Goal: Task Accomplishment & Management: Manage account settings

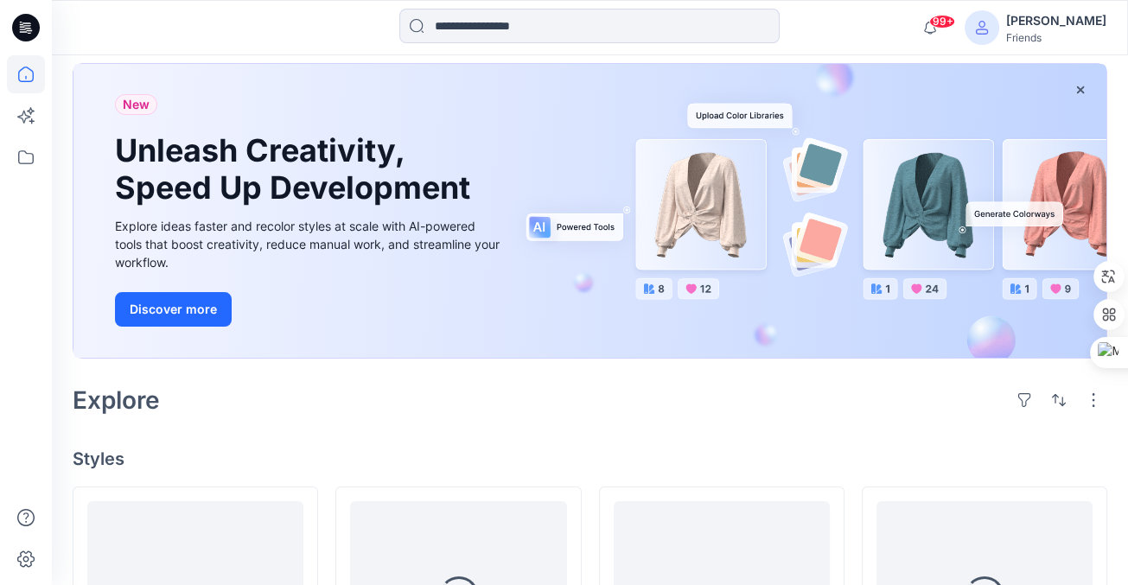
scroll to position [56, 0]
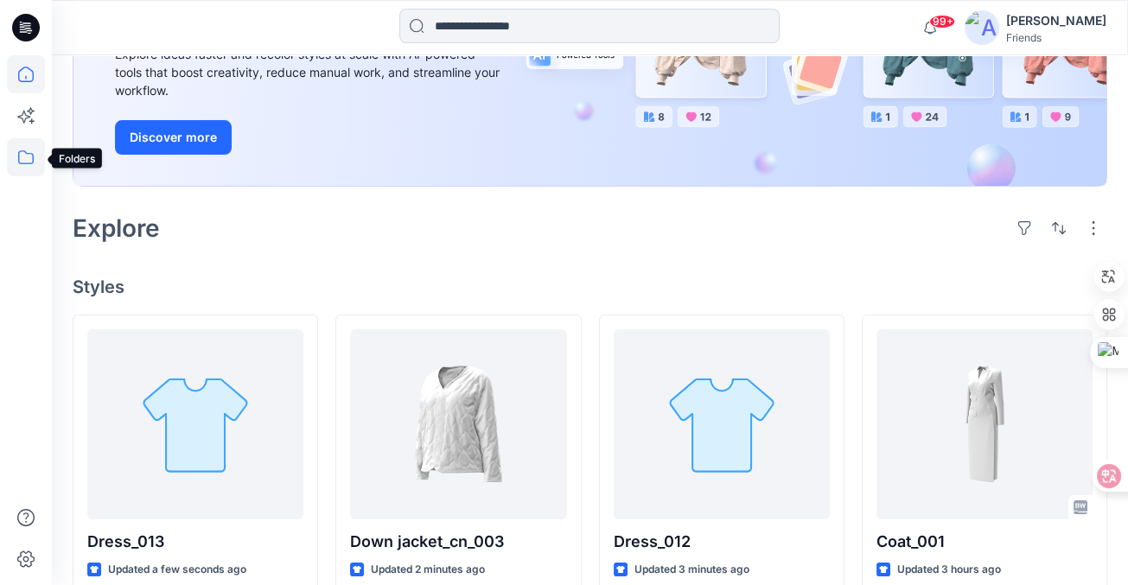
click at [17, 154] on icon at bounding box center [26, 157] width 38 height 38
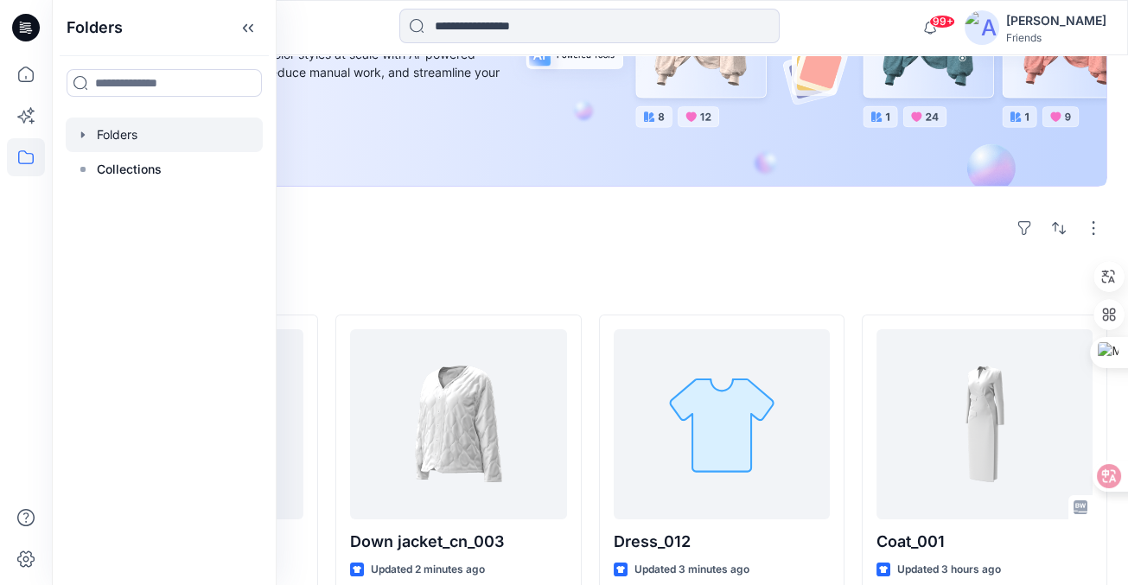
click at [92, 138] on div at bounding box center [164, 135] width 197 height 35
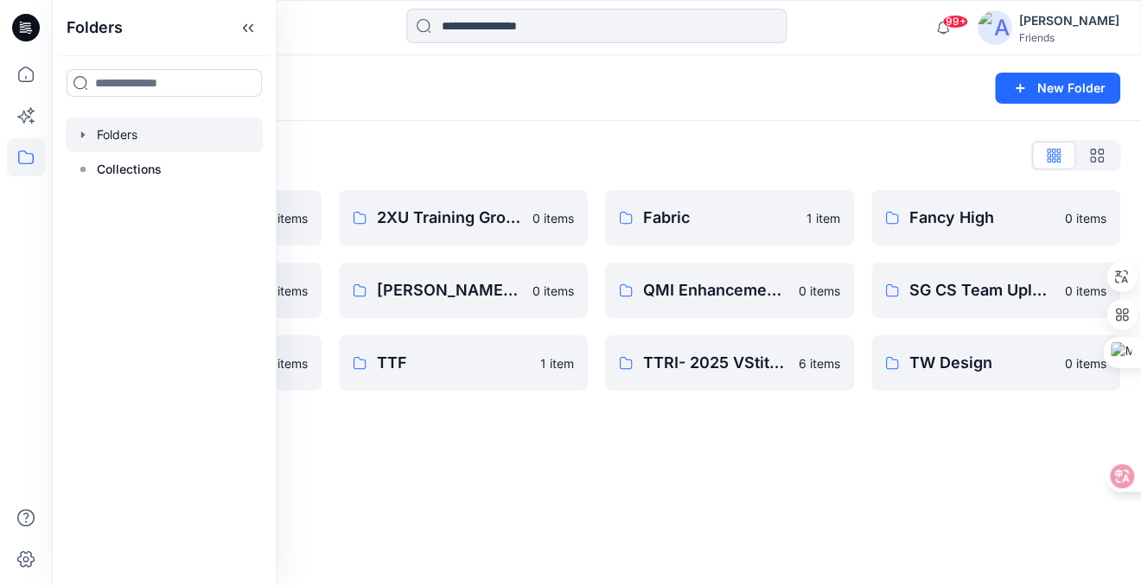
click at [447, 143] on div "Folders List" at bounding box center [597, 156] width 1048 height 28
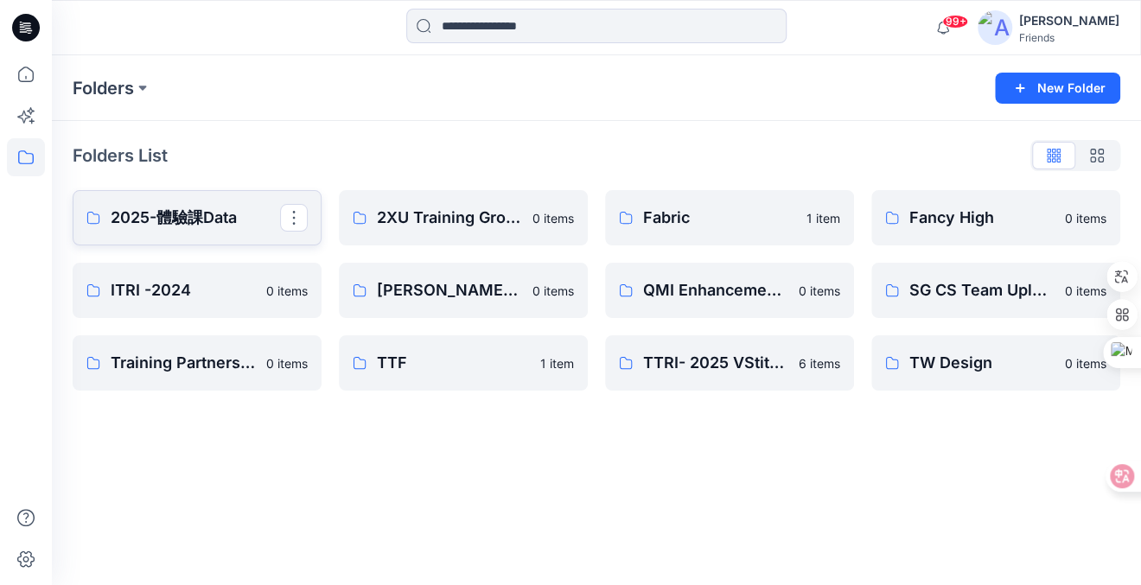
click at [233, 211] on p "2025-體驗課Data" at bounding box center [195, 218] width 169 height 24
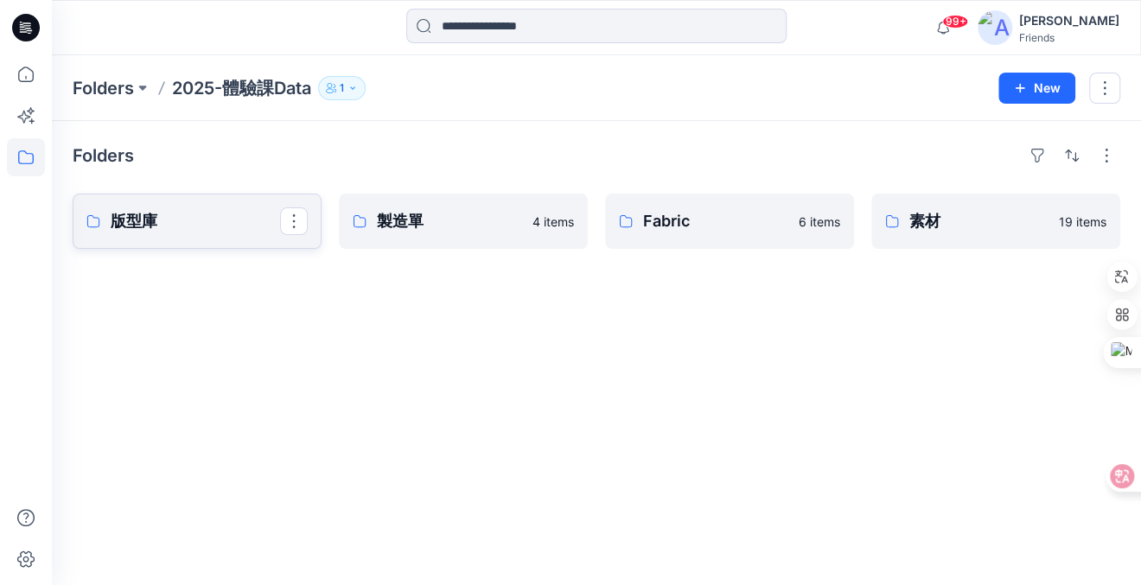
click at [220, 216] on p "版型庫" at bounding box center [195, 221] width 169 height 24
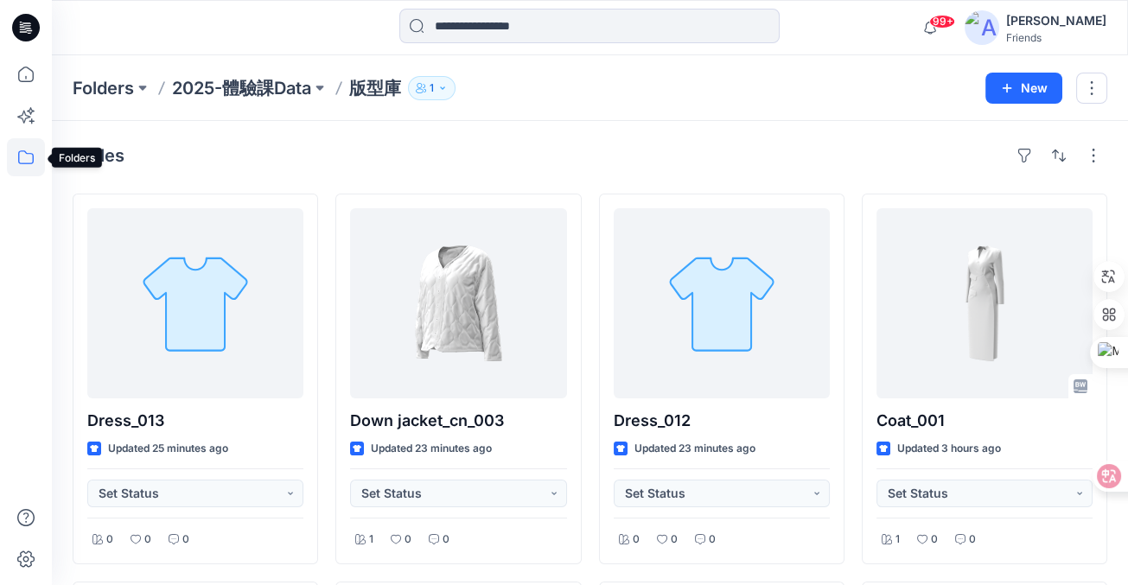
click at [29, 163] on icon at bounding box center [26, 157] width 16 height 14
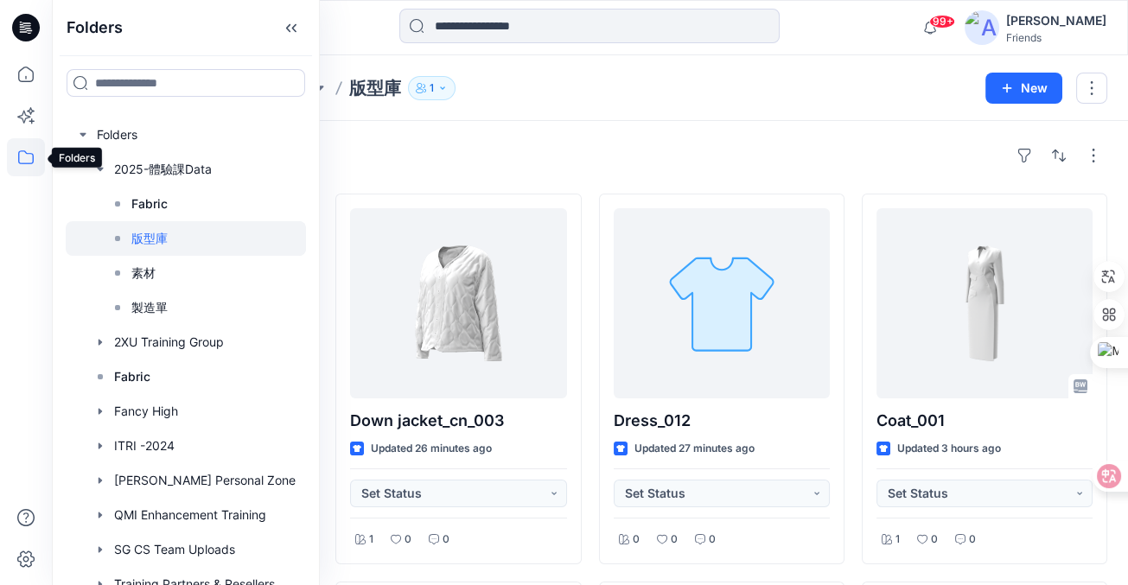
click at [29, 161] on icon at bounding box center [26, 157] width 38 height 38
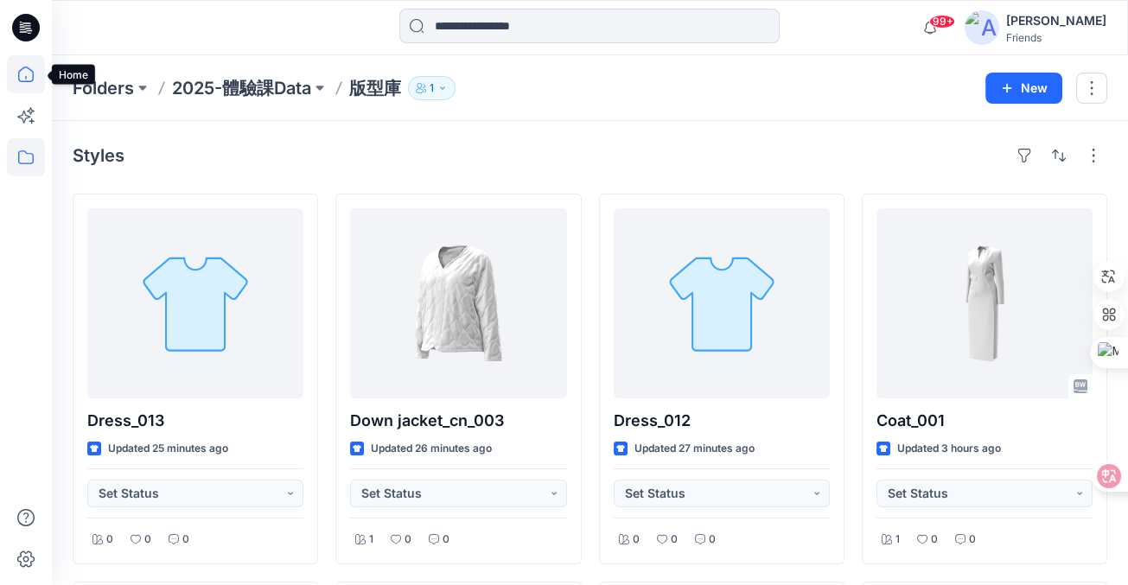
click at [23, 76] on icon at bounding box center [26, 74] width 38 height 38
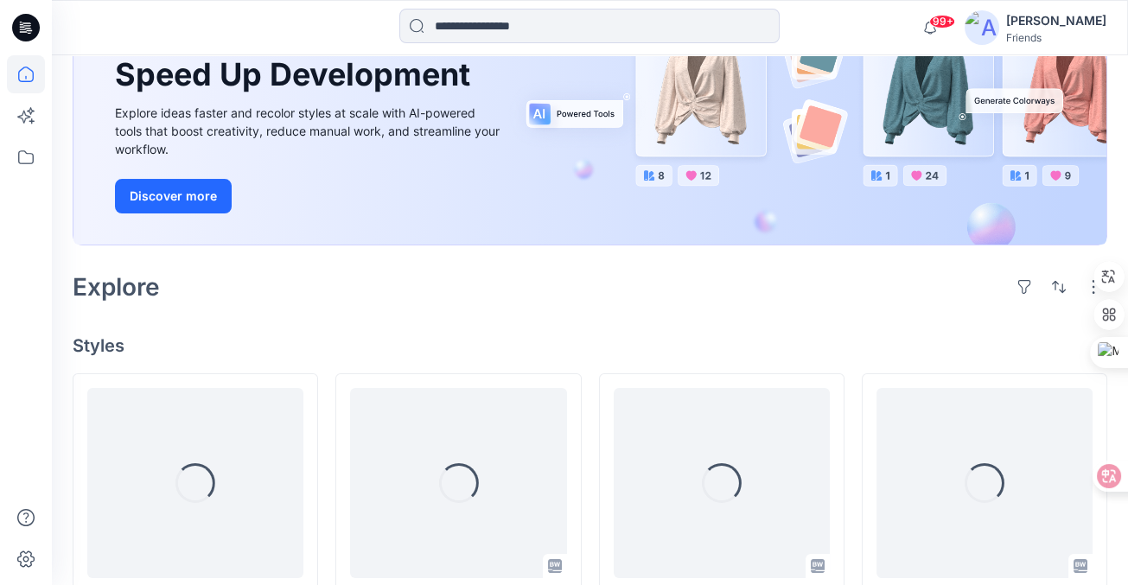
scroll to position [345, 0]
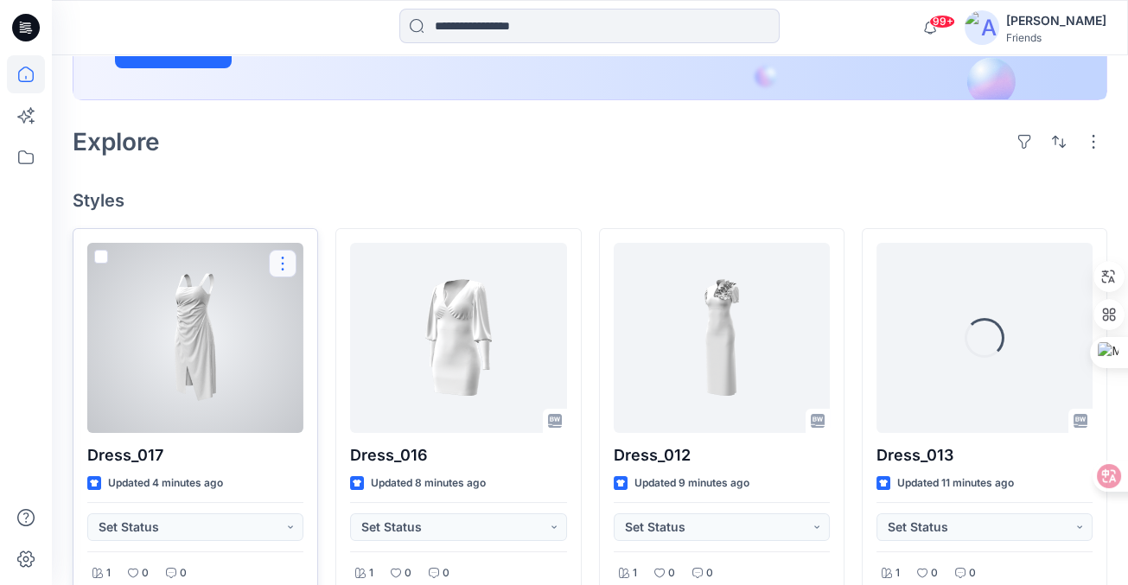
click at [281, 260] on button "button" at bounding box center [283, 264] width 28 height 28
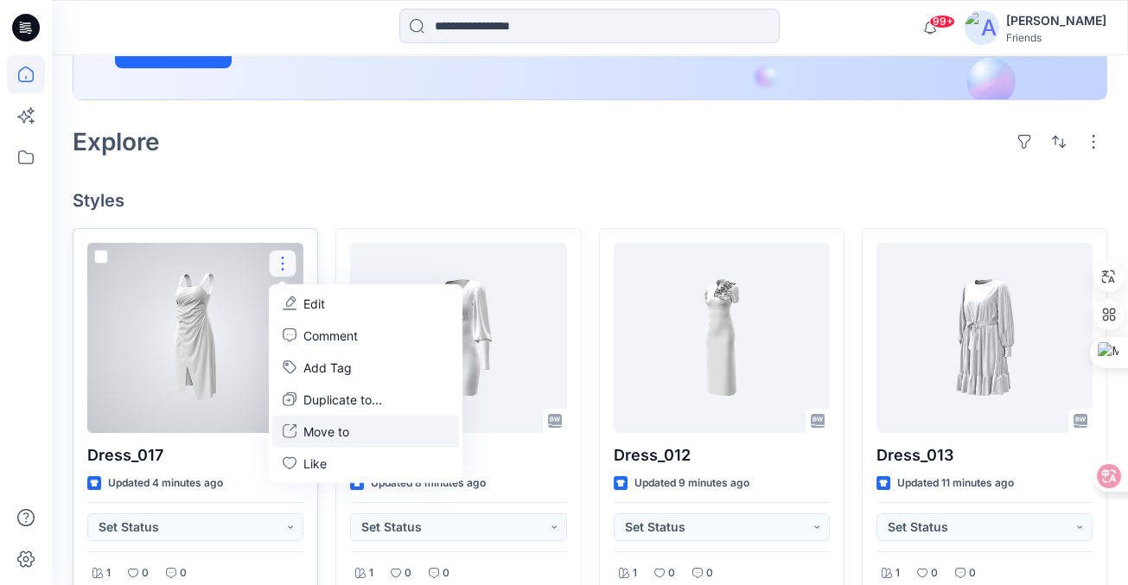
click at [337, 435] on p "Move to" at bounding box center [326, 431] width 46 height 18
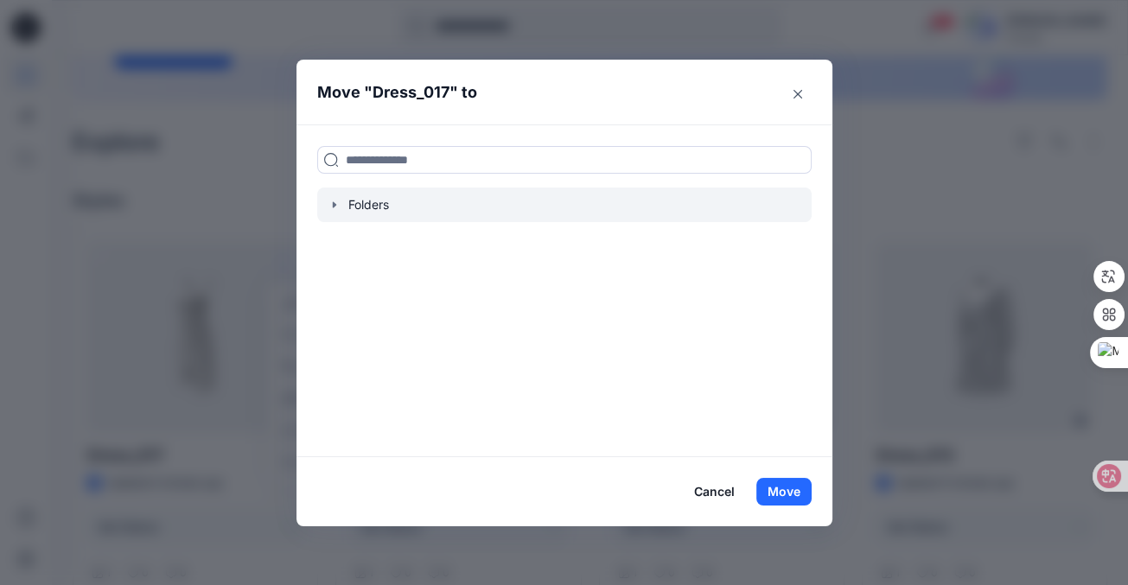
click at [341, 207] on icon "button" at bounding box center [335, 205] width 14 height 14
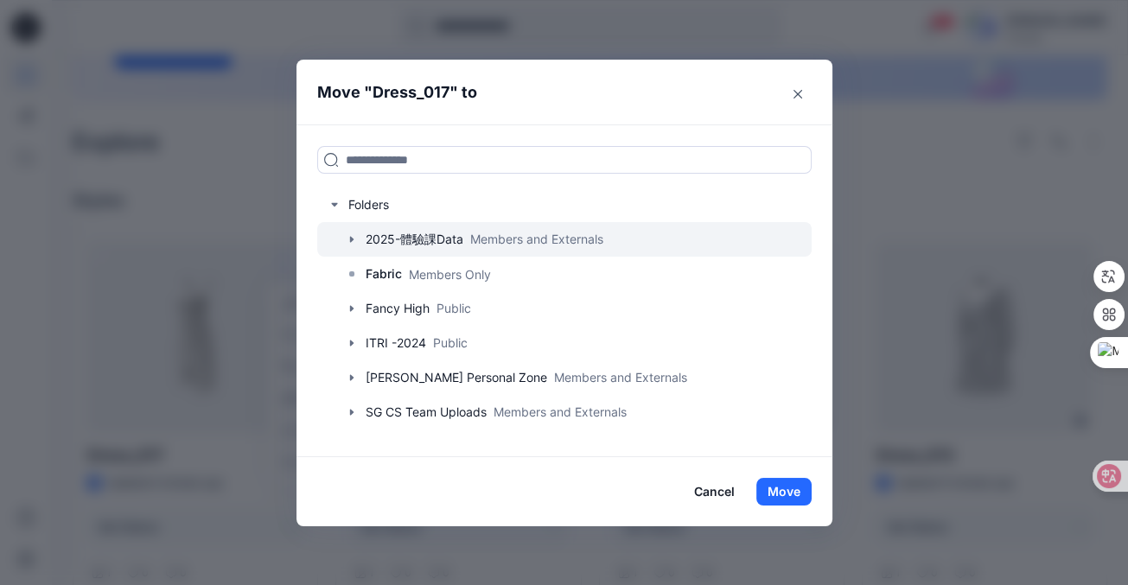
click at [355, 240] on icon "button" at bounding box center [352, 240] width 14 height 14
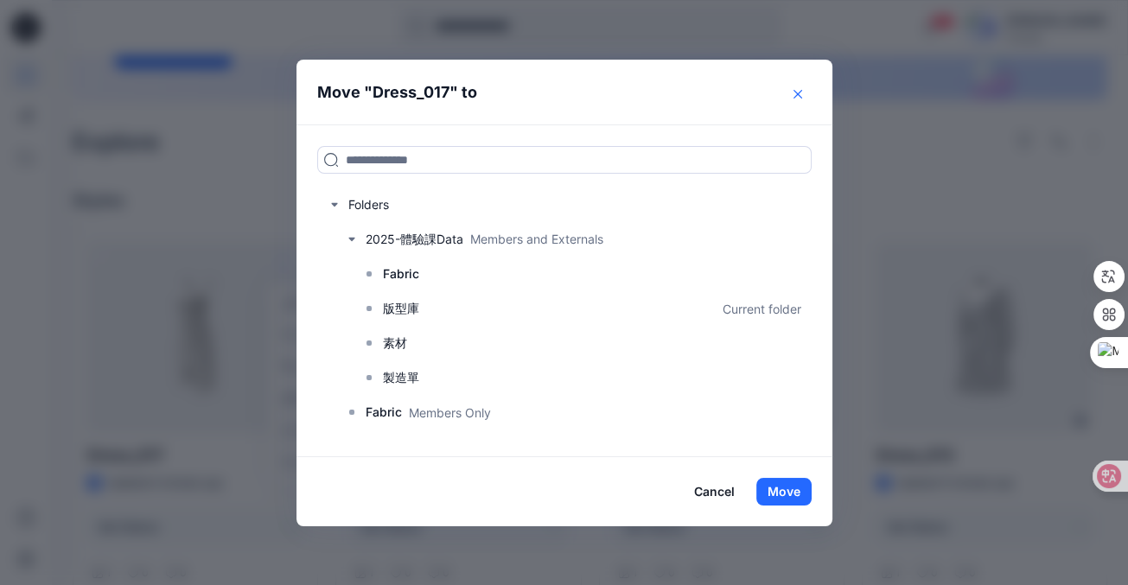
click at [803, 99] on button "Close" at bounding box center [798, 94] width 28 height 28
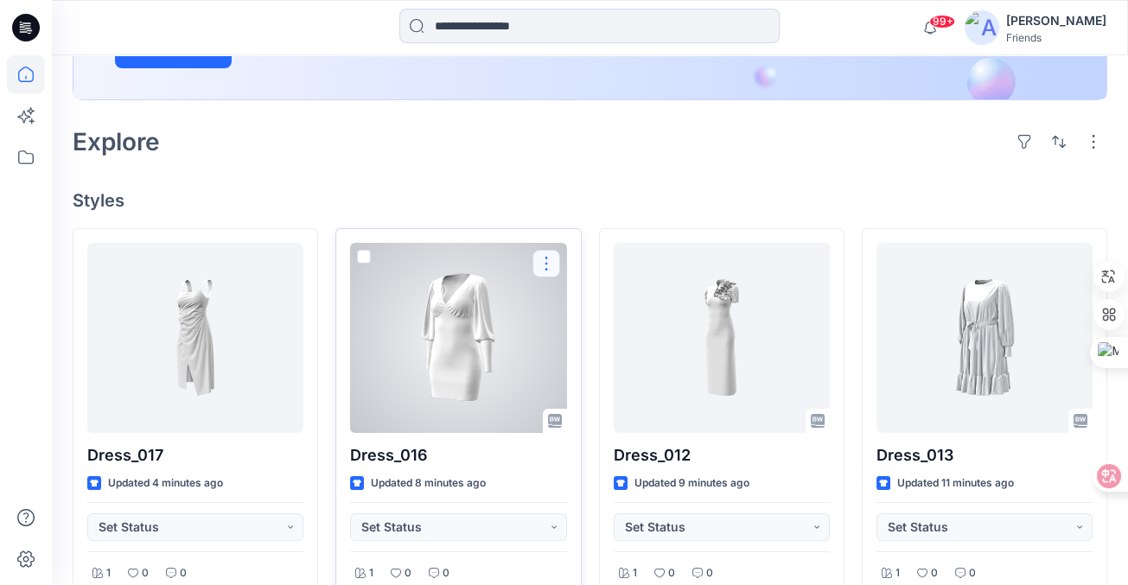
click at [545, 255] on button "button" at bounding box center [547, 264] width 28 height 28
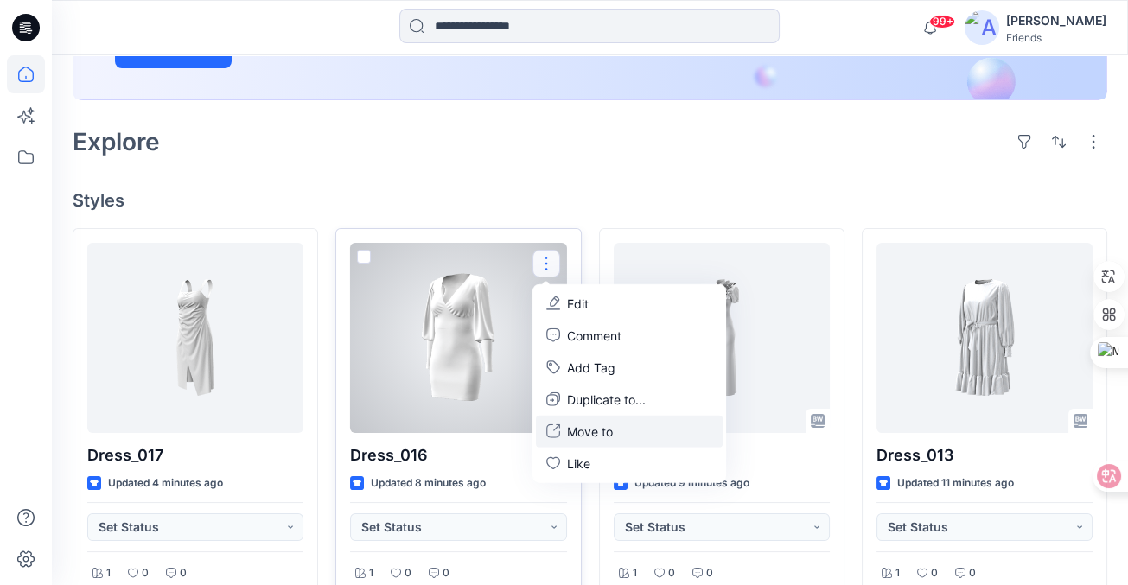
click at [585, 429] on p "Move to" at bounding box center [590, 431] width 46 height 18
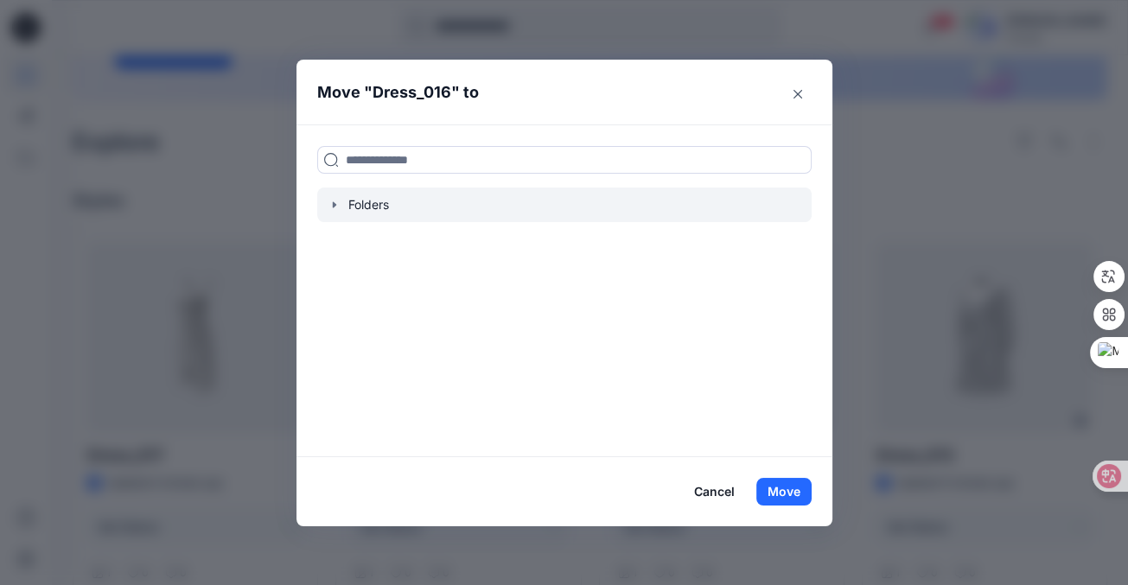
click at [364, 207] on div at bounding box center [564, 205] width 494 height 35
click at [341, 205] on icon "button" at bounding box center [335, 205] width 14 height 14
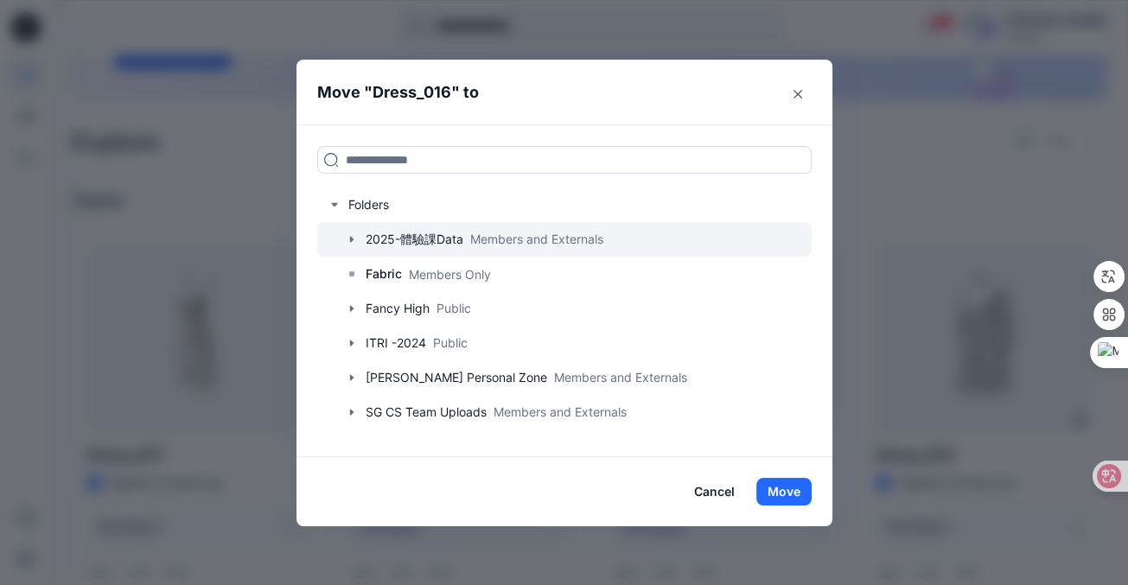
click at [367, 237] on div at bounding box center [564, 239] width 494 height 35
click at [354, 240] on icon "button" at bounding box center [352, 240] width 14 height 14
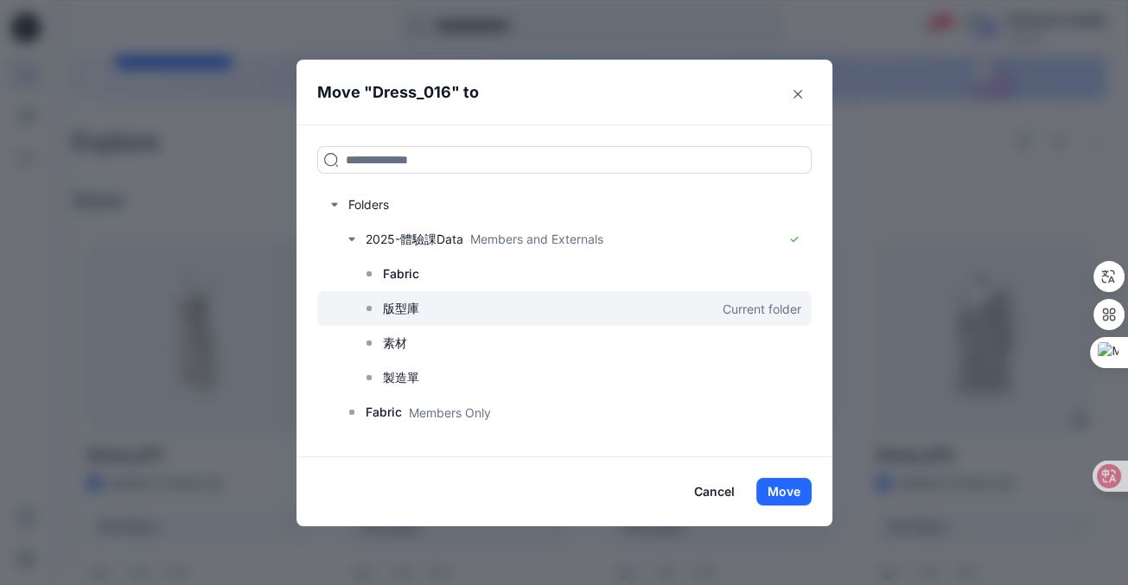
click at [372, 309] on icon at bounding box center [369, 309] width 14 height 14
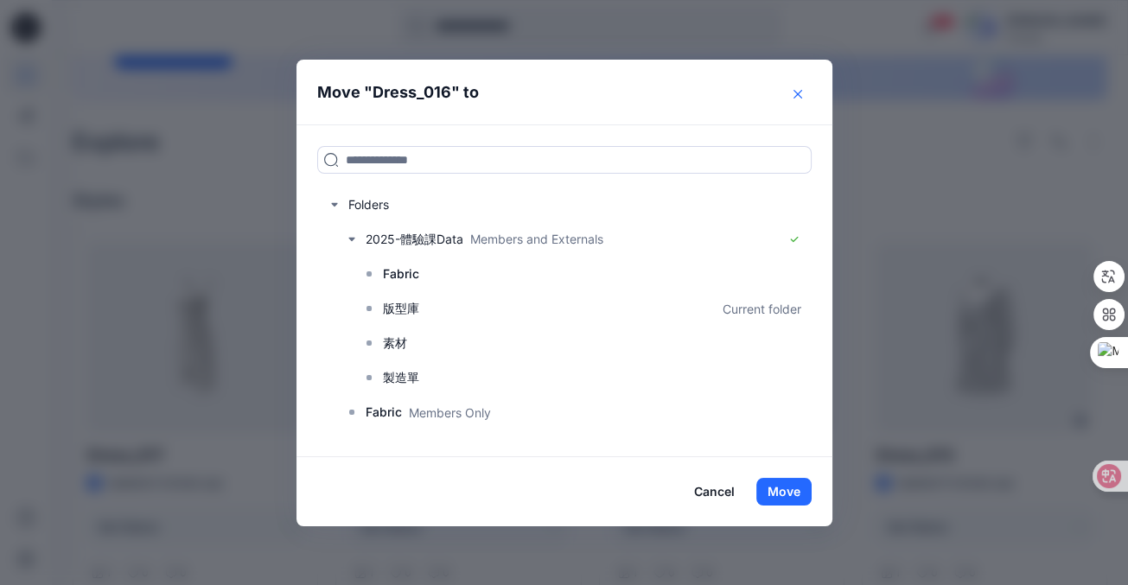
click at [799, 94] on icon "Close" at bounding box center [798, 94] width 9 height 9
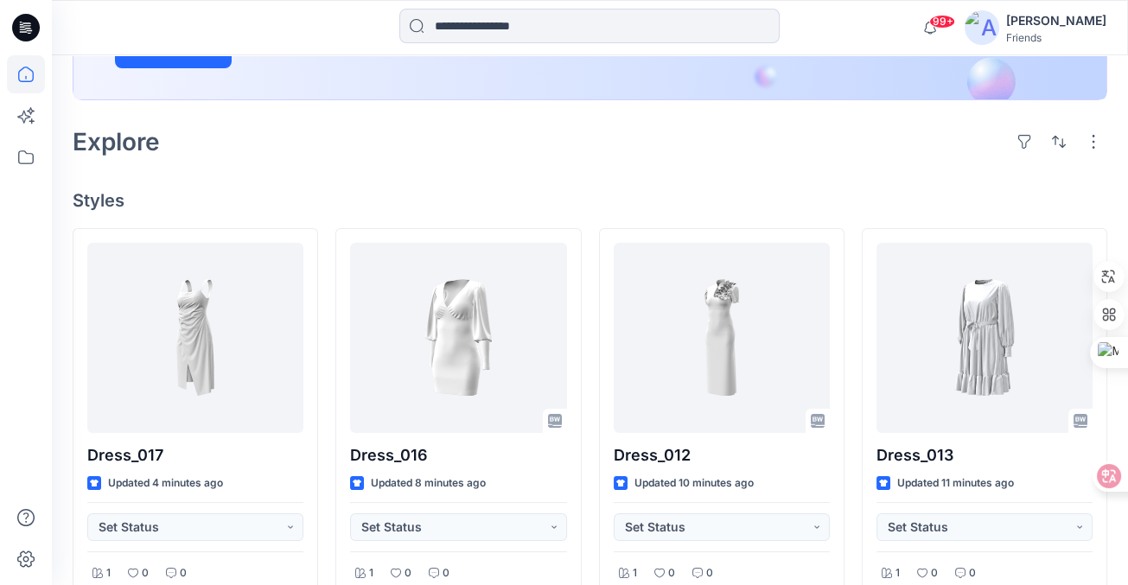
click at [39, 266] on div at bounding box center [26, 320] width 38 height 530
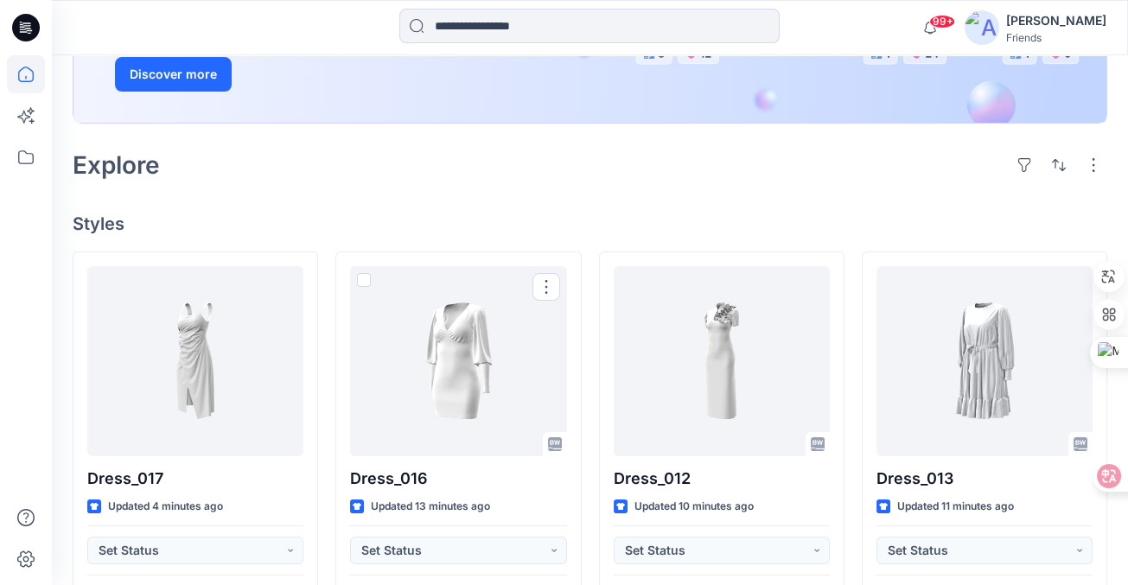
scroll to position [258, 0]
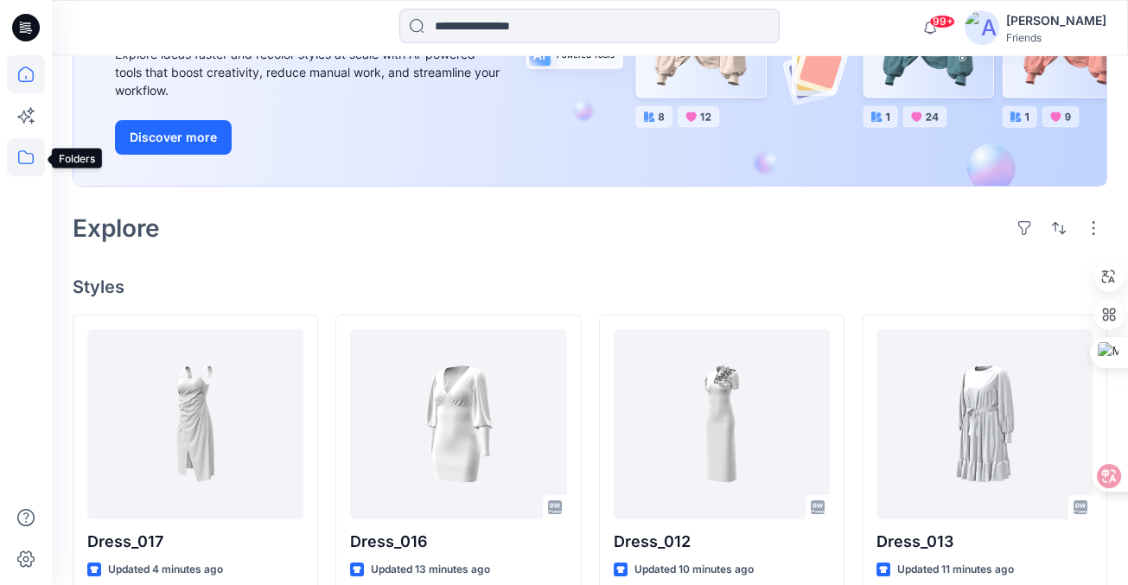
click at [21, 159] on icon at bounding box center [26, 157] width 38 height 38
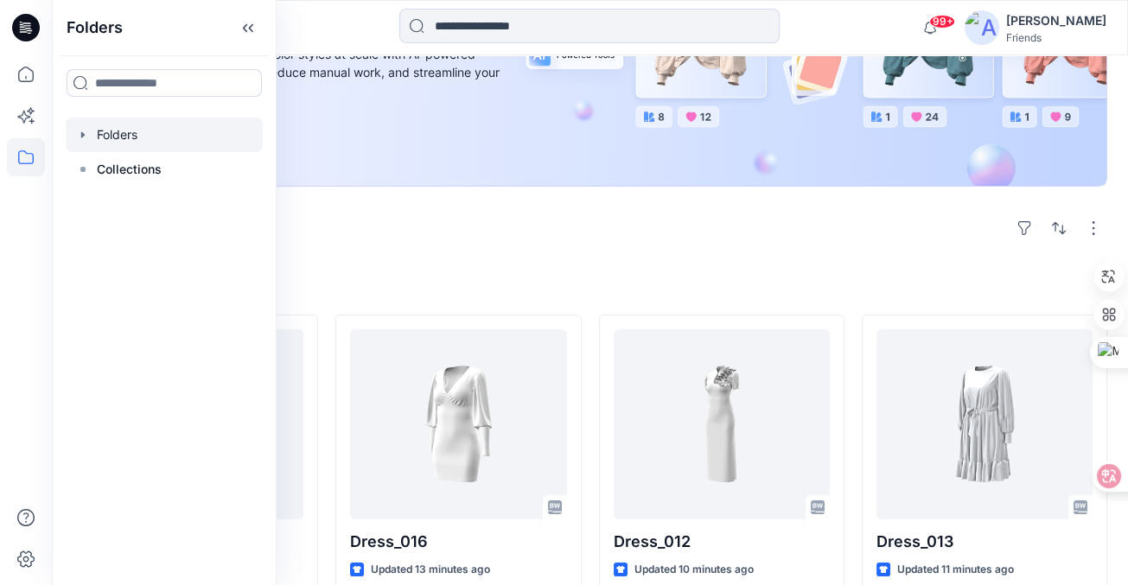
click at [143, 139] on div at bounding box center [164, 135] width 197 height 35
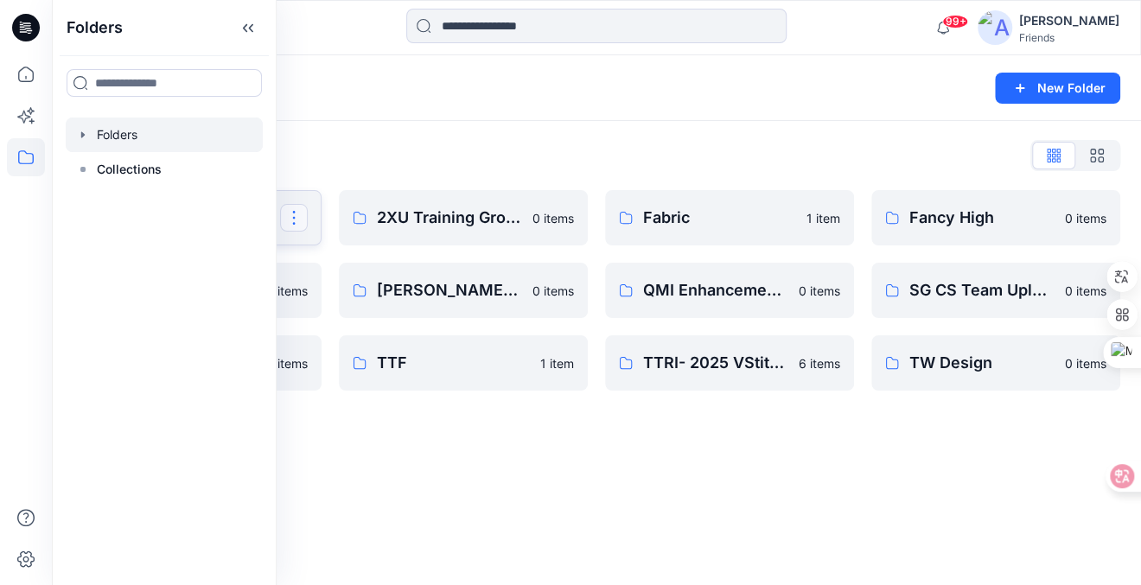
click at [297, 209] on button "button" at bounding box center [294, 218] width 28 height 28
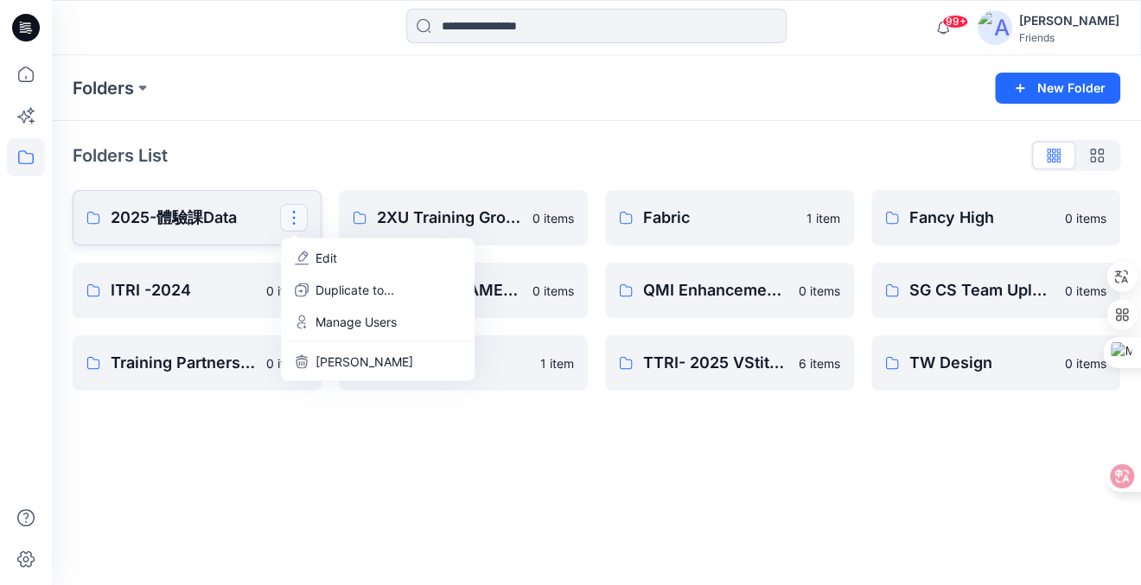
click at [247, 218] on p "2025-體驗課Data" at bounding box center [195, 218] width 169 height 24
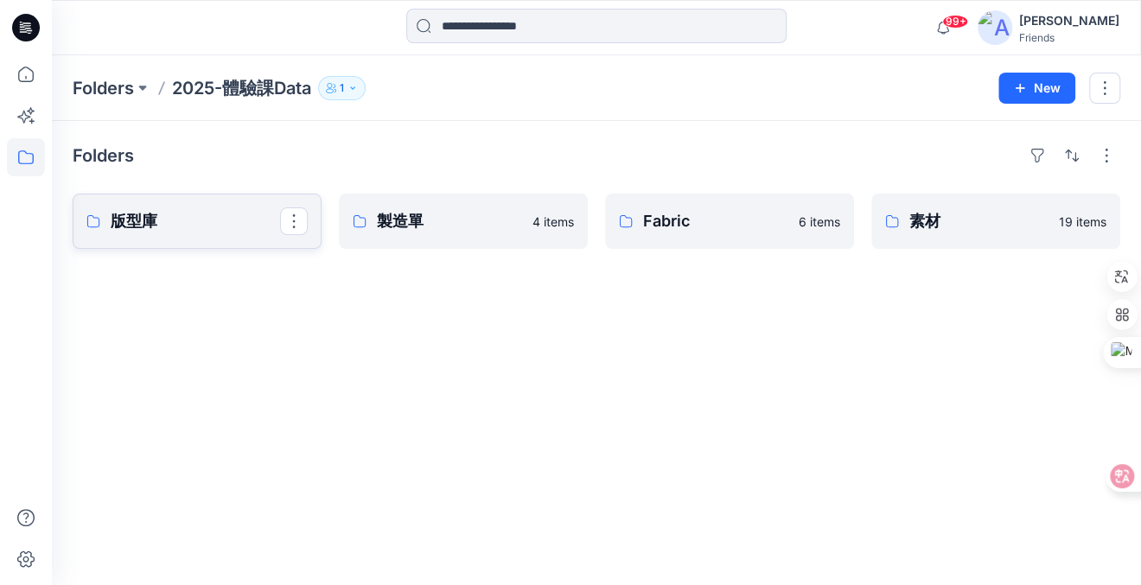
click at [182, 228] on p "版型庫" at bounding box center [195, 221] width 169 height 24
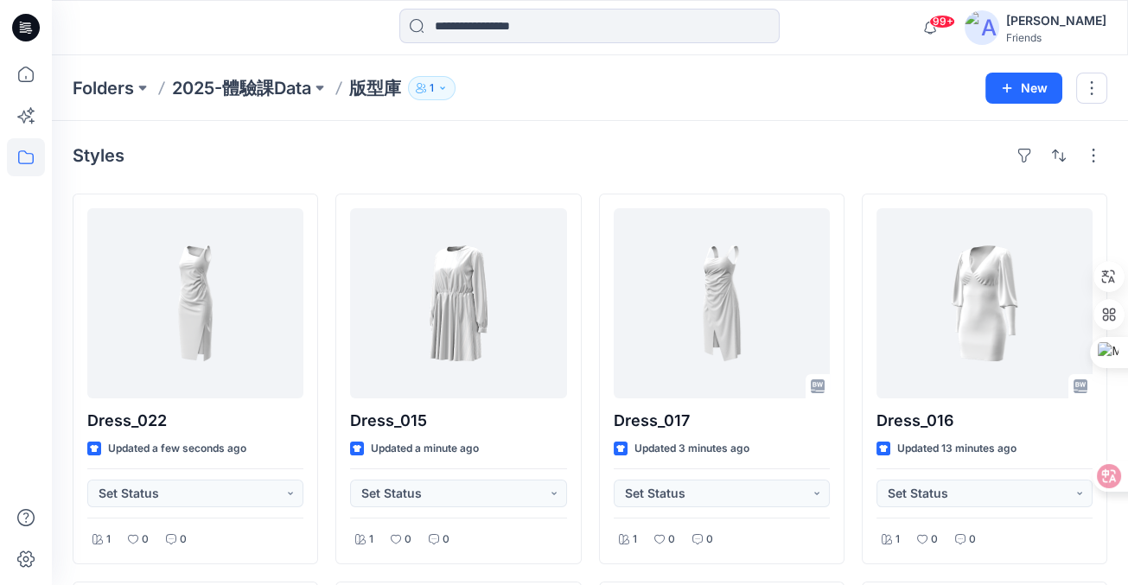
click at [201, 37] on div at bounding box center [186, 28] width 269 height 38
click at [240, 94] on p "2025-體驗課Data" at bounding box center [241, 88] width 139 height 24
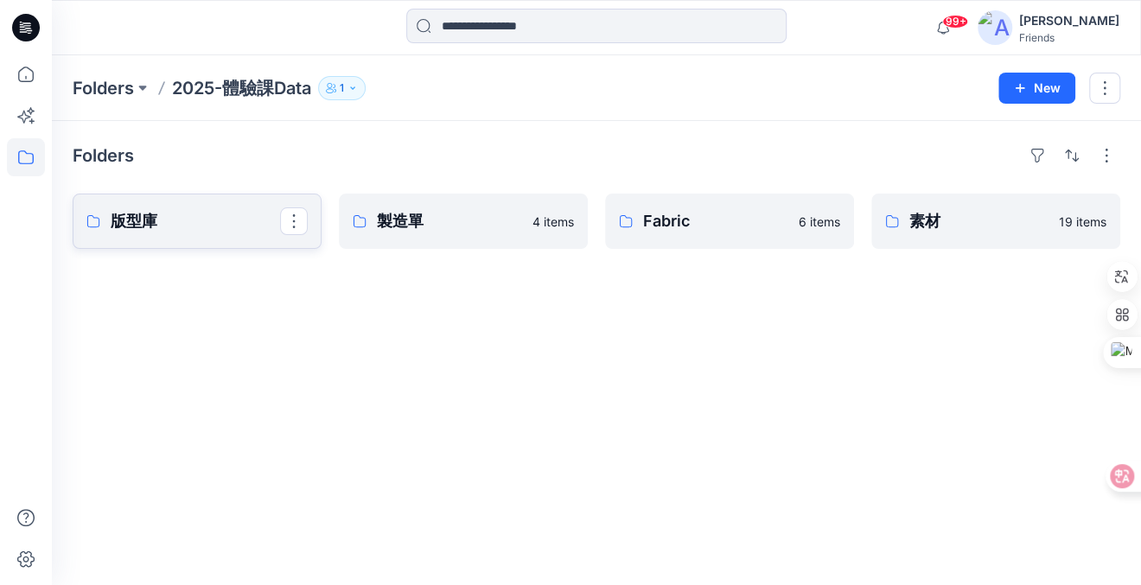
click at [181, 220] on p "版型庫" at bounding box center [195, 221] width 169 height 24
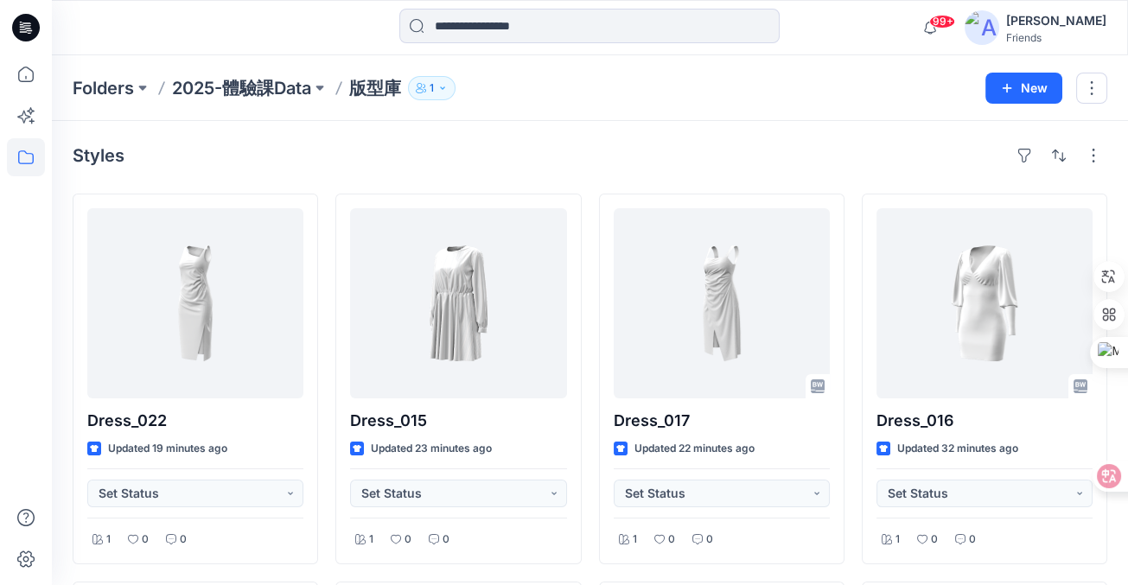
click at [216, 161] on div "Styles" at bounding box center [590, 156] width 1035 height 28
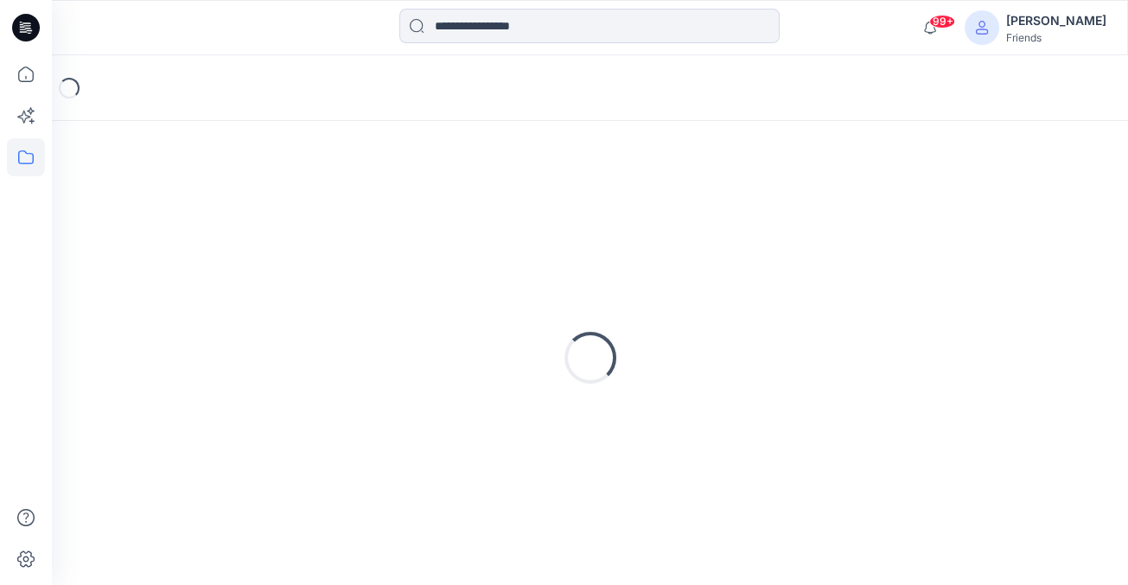
scroll to position [56, 0]
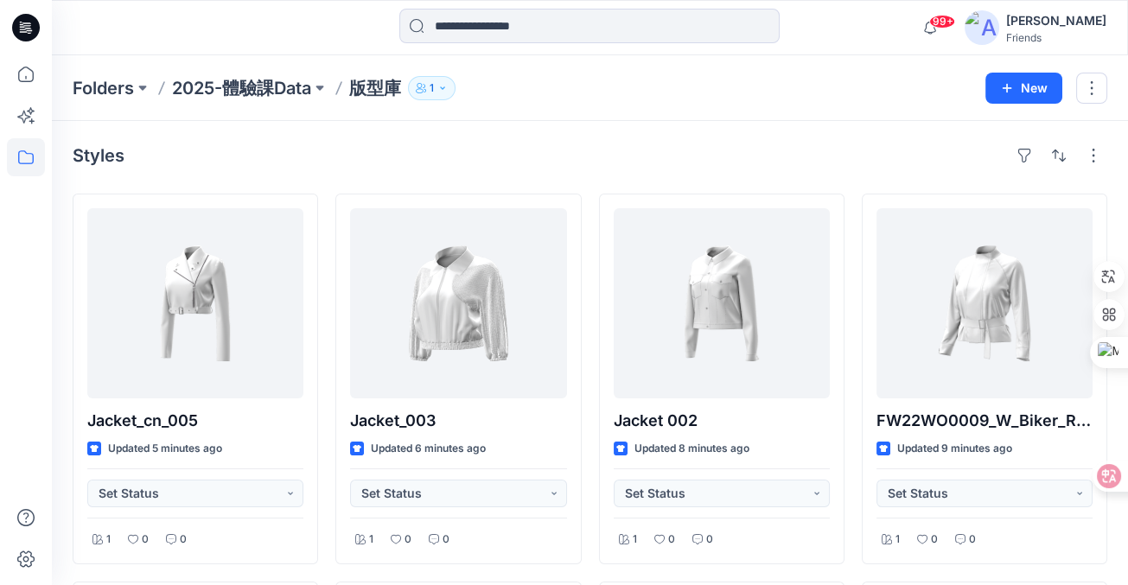
click at [372, 144] on div "Styles" at bounding box center [590, 156] width 1035 height 28
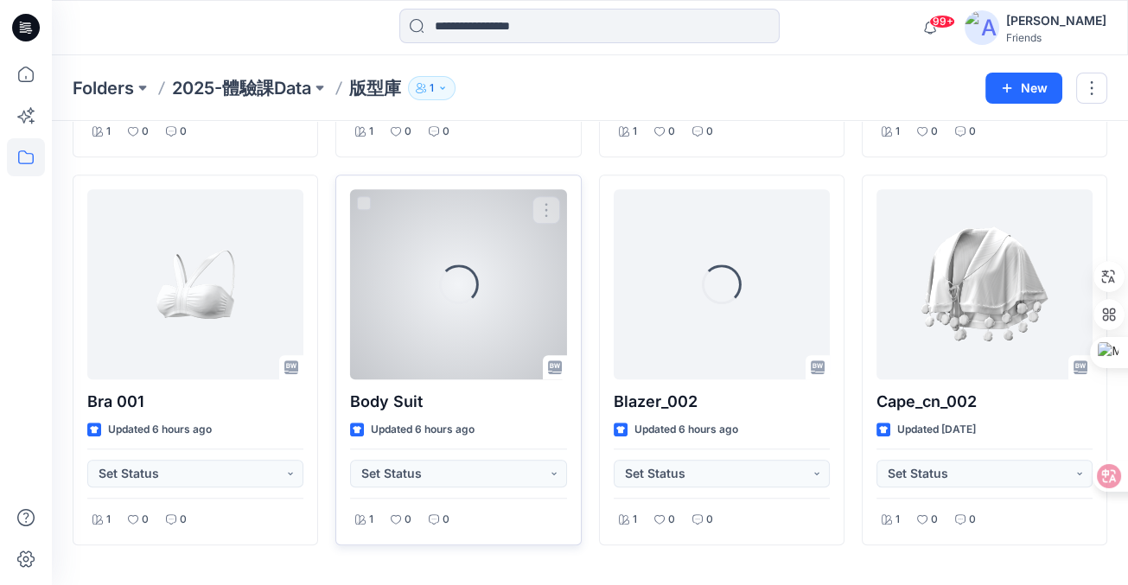
scroll to position [1994, 0]
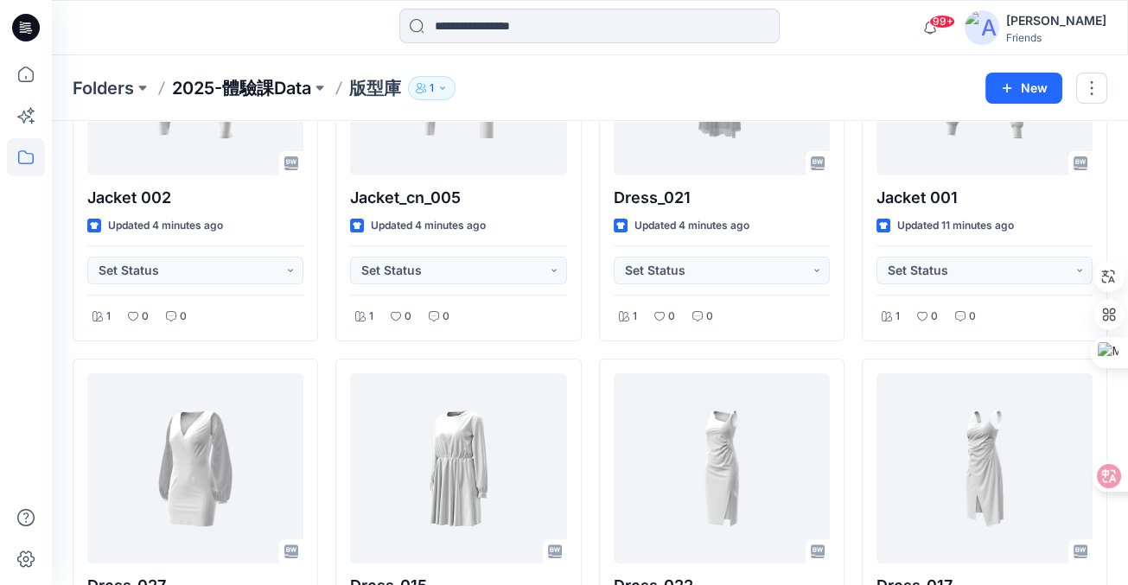
click at [301, 86] on p "2025-體驗課Data" at bounding box center [241, 88] width 139 height 24
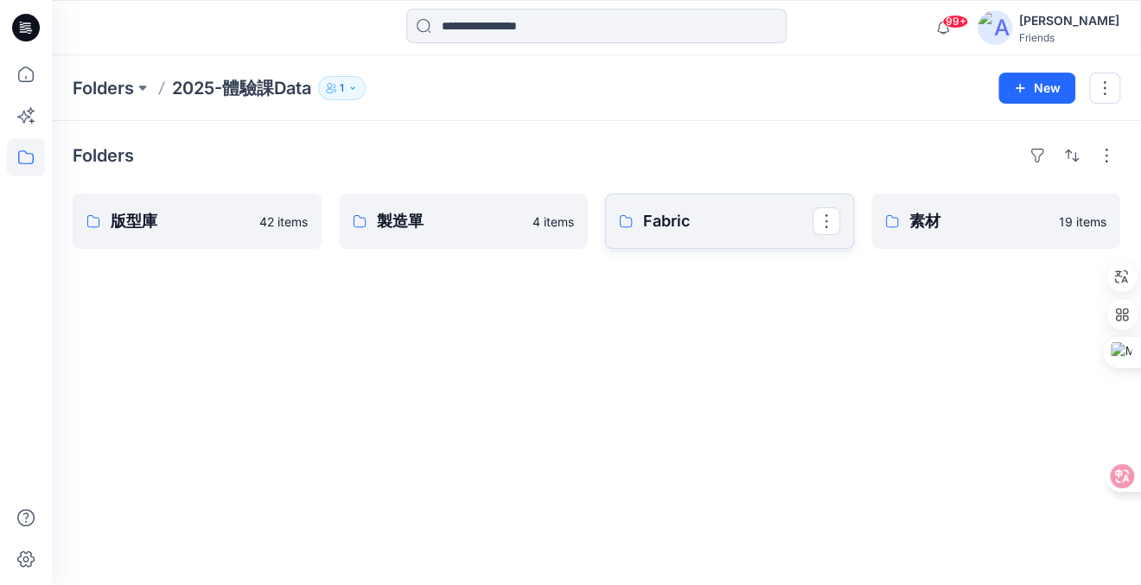
click at [697, 226] on p "Fabric" at bounding box center [727, 221] width 169 height 24
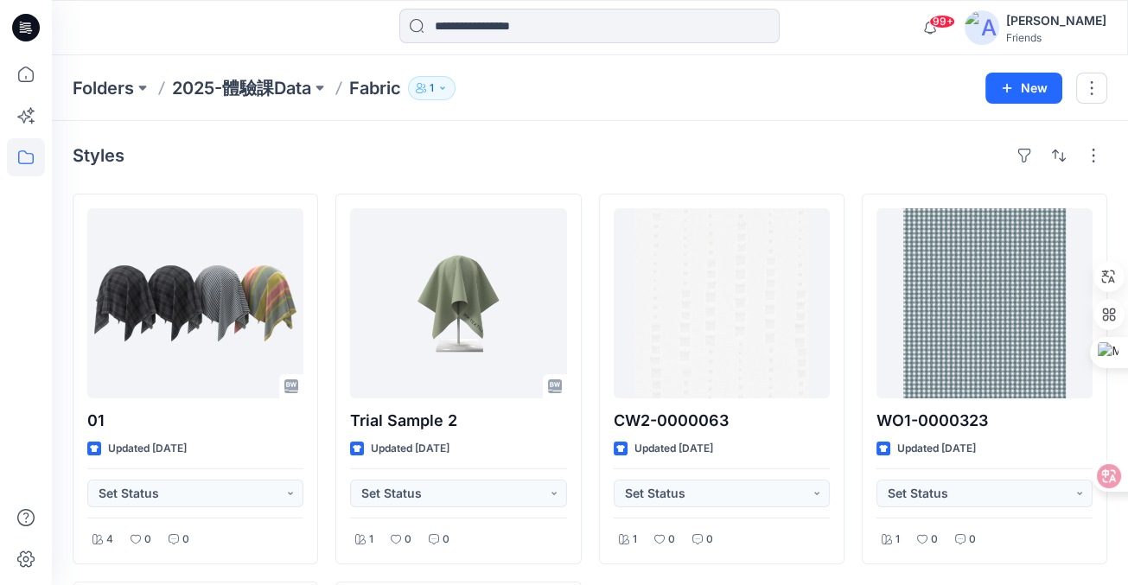
click at [760, 113] on div "Folders 2025-體驗課Data Fabric 1 New" at bounding box center [590, 88] width 1076 height 66
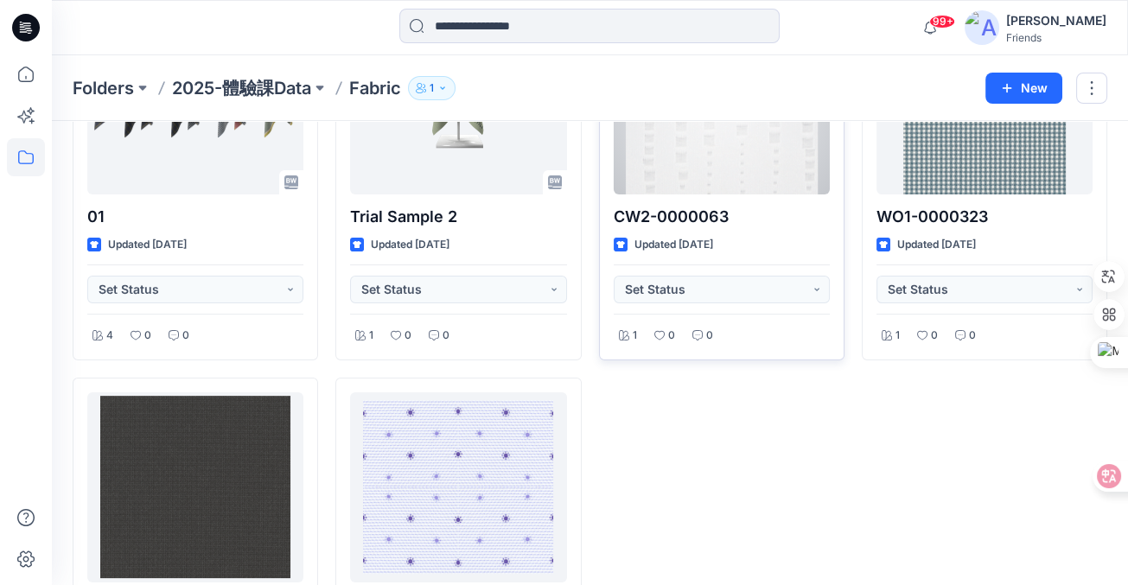
scroll to position [258, 0]
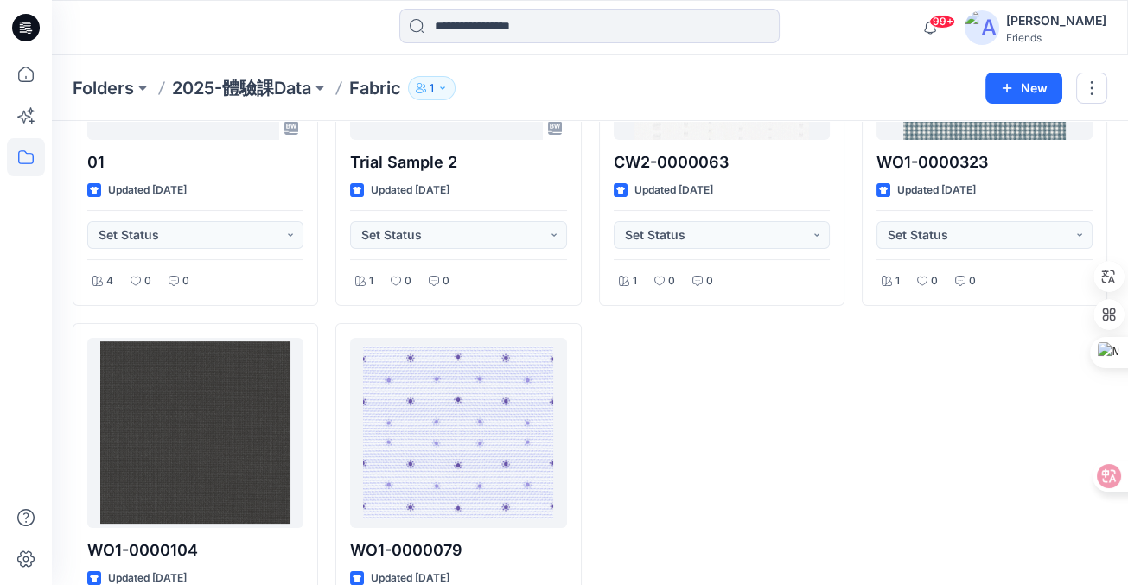
click at [705, 411] on div "CW2-0000063 Updated 4 days ago Set Status 1 0 0" at bounding box center [722, 348] width 246 height 826
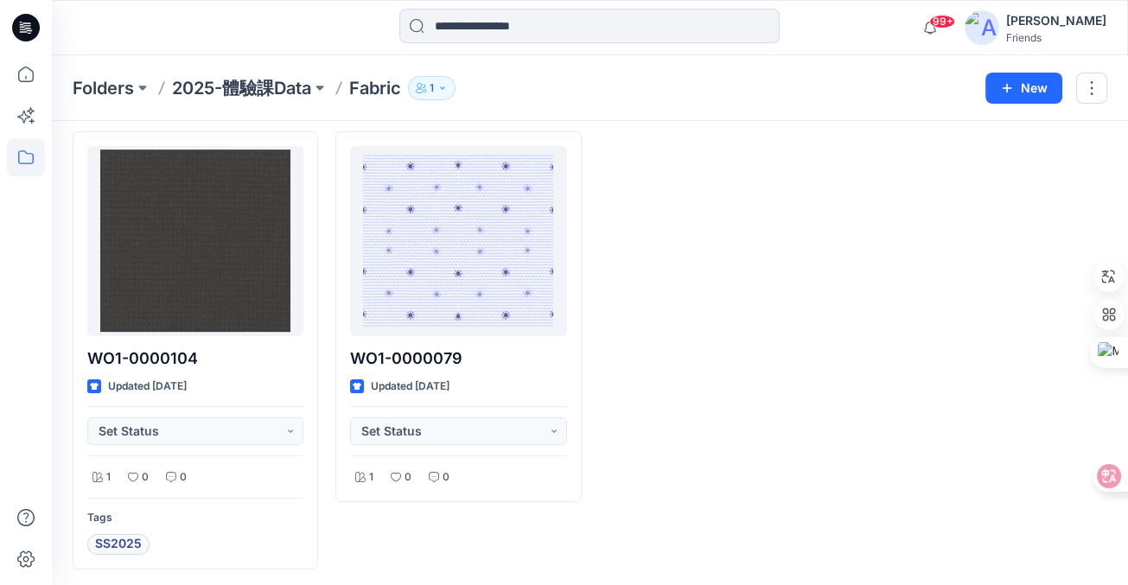
scroll to position [451, 0]
click at [245, 85] on p "2025-體驗課Data" at bounding box center [241, 88] width 139 height 24
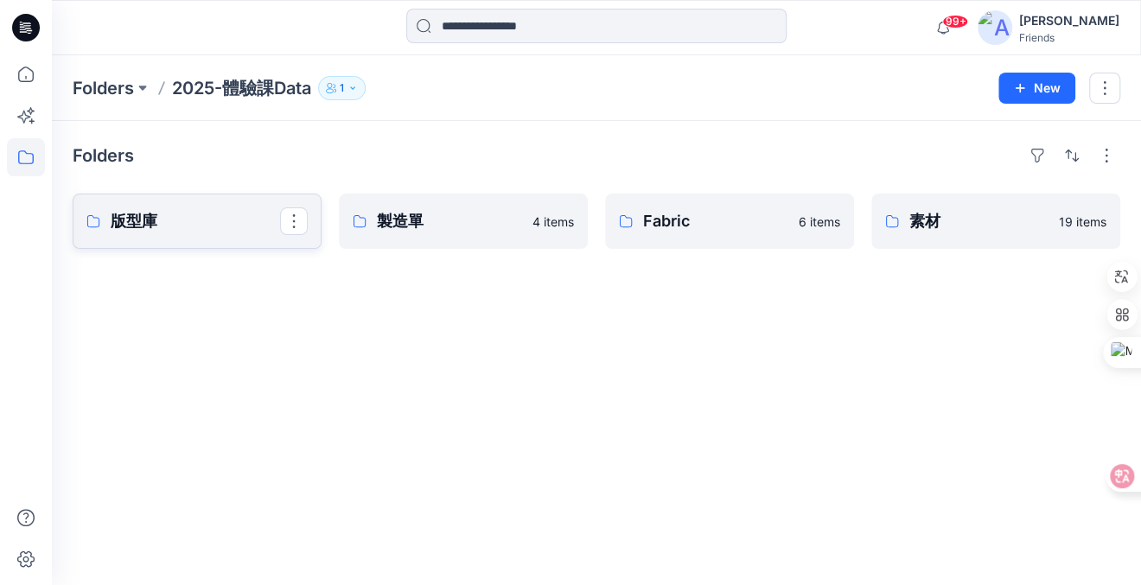
click at [163, 216] on p "版型庫" at bounding box center [195, 221] width 169 height 24
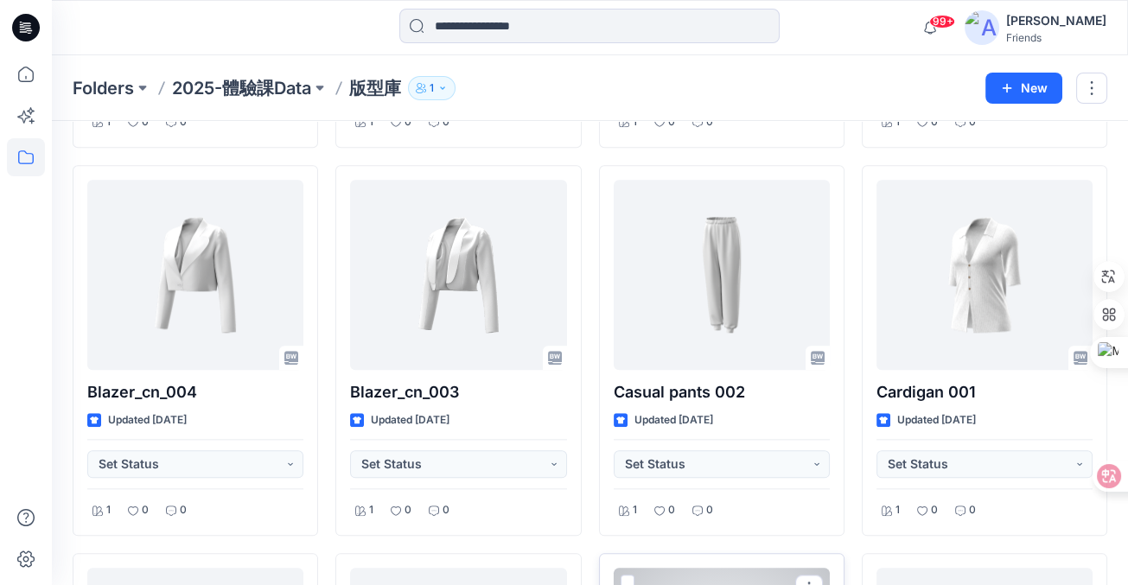
scroll to position [2744, 0]
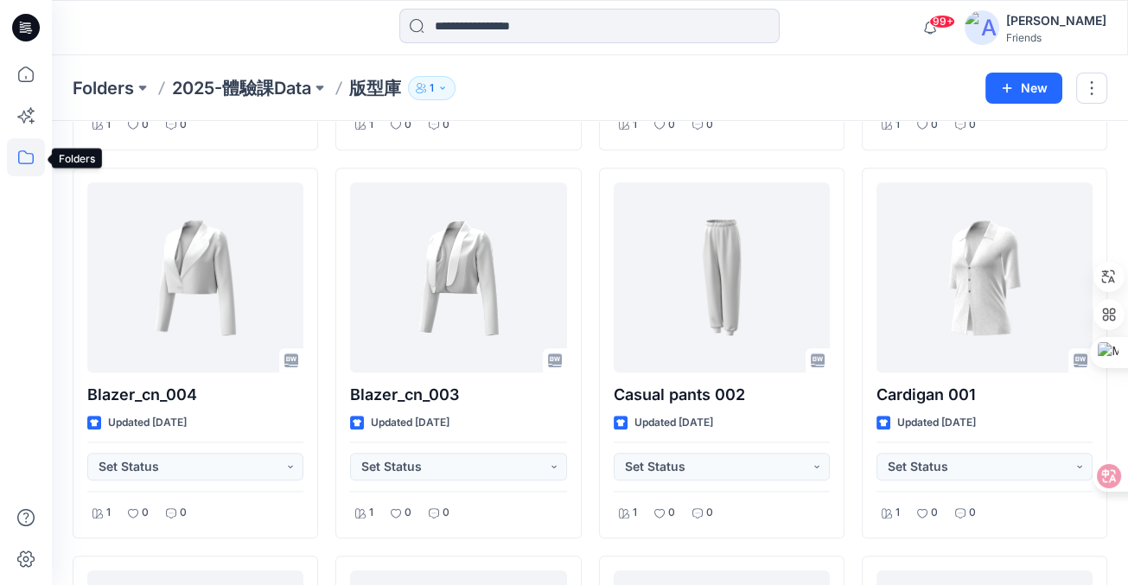
click at [29, 158] on icon at bounding box center [26, 157] width 38 height 38
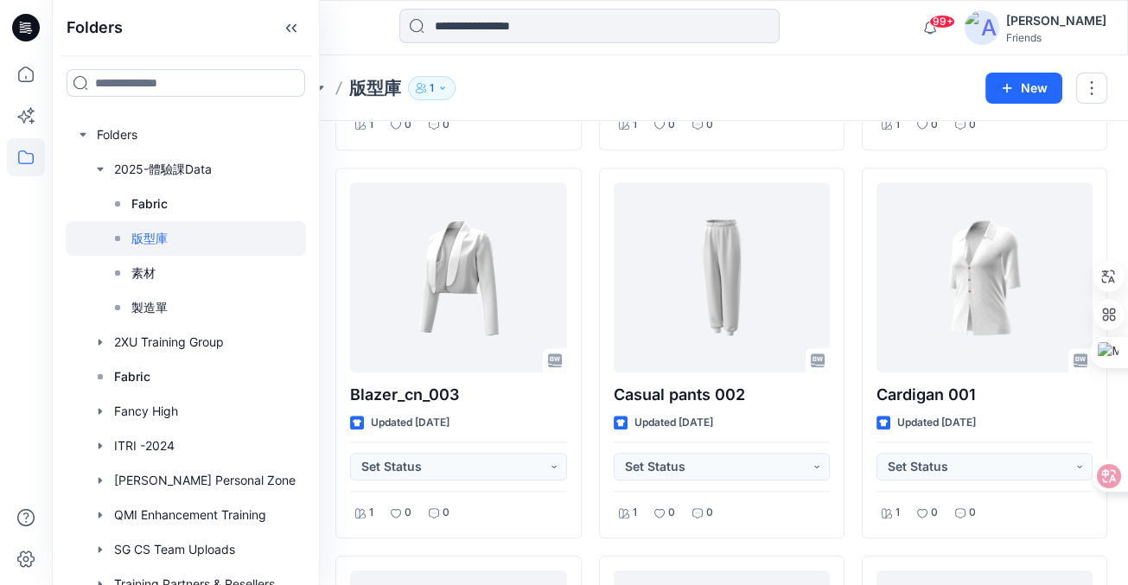
click at [149, 233] on p "版型庫" at bounding box center [149, 238] width 36 height 21
click at [575, 109] on div "Folders 2025-體驗課Data 版型庫 1 New" at bounding box center [590, 88] width 1076 height 66
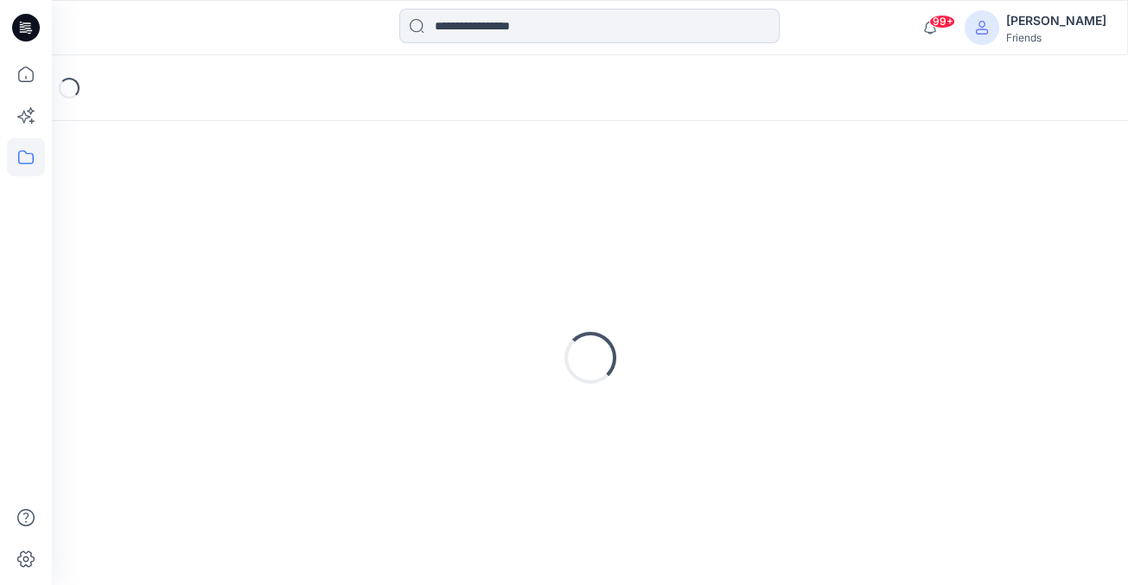
scroll to position [56, 0]
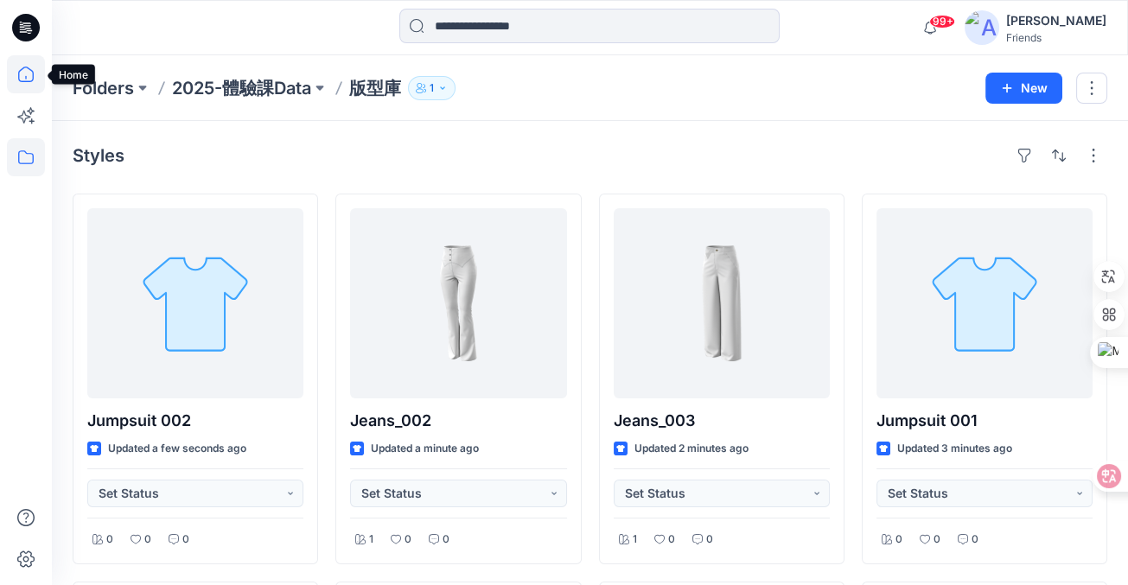
click at [29, 63] on icon at bounding box center [26, 74] width 38 height 38
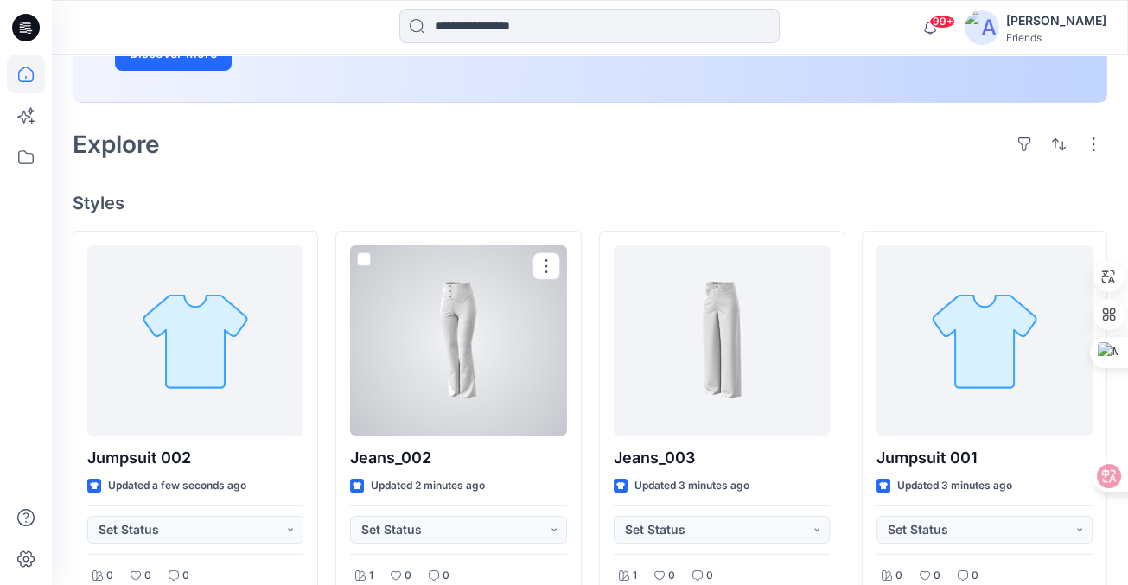
scroll to position [345, 0]
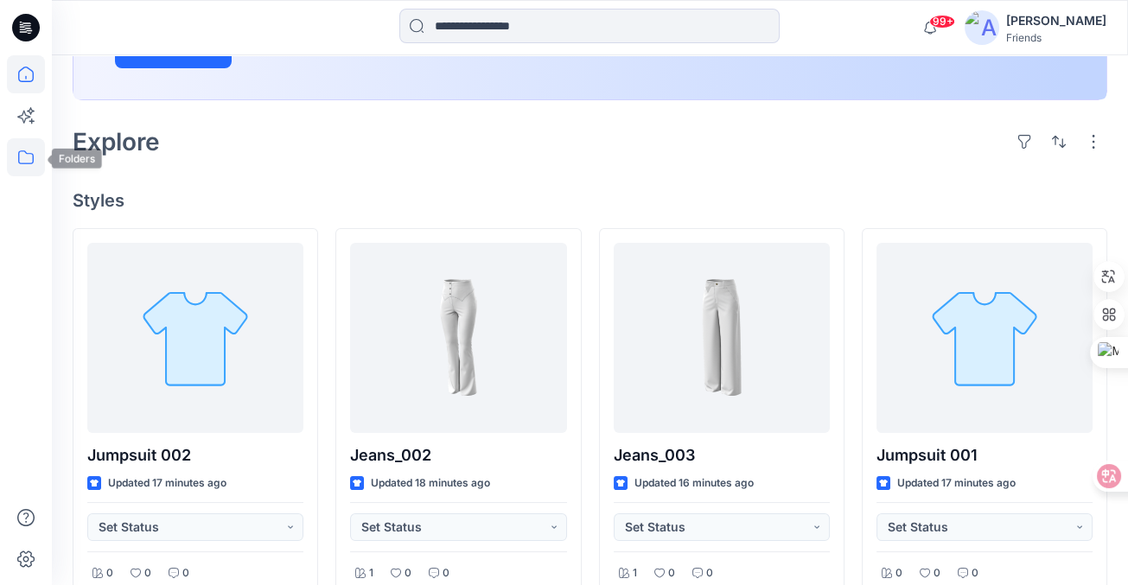
click at [10, 157] on icon at bounding box center [26, 157] width 38 height 38
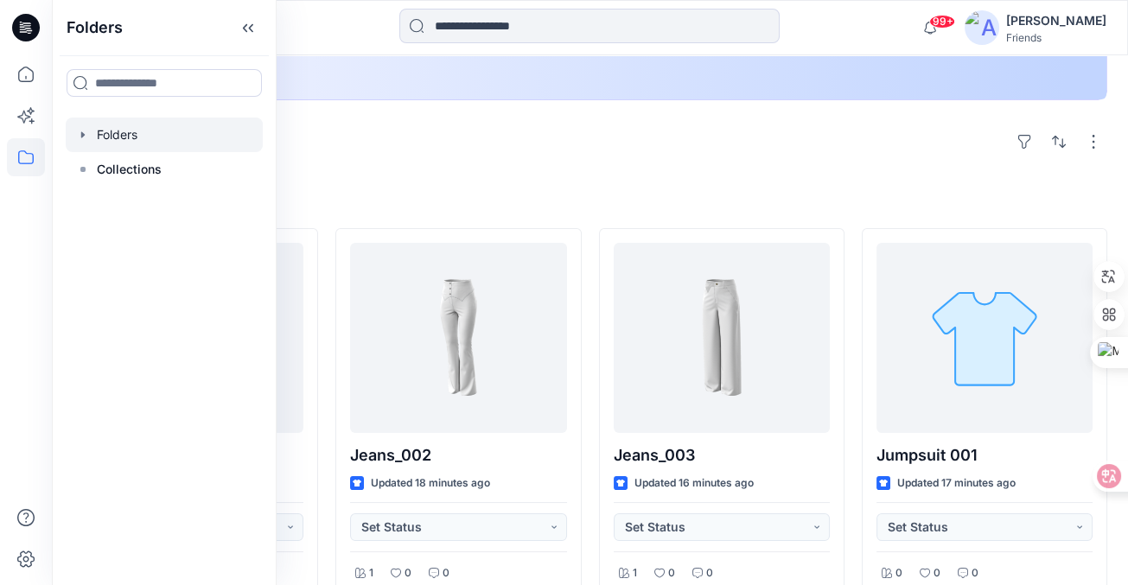
click at [118, 134] on div at bounding box center [164, 135] width 197 height 35
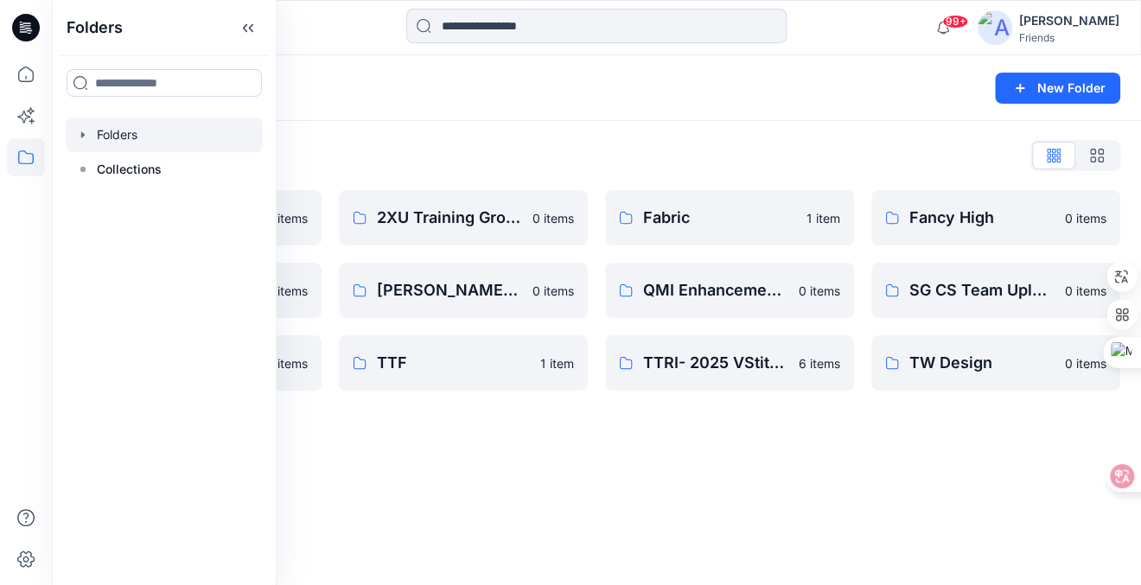
click at [544, 127] on div "Folders List 2025-體驗課Data 0 items ITRI -2024 0 items Training Partners & Resell…" at bounding box center [596, 266] width 1089 height 290
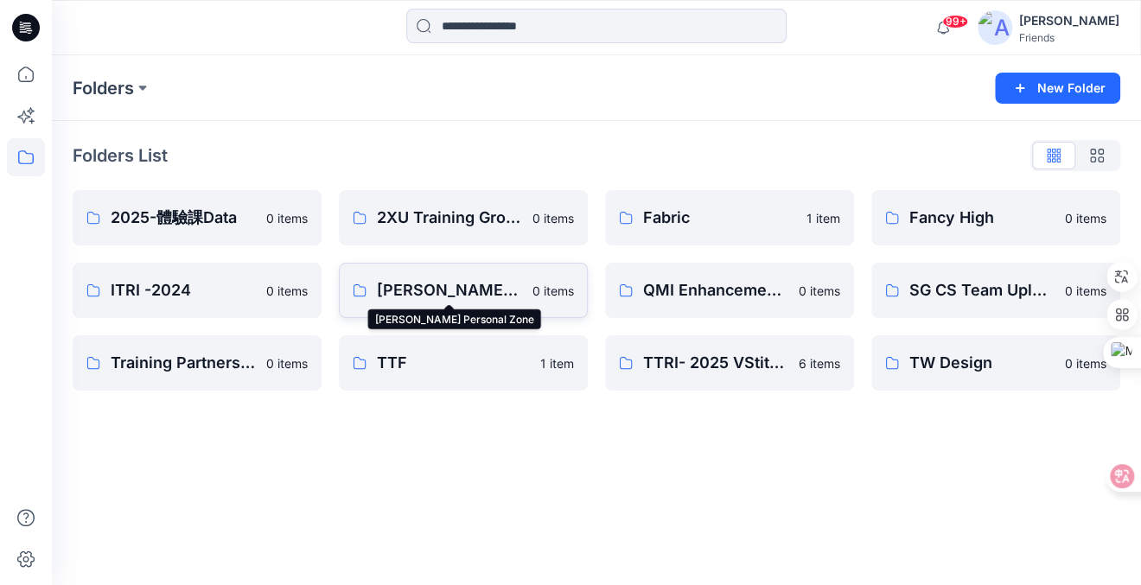
drag, startPoint x: 478, startPoint y: 292, endPoint x: 550, endPoint y: 278, distance: 73.1
click at [550, 278] on link "Jenny Chang's Personal Zone 0 items" at bounding box center [463, 290] width 249 height 55
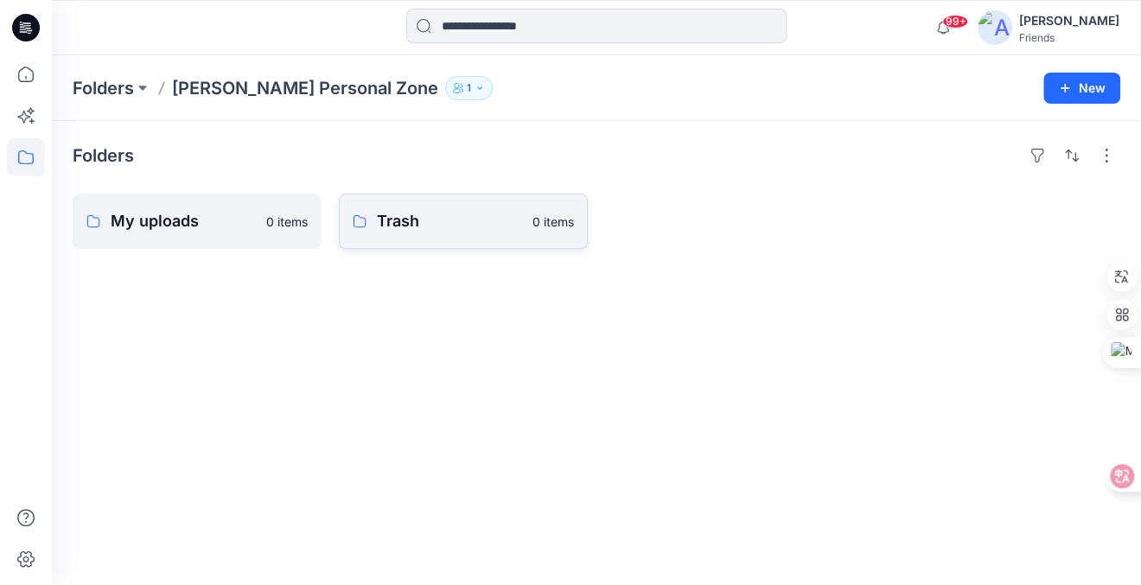
click at [450, 212] on p "Trash" at bounding box center [449, 221] width 145 height 24
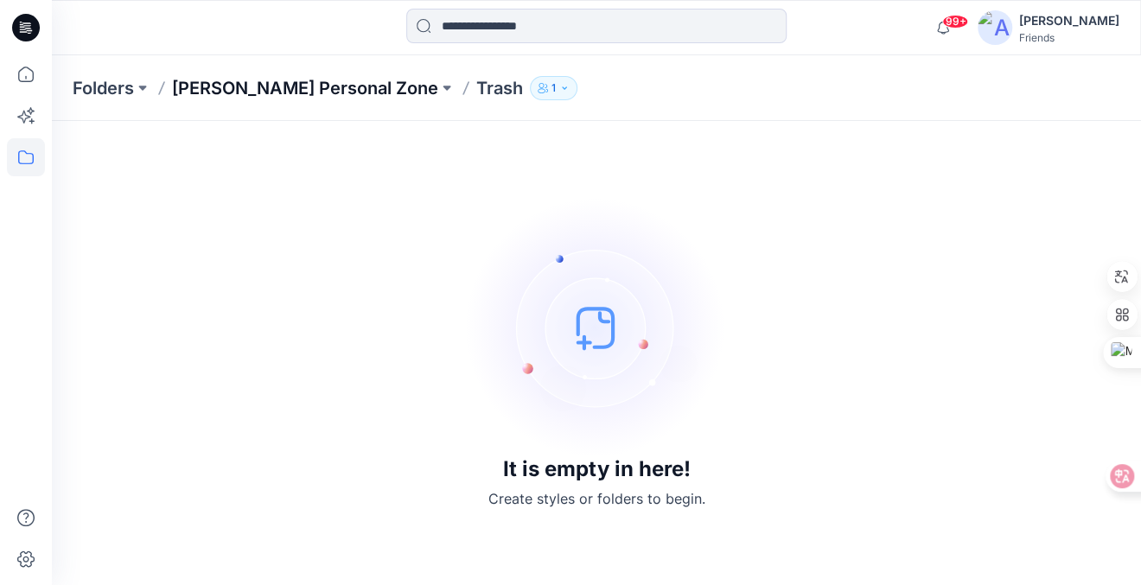
click at [399, 84] on p "Jenny Chang's Personal Zone" at bounding box center [305, 88] width 266 height 24
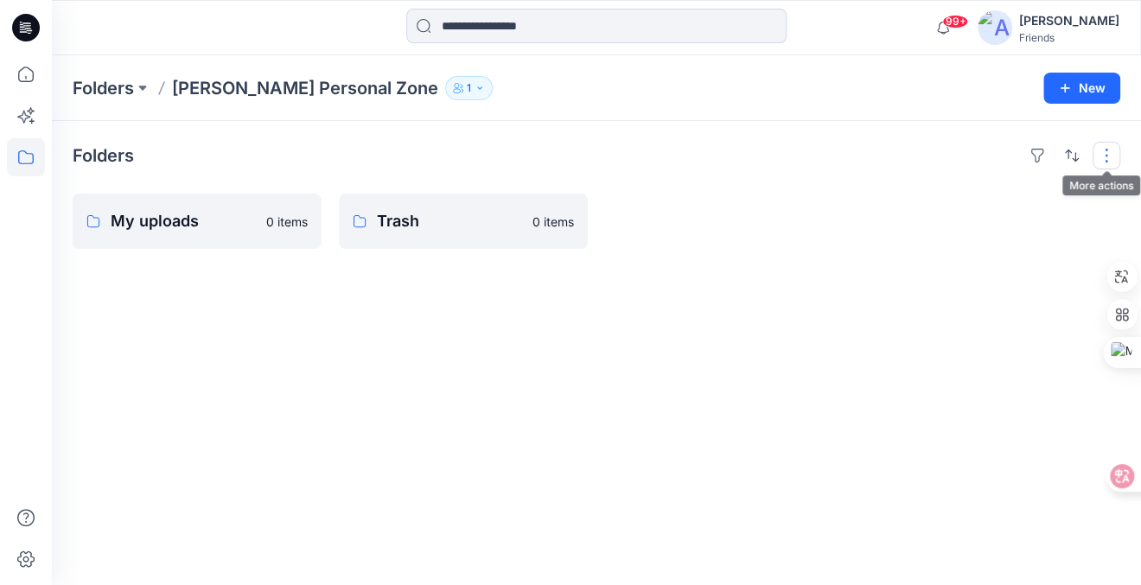
click at [1110, 152] on button "button" at bounding box center [1107, 156] width 28 height 28
drag, startPoint x: 392, startPoint y: 211, endPoint x: 358, endPoint y: 225, distance: 37.2
click at [358, 225] on icon at bounding box center [360, 221] width 14 height 14
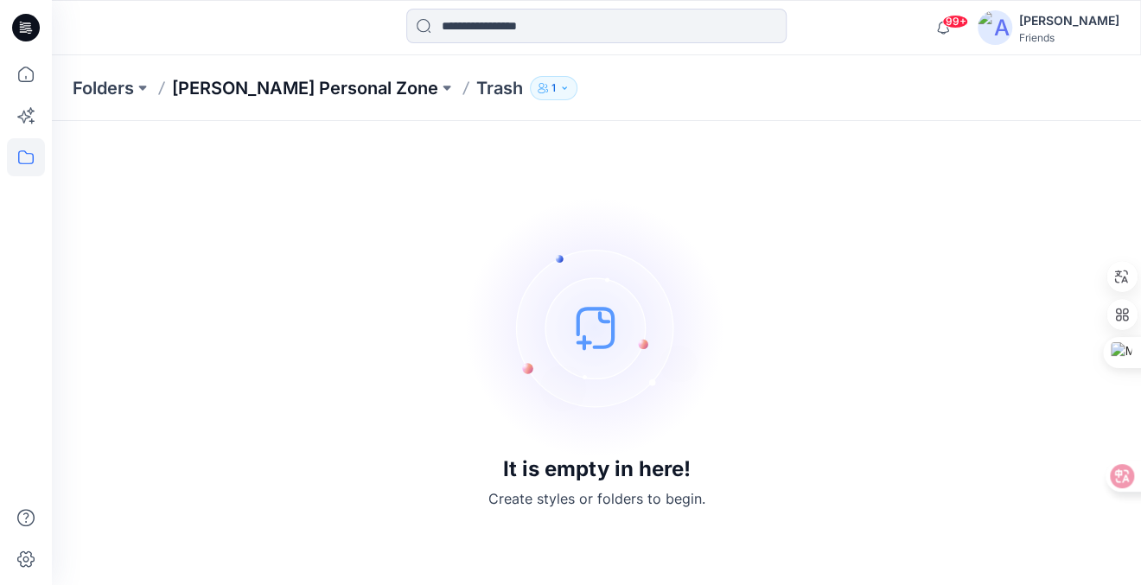
click at [381, 89] on p "Jenny Chang's Personal Zone" at bounding box center [305, 88] width 266 height 24
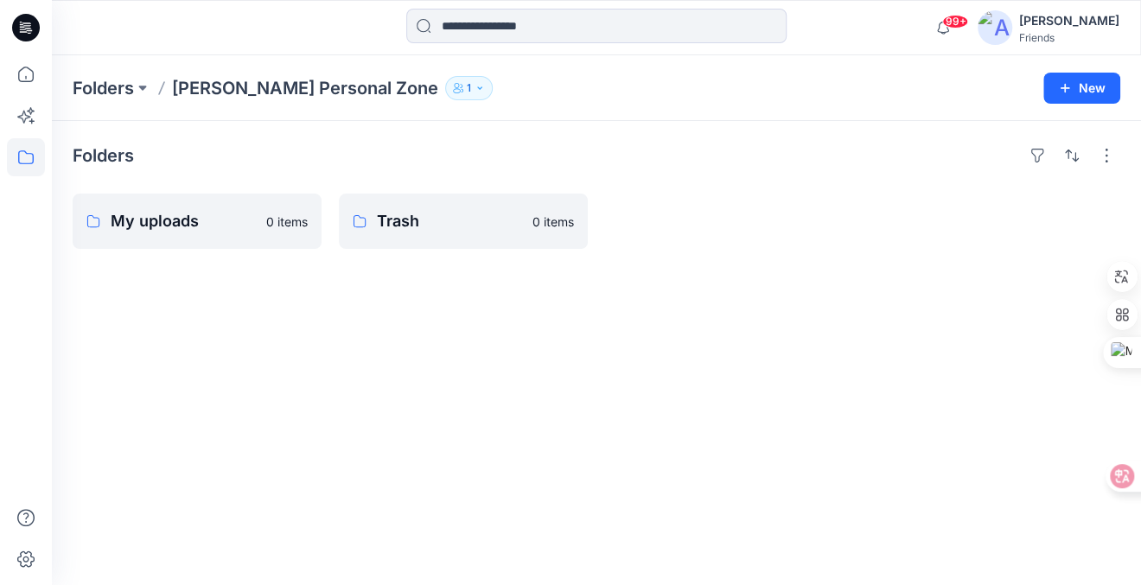
drag, startPoint x: 87, startPoint y: 225, endPoint x: 233, endPoint y: 91, distance: 197.6
click at [233, 91] on p "Jenny Chang's Personal Zone" at bounding box center [305, 88] width 266 height 24
click at [119, 88] on p "Folders" at bounding box center [103, 88] width 61 height 24
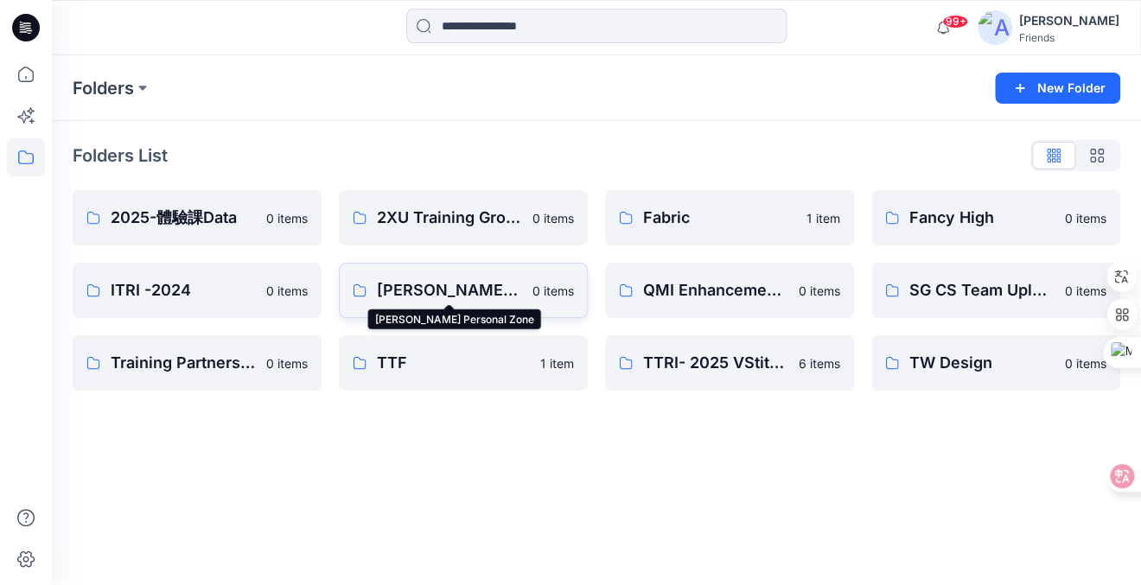
drag, startPoint x: 513, startPoint y: 289, endPoint x: 462, endPoint y: 287, distance: 51.0
click at [462, 287] on p "Jenny Chang's Personal Zone" at bounding box center [449, 290] width 145 height 24
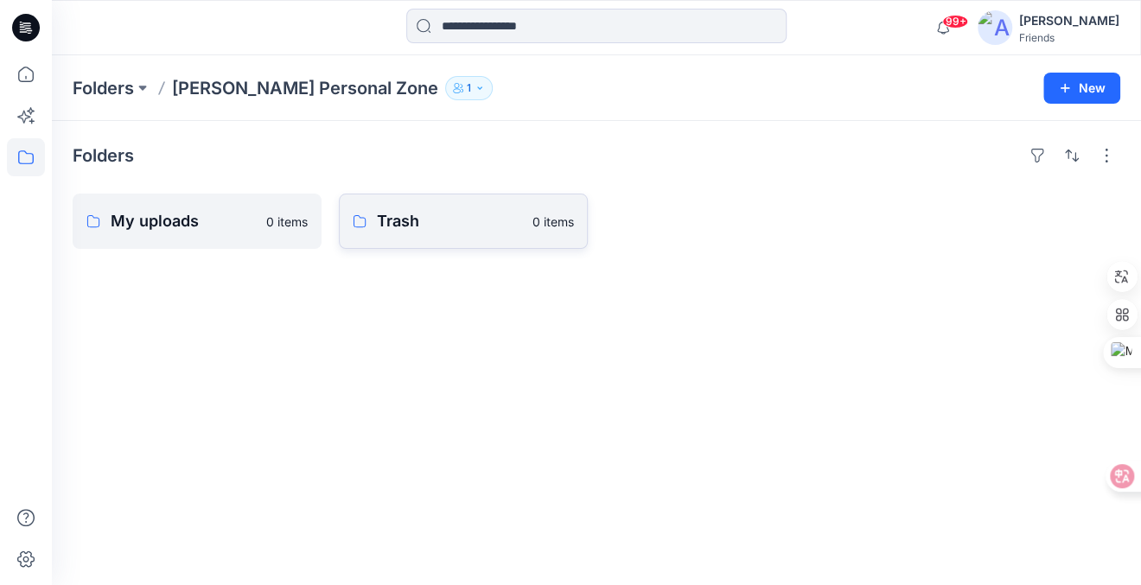
click at [401, 229] on p "Trash" at bounding box center [449, 221] width 145 height 24
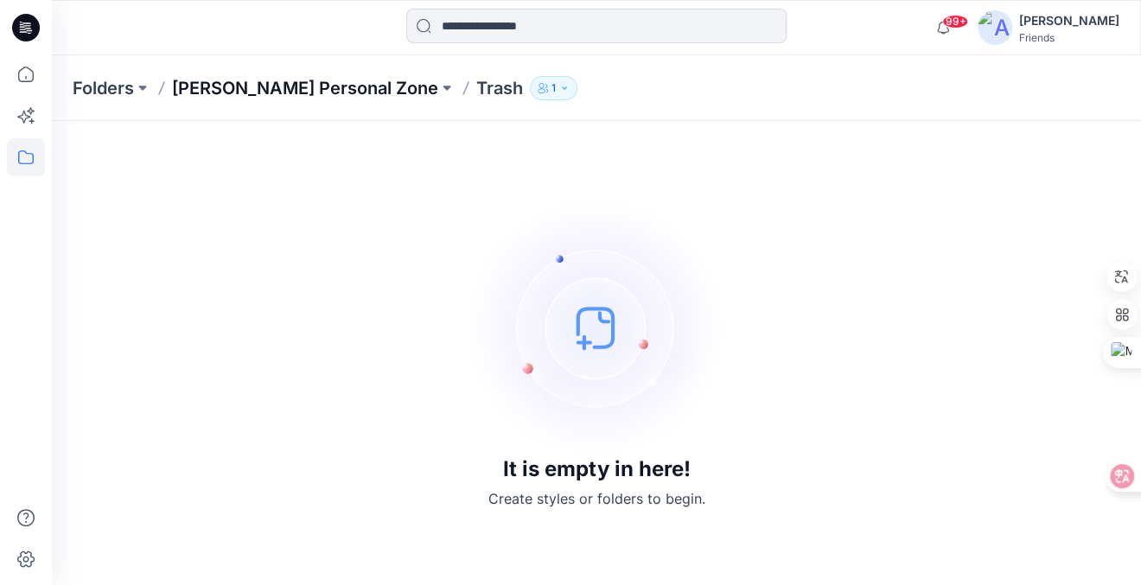
click at [399, 83] on p "Jenny Chang's Personal Zone" at bounding box center [305, 88] width 266 height 24
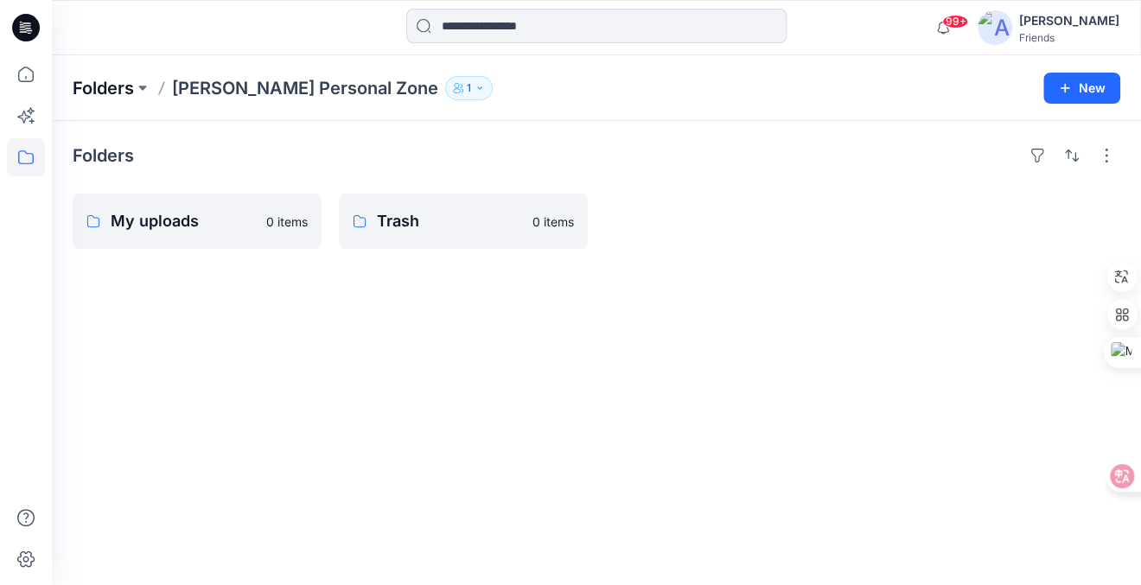
click at [102, 92] on p "Folders" at bounding box center [103, 88] width 61 height 24
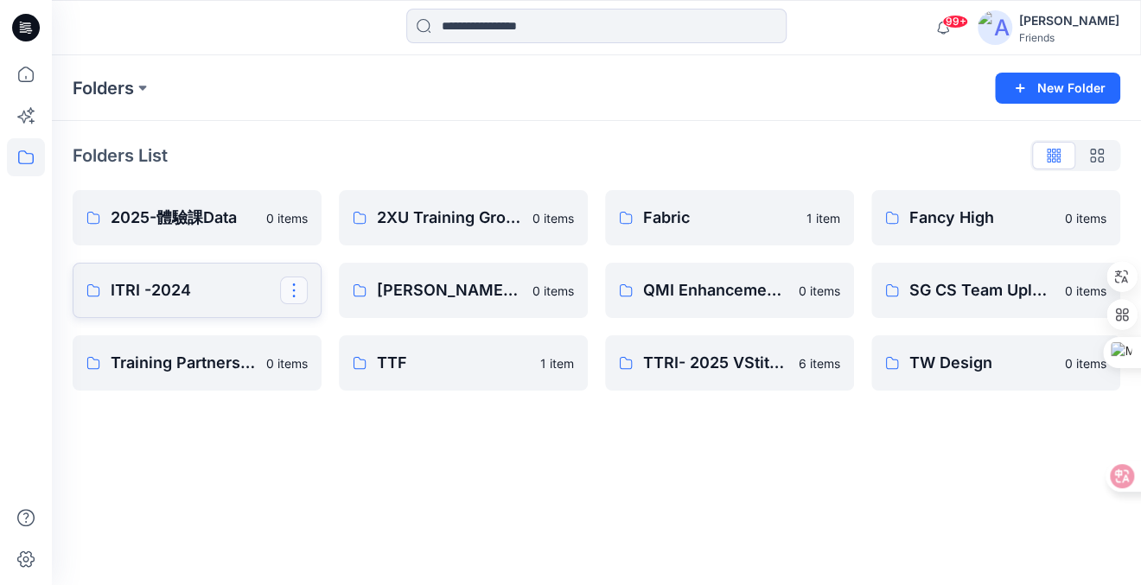
click at [296, 284] on button "button" at bounding box center [294, 291] width 28 height 28
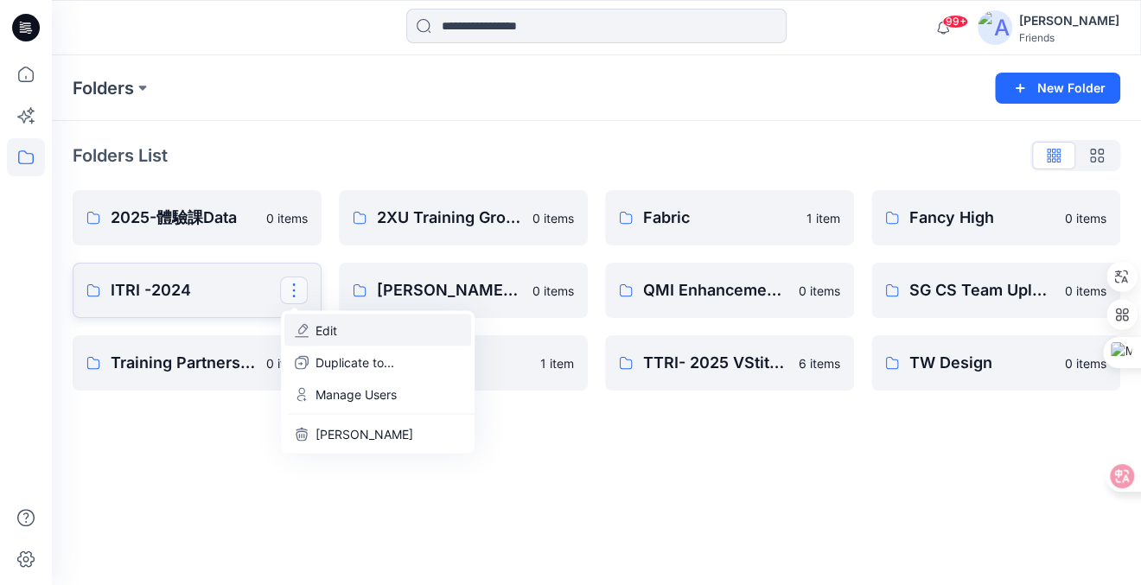
click at [316, 322] on p "Edit" at bounding box center [327, 330] width 22 height 18
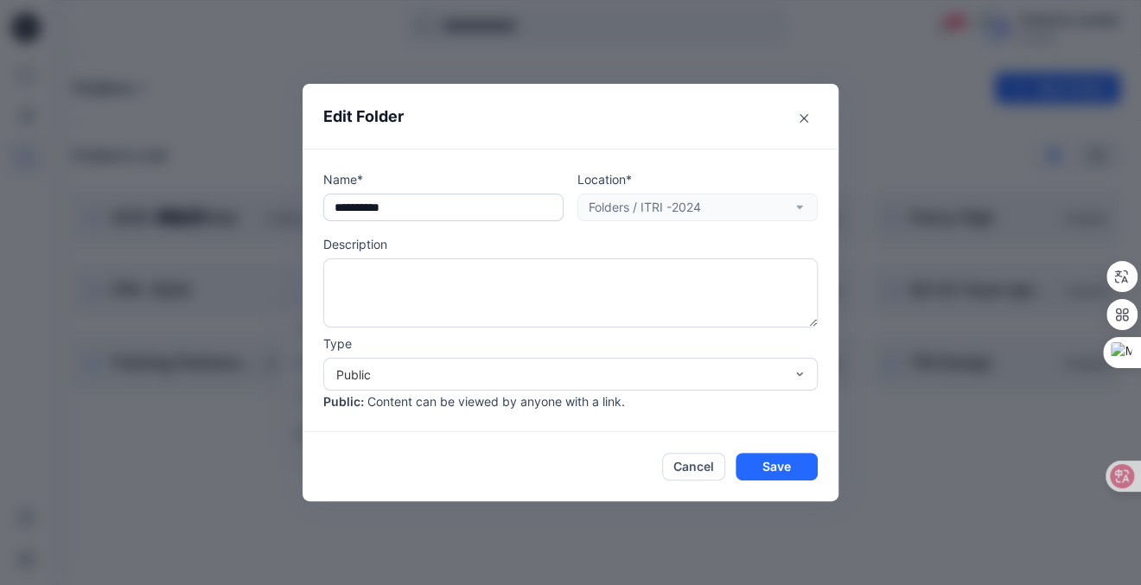
type textarea "*"
drag, startPoint x: 362, startPoint y: 211, endPoint x: 322, endPoint y: 203, distance: 40.5
click at [322, 203] on div "**********" at bounding box center [571, 291] width 536 height 284
click at [380, 210] on input "****" at bounding box center [443, 208] width 240 height 28
paste input "******"
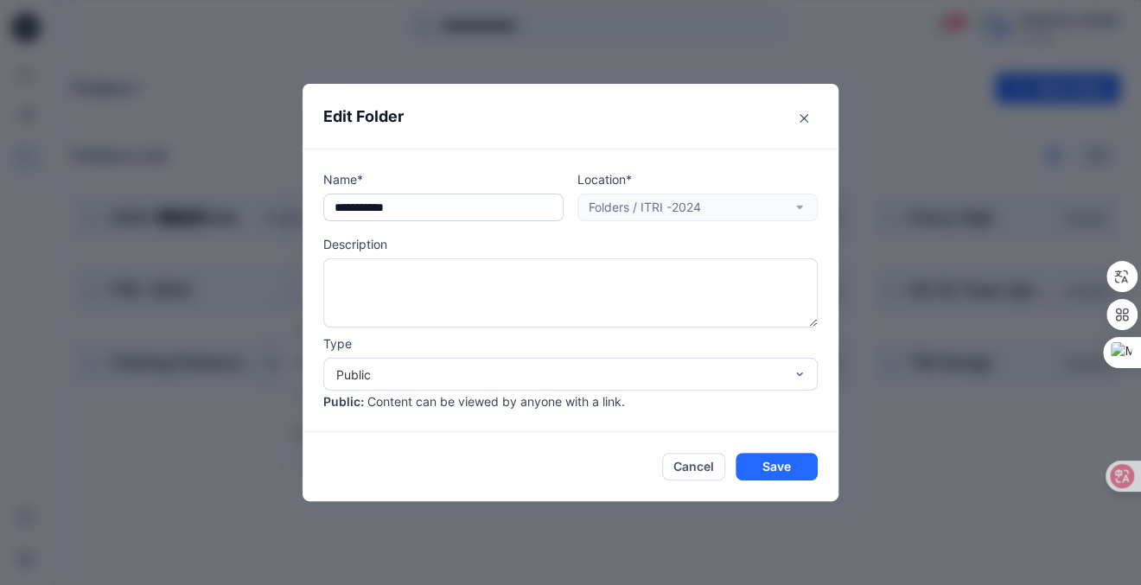
click at [380, 213] on input "**********" at bounding box center [443, 208] width 240 height 28
click at [431, 195] on input "**********" at bounding box center [443, 208] width 240 height 28
type input "*********"
click at [797, 473] on button "Save" at bounding box center [777, 467] width 82 height 28
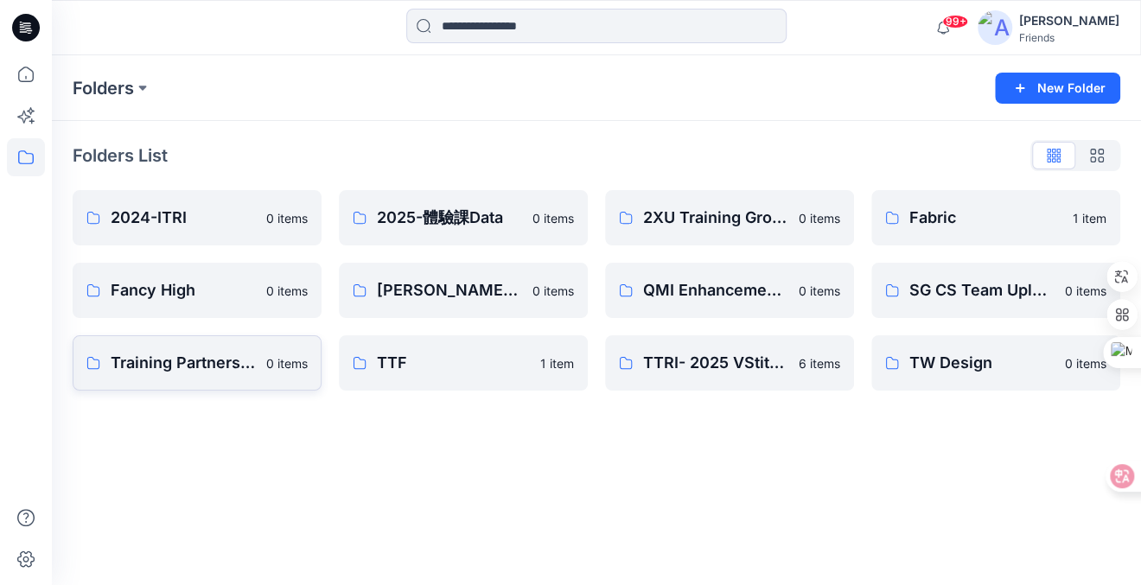
click at [179, 369] on p "Training Partners & Resellers" at bounding box center [183, 363] width 145 height 24
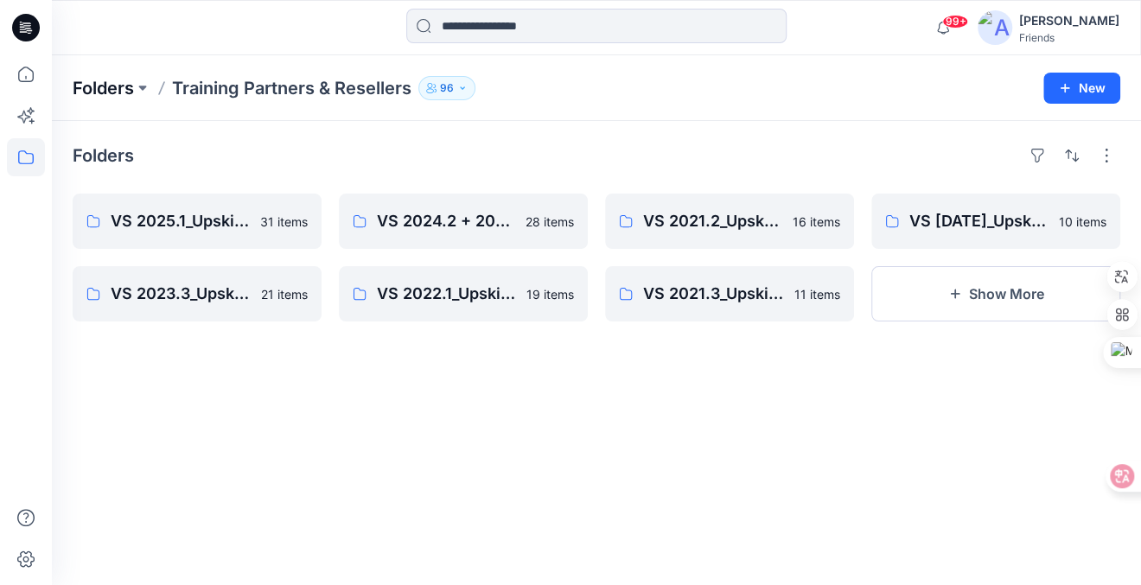
click at [105, 86] on p "Folders" at bounding box center [103, 88] width 61 height 24
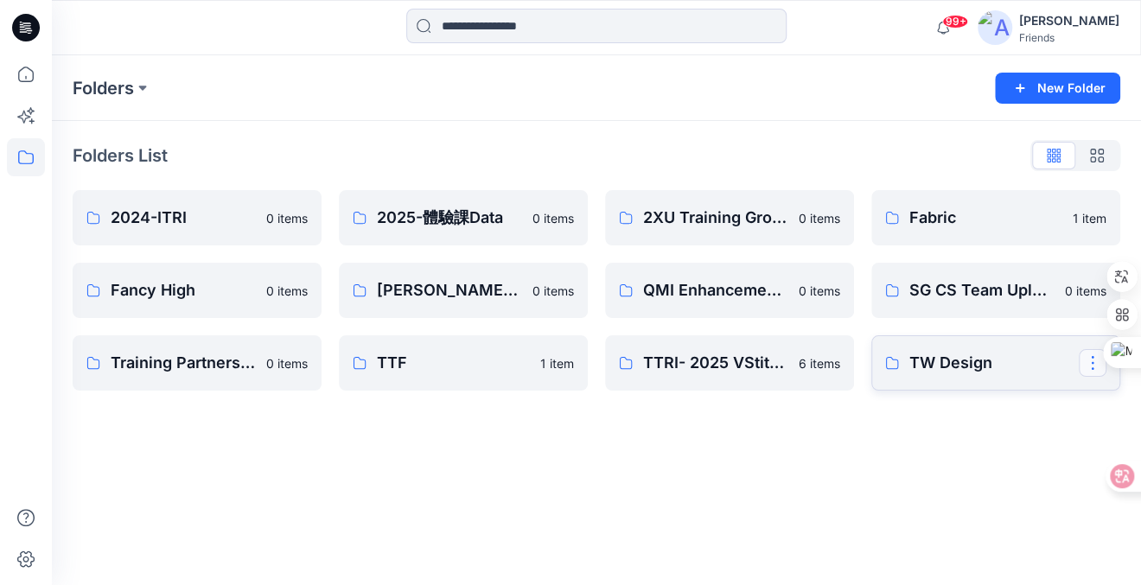
click at [1092, 363] on button "button" at bounding box center [1093, 363] width 28 height 28
click at [969, 361] on p "TW Design" at bounding box center [993, 363] width 169 height 24
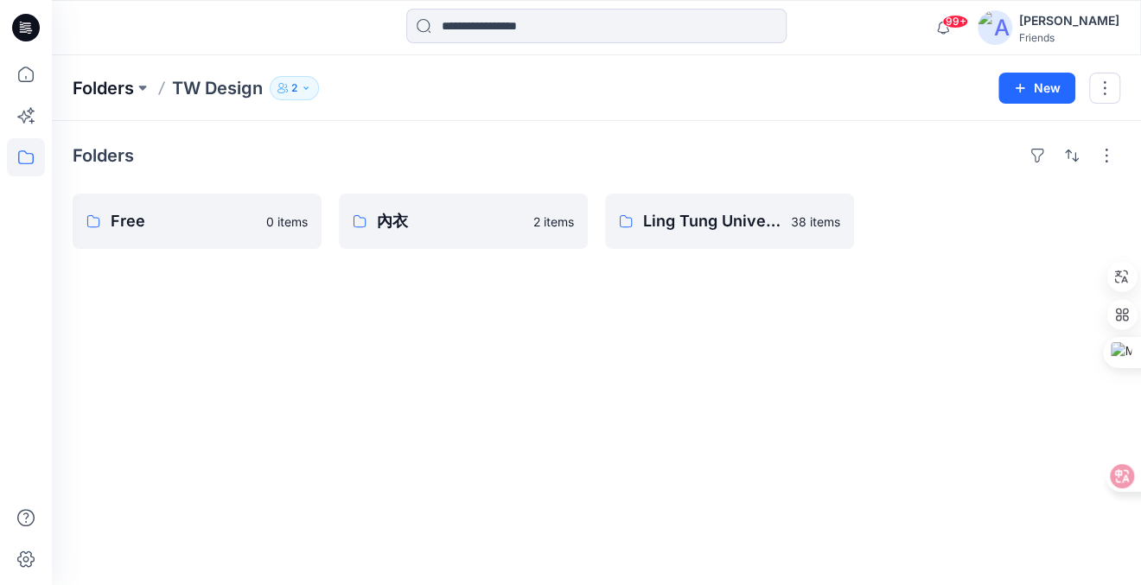
click at [120, 86] on p "Folders" at bounding box center [103, 88] width 61 height 24
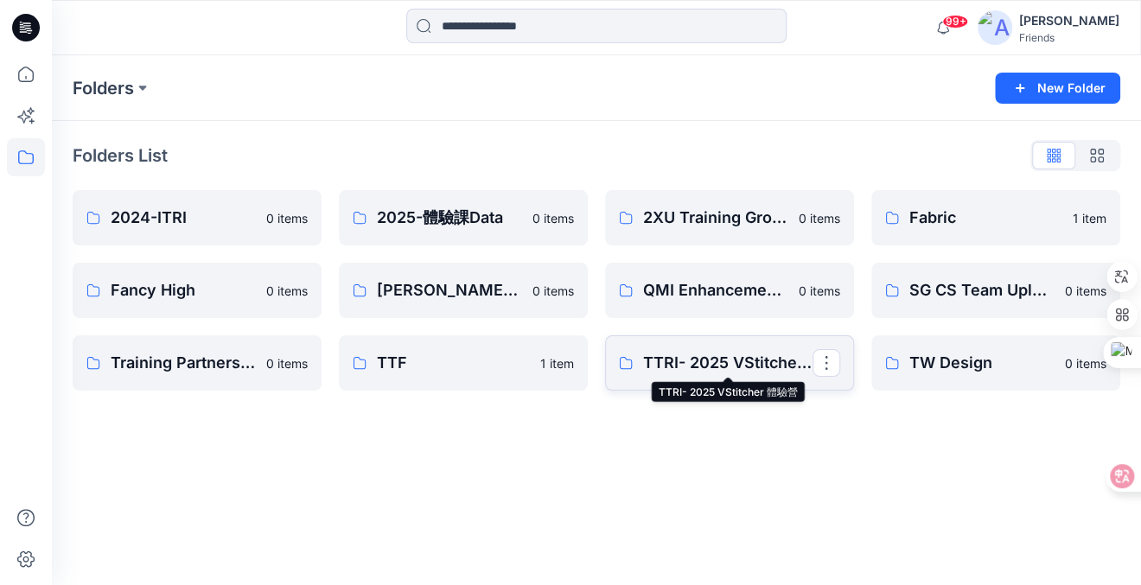
click at [723, 369] on p "TTRI- 2025 VStitcher 體驗營" at bounding box center [727, 363] width 169 height 24
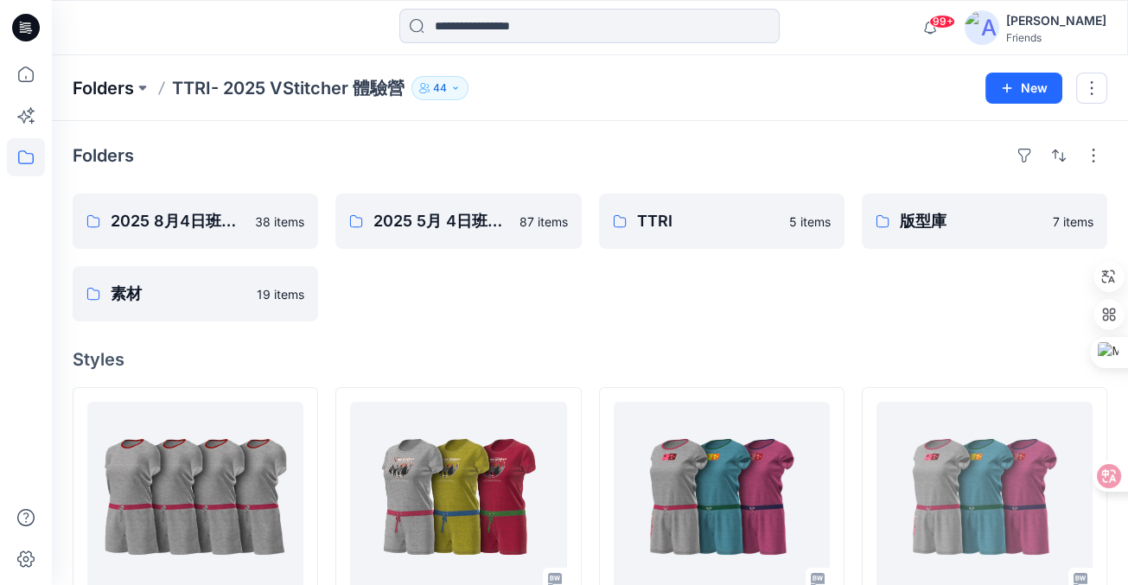
click at [99, 87] on p "Folders" at bounding box center [103, 88] width 61 height 24
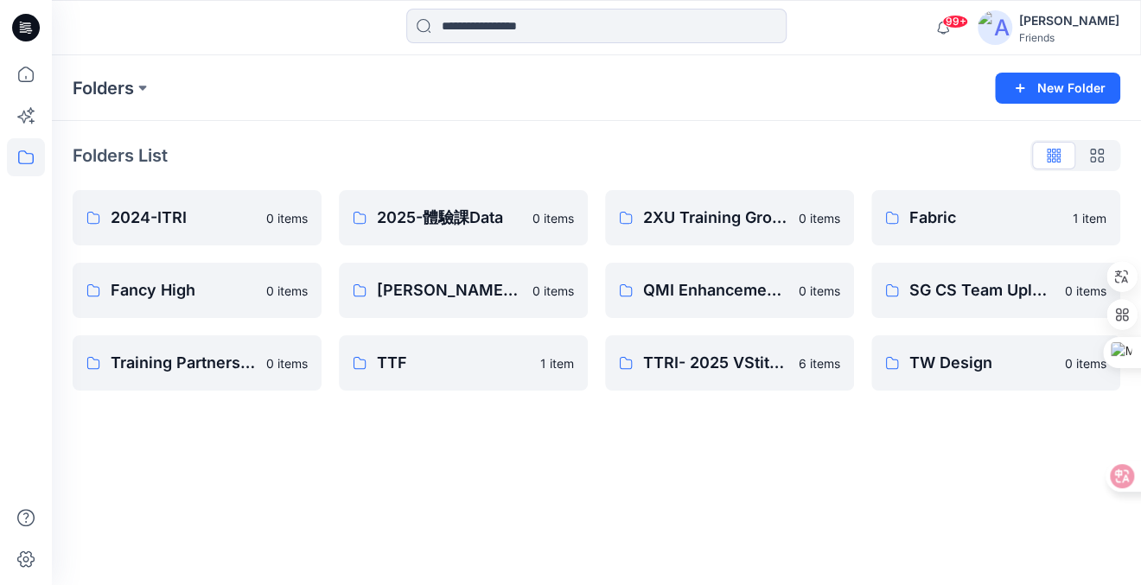
drag, startPoint x: 414, startPoint y: 277, endPoint x: 1068, endPoint y: 22, distance: 701.5
click at [1068, 22] on div "[PERSON_NAME]" at bounding box center [1069, 20] width 100 height 21
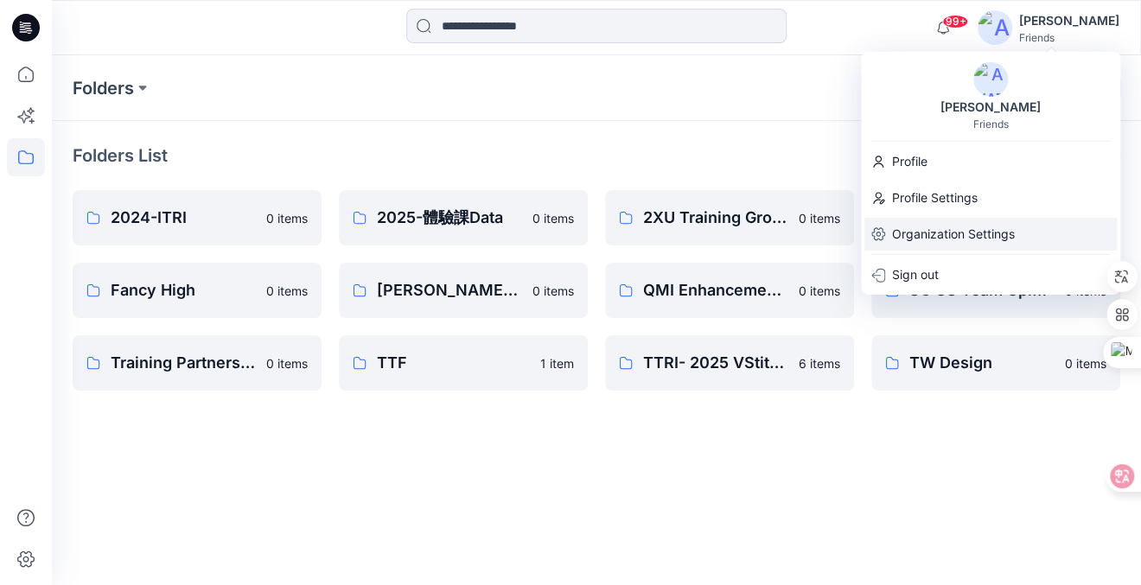
click at [954, 227] on p "Organization Settings" at bounding box center [953, 234] width 123 height 33
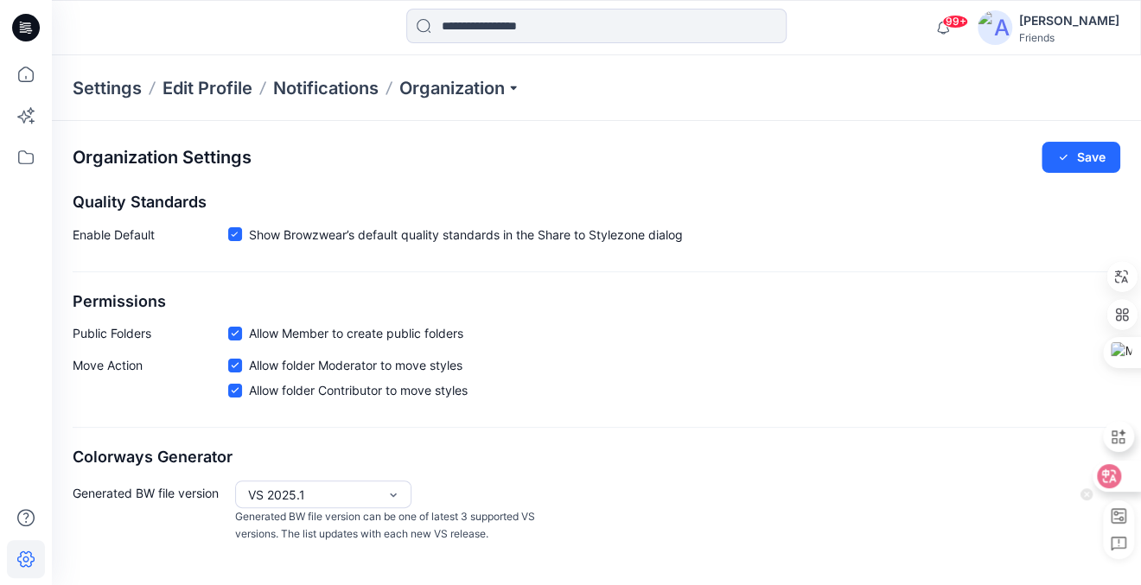
click at [1123, 477] on div at bounding box center [1116, 476] width 47 height 31
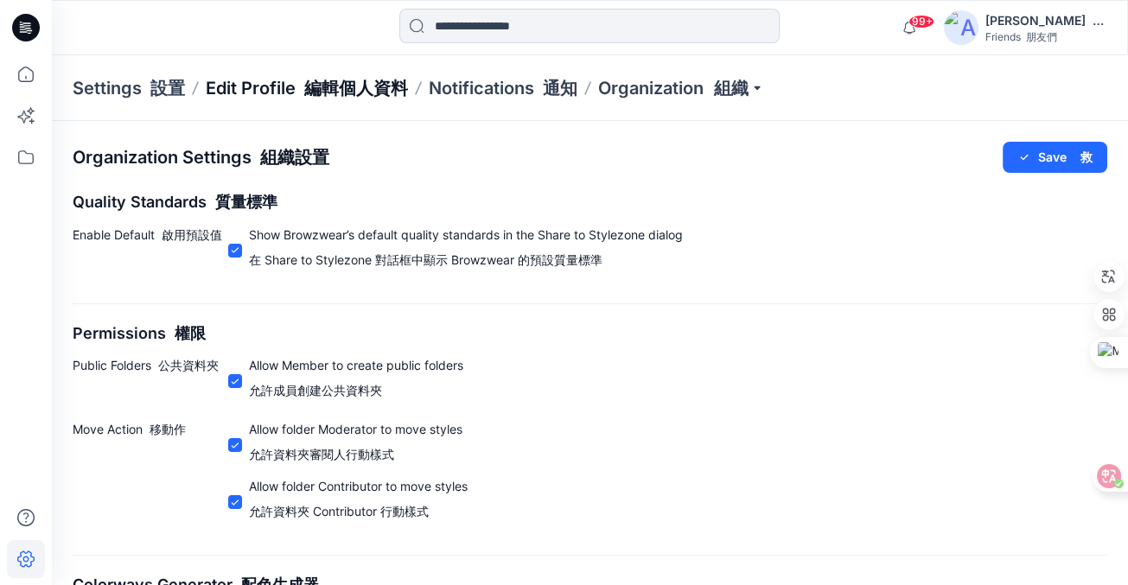
click at [346, 80] on font "編輯個人資料" at bounding box center [356, 88] width 104 height 21
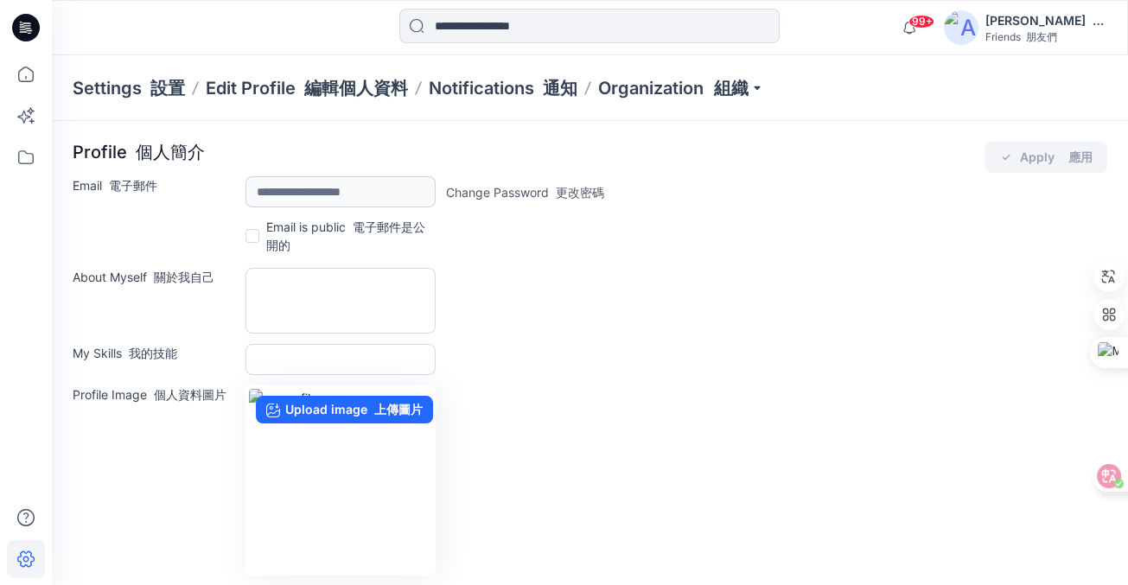
click at [1044, 29] on div "Ping Ping Chang 張平" at bounding box center [1045, 20] width 121 height 20
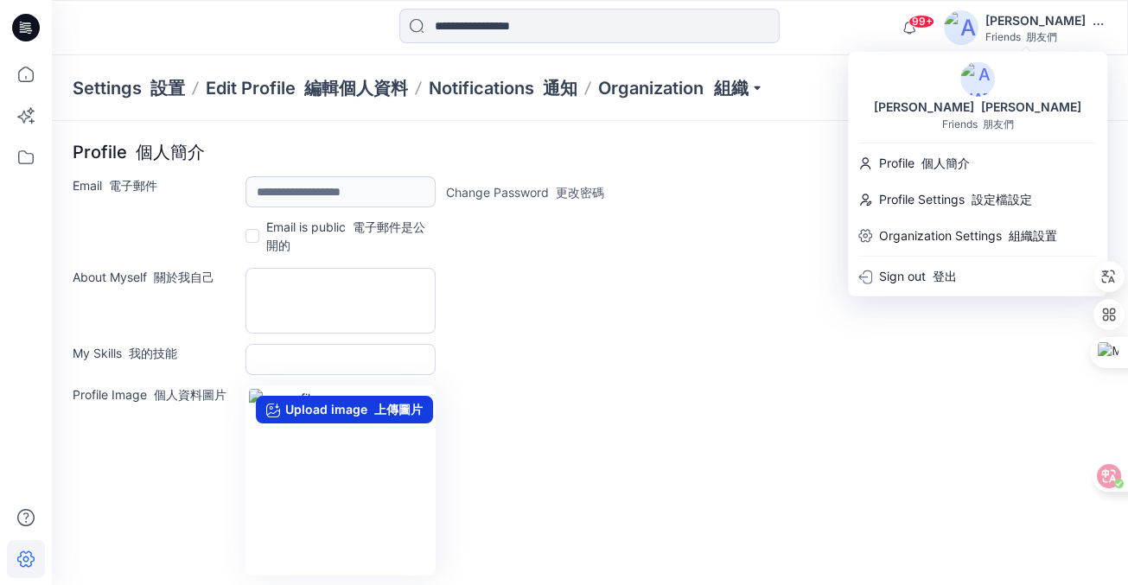
click at [361, 411] on label "Upload image 上傳圖片" at bounding box center [344, 410] width 177 height 28
click at [0, 0] on input "Upload image 上傳圖片" at bounding box center [0, 0] width 0 height 0
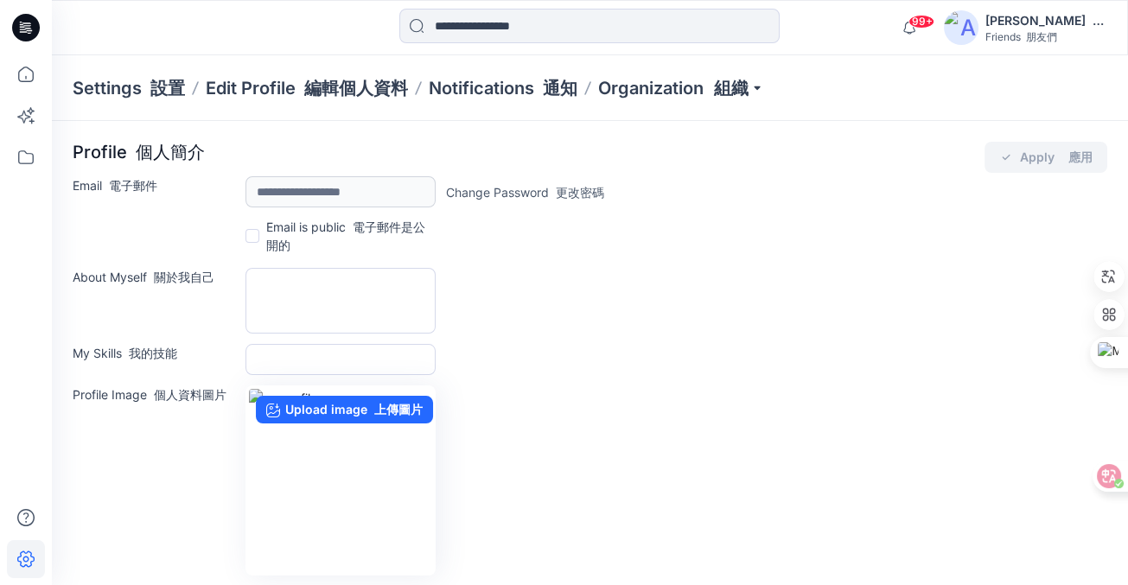
click at [560, 309] on div "About Myself 關於我自己" at bounding box center [590, 301] width 1035 height 66
click at [1049, 35] on font "朋友們" at bounding box center [1041, 36] width 31 height 13
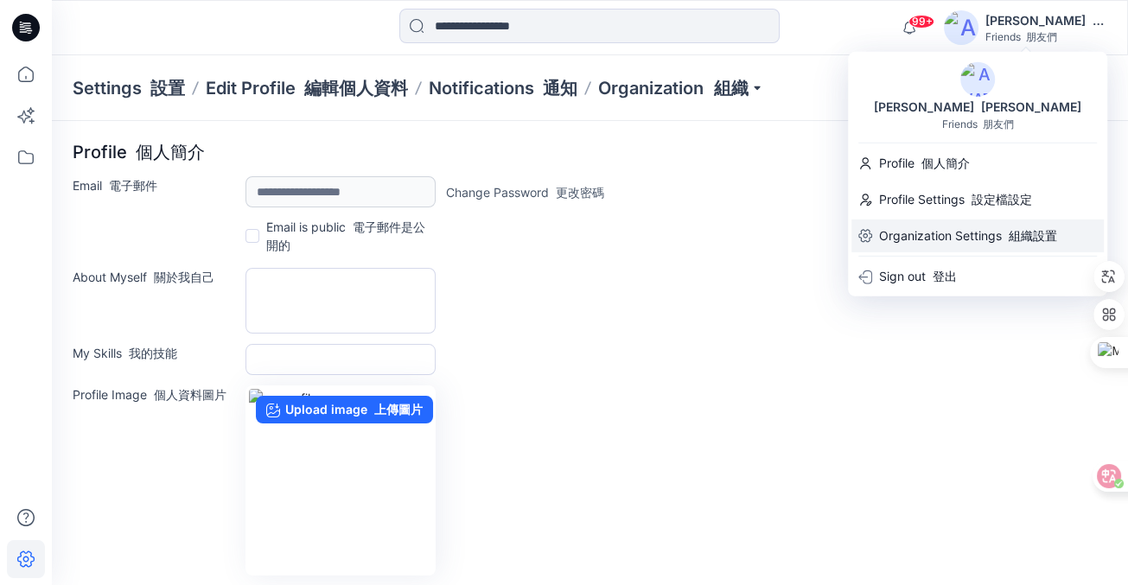
click at [918, 231] on p "Organization Settings 組織設置" at bounding box center [968, 236] width 178 height 33
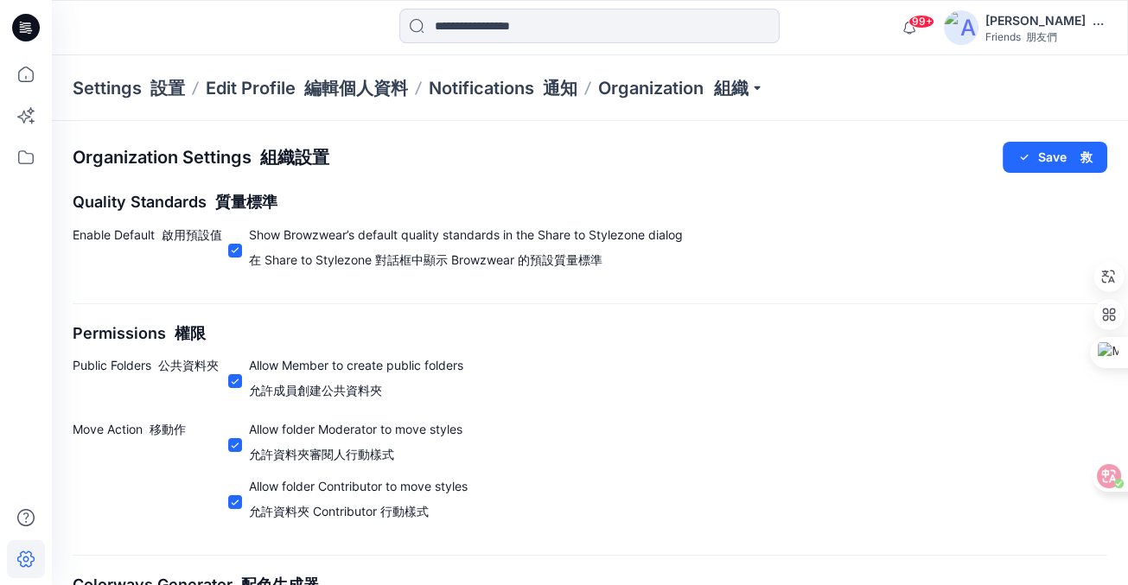
click at [1039, 34] on font "朋友們" at bounding box center [1041, 36] width 31 height 13
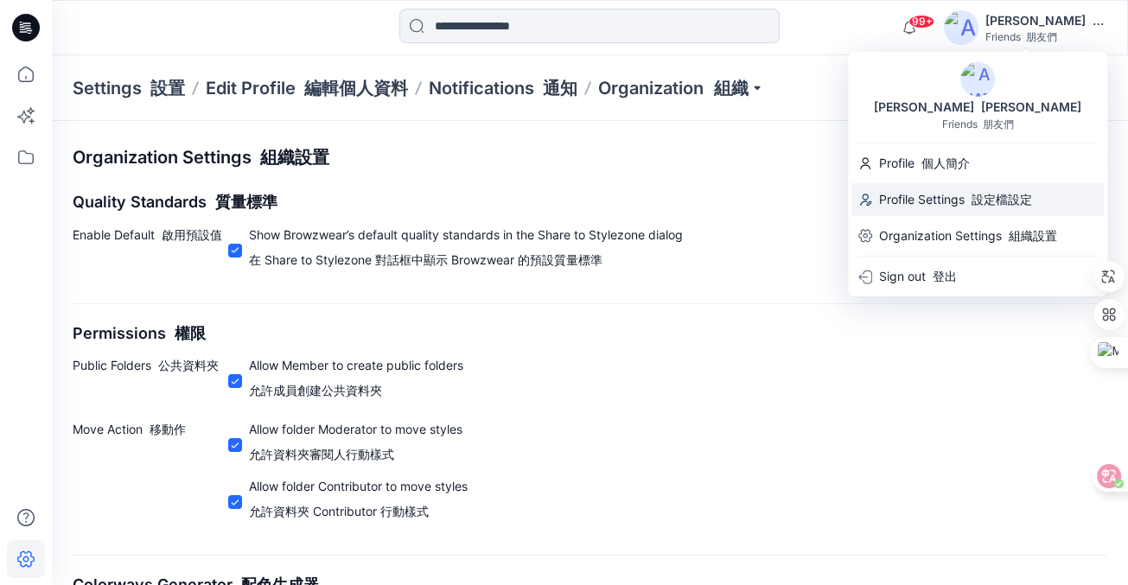
click at [952, 195] on p "Profile Settings 設定檔設定" at bounding box center [955, 199] width 153 height 33
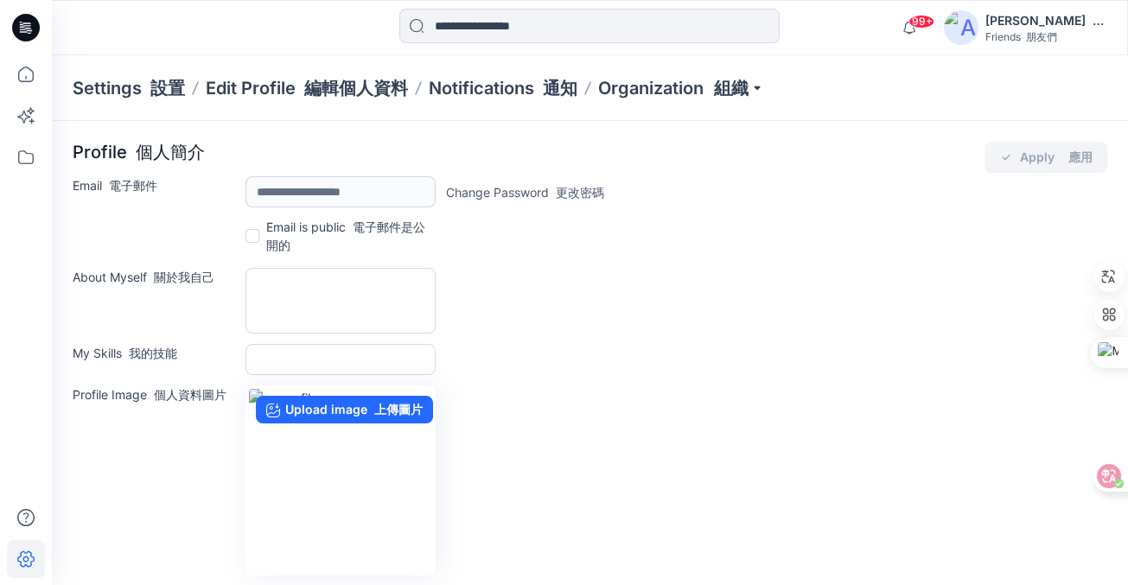
click at [1058, 21] on div "Ping Ping Chang 張平" at bounding box center [1045, 20] width 121 height 20
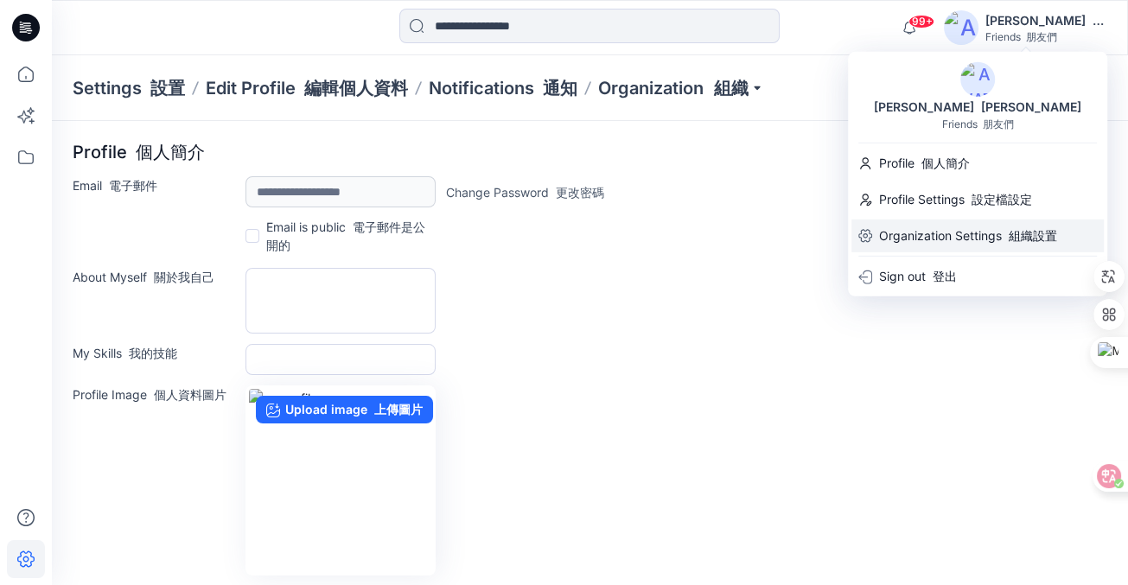
click at [1017, 235] on font "組織設置" at bounding box center [1033, 235] width 48 height 15
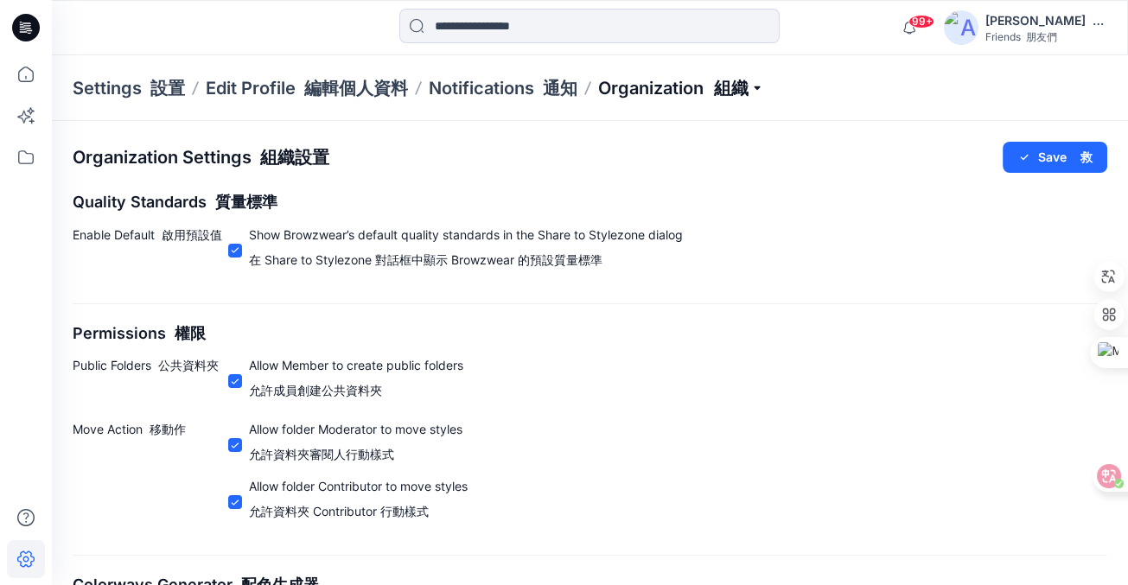
click at [757, 86] on p "Organization 組織" at bounding box center [681, 88] width 166 height 24
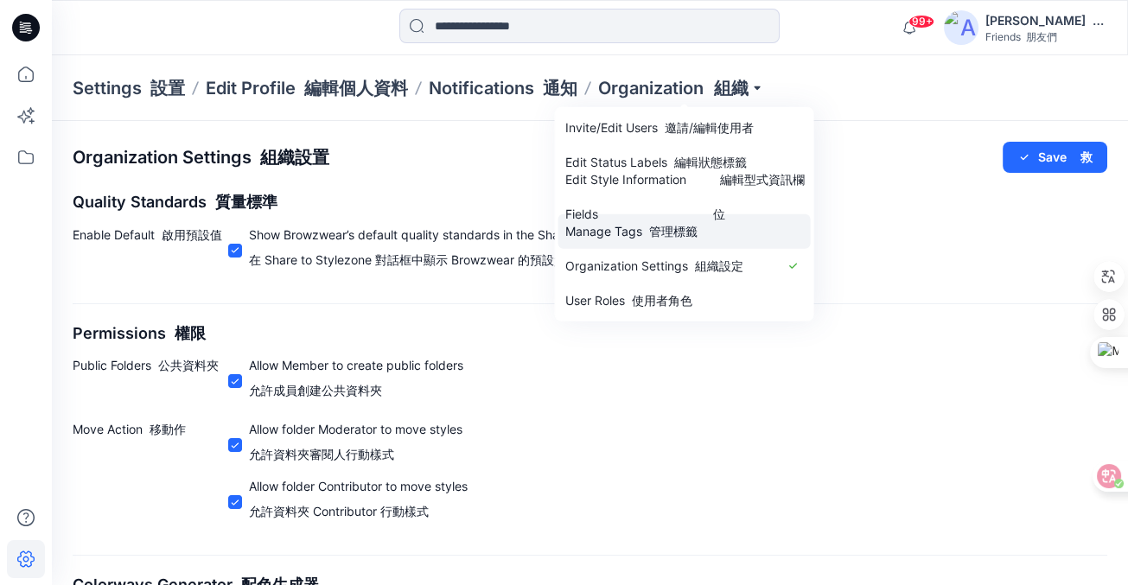
click at [671, 221] on font "管理標籤" at bounding box center [669, 231] width 55 height 35
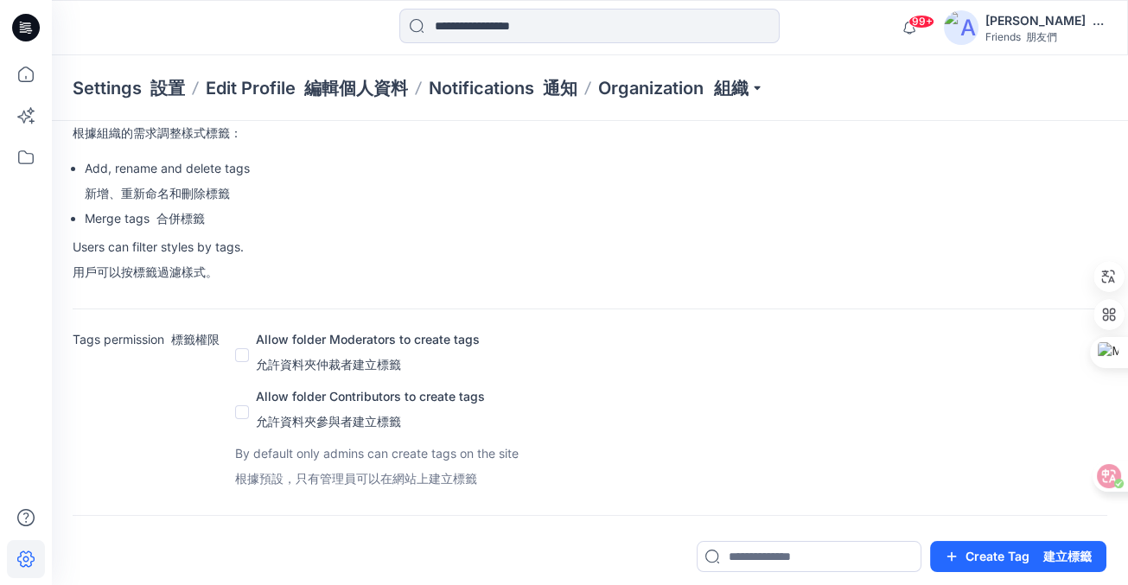
scroll to position [86, 0]
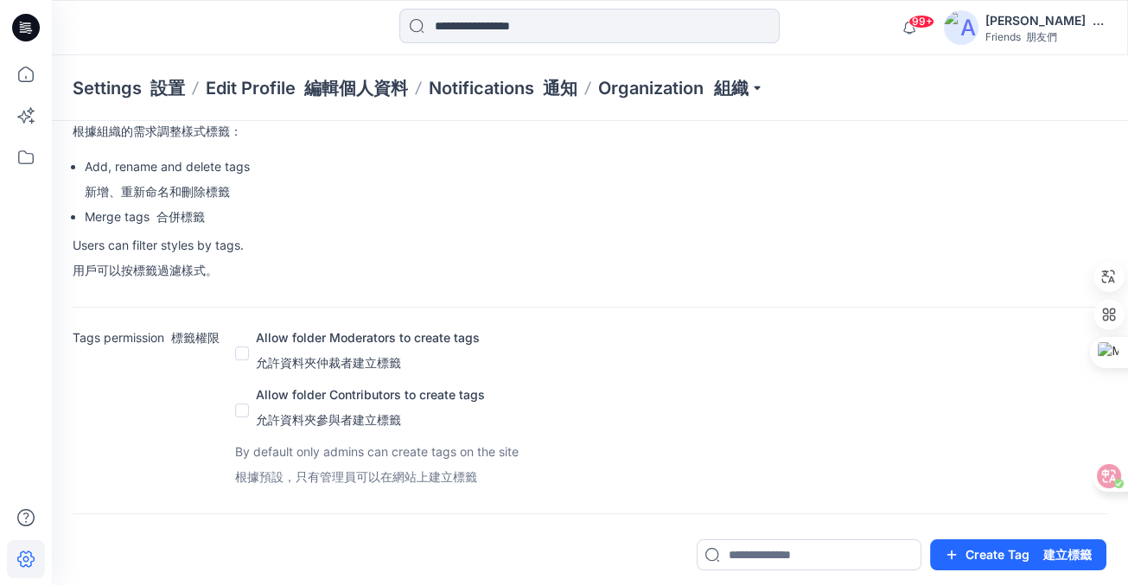
click at [245, 355] on span at bounding box center [242, 354] width 14 height 14
click at [240, 411] on span at bounding box center [242, 411] width 14 height 14
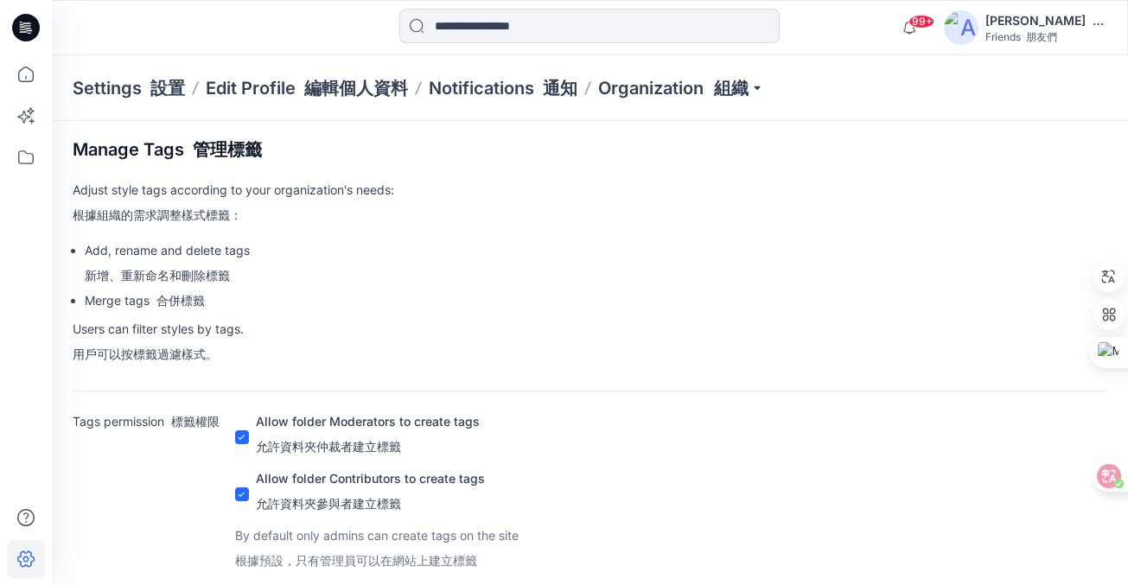
scroll to position [0, 0]
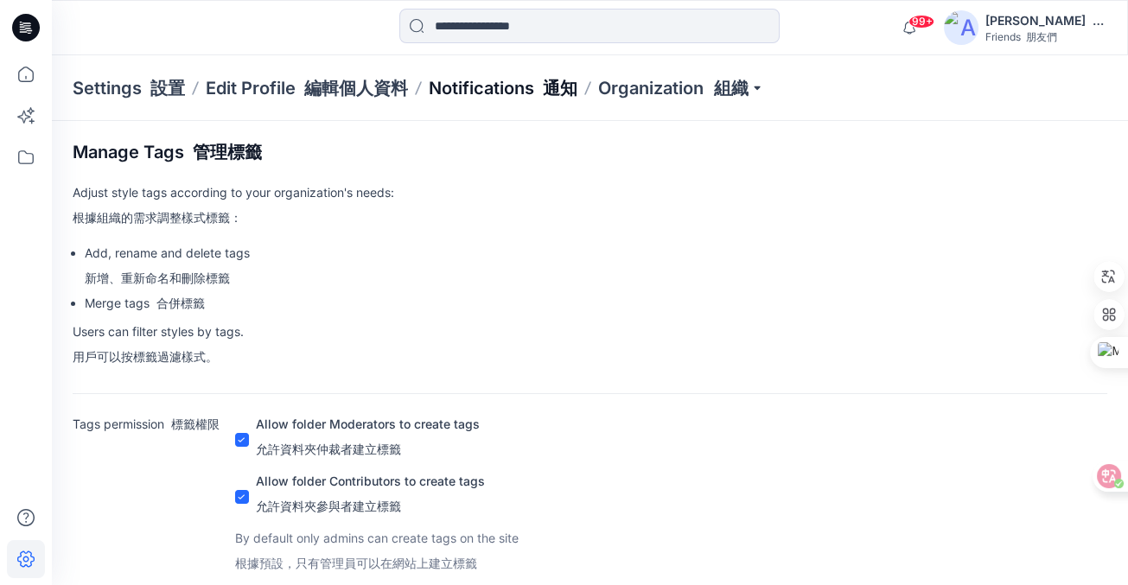
click at [503, 82] on p "Notifications 通知" at bounding box center [503, 88] width 149 height 24
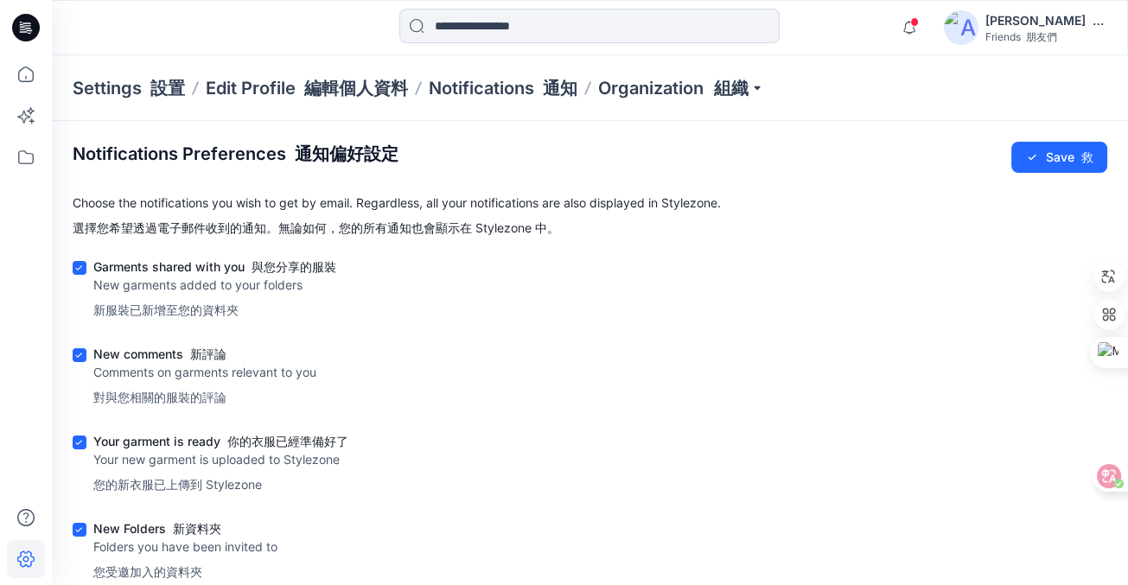
click at [1035, 34] on font "朋友們" at bounding box center [1041, 36] width 31 height 13
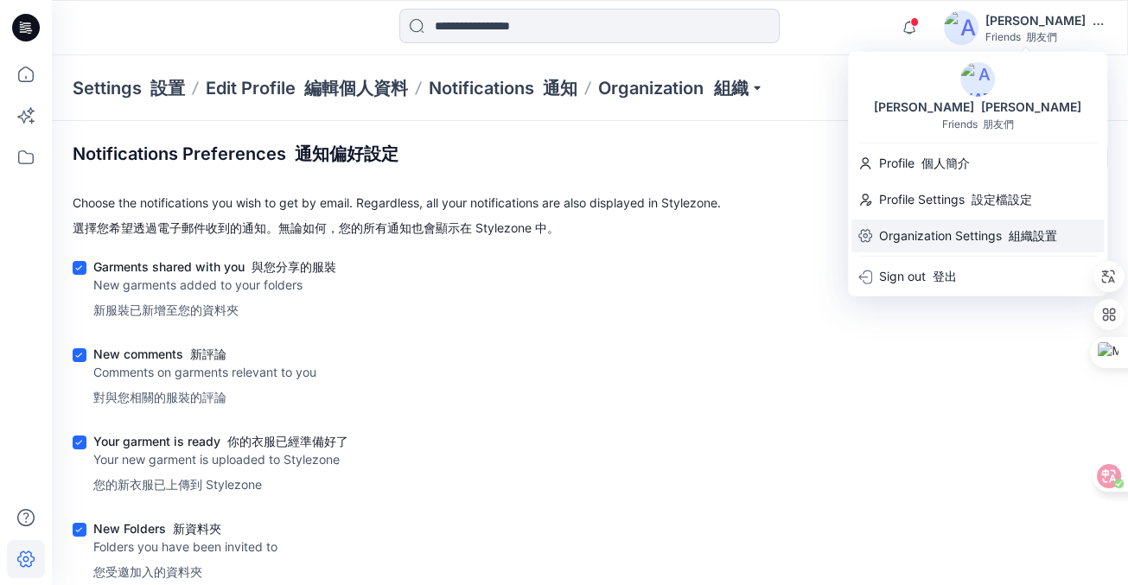
click at [957, 232] on p "Organization Settings 組織設置" at bounding box center [968, 236] width 178 height 33
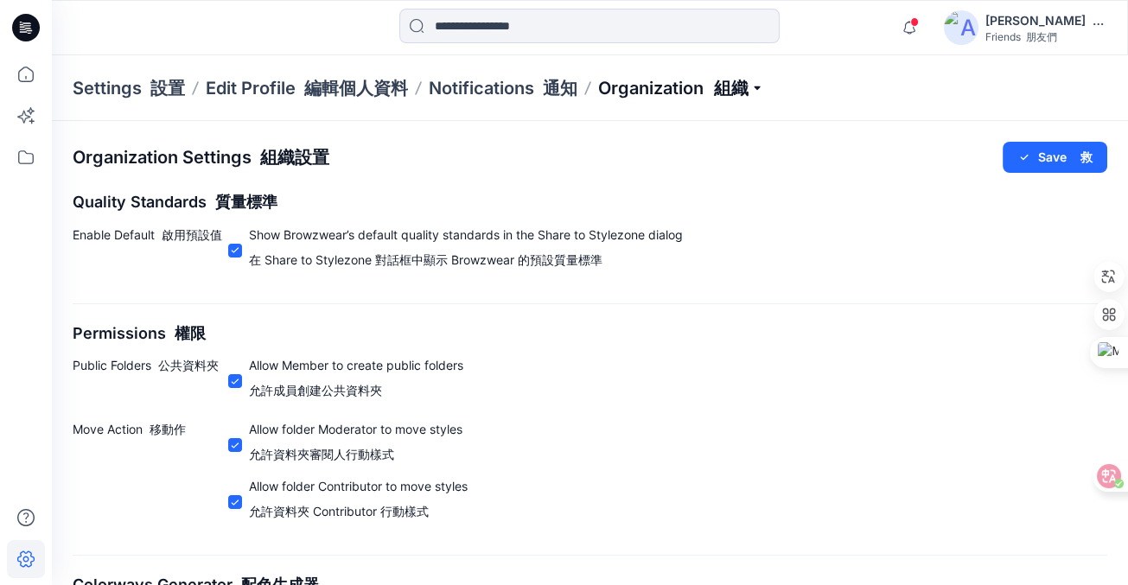
click at [762, 86] on p "Organization 組織" at bounding box center [681, 88] width 166 height 24
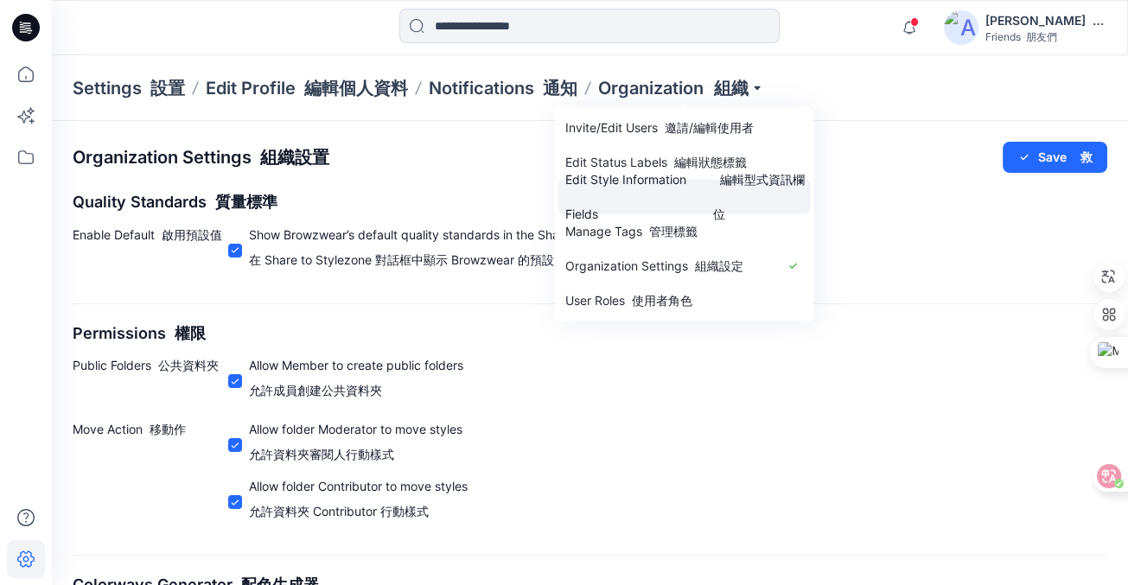
click at [619, 180] on link "Edit Style Information Fields 編輯型式資訊欄位" at bounding box center [684, 197] width 252 height 35
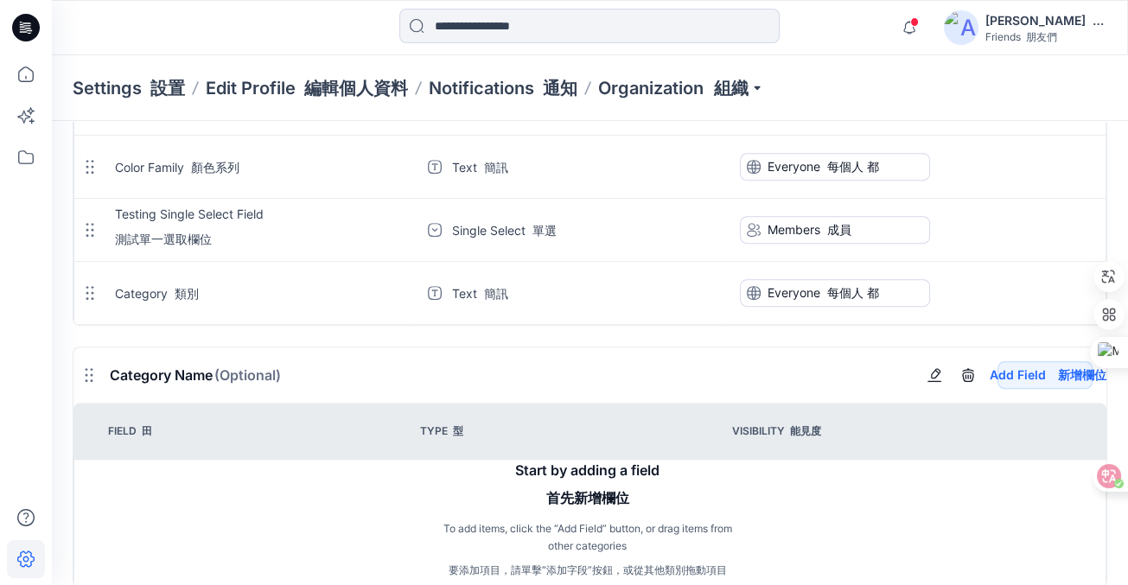
scroll to position [1011, 0]
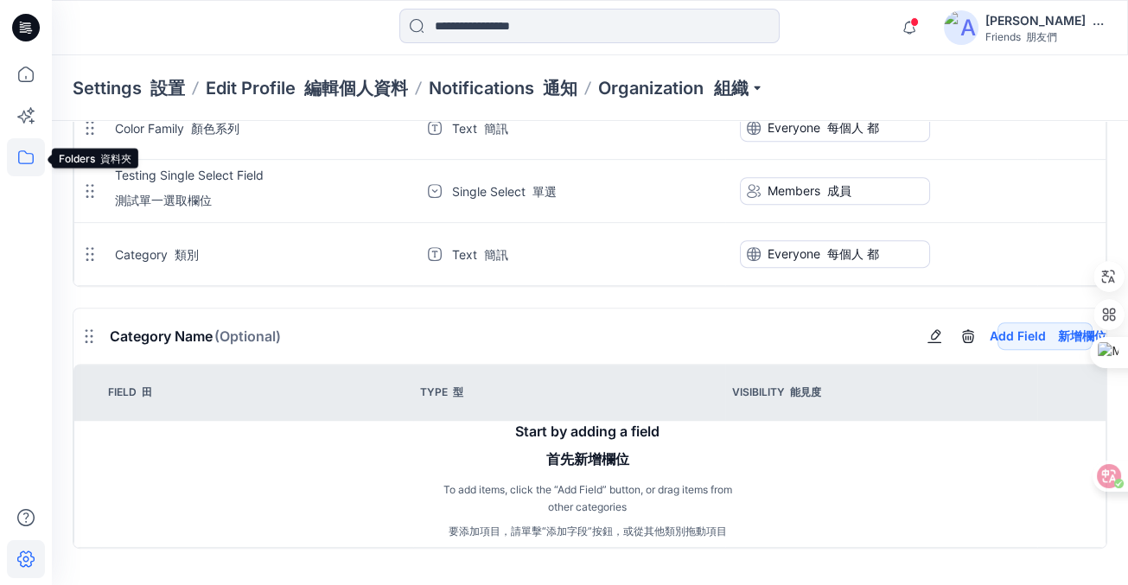
click at [24, 159] on icon at bounding box center [26, 157] width 38 height 38
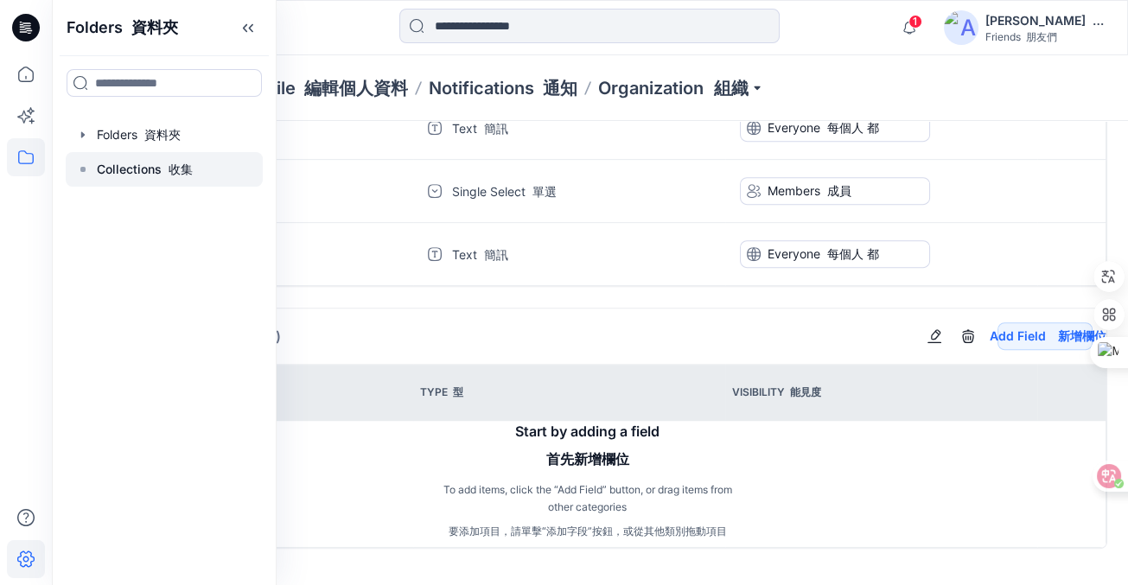
click at [130, 171] on p "Collections 收集" at bounding box center [145, 169] width 96 height 21
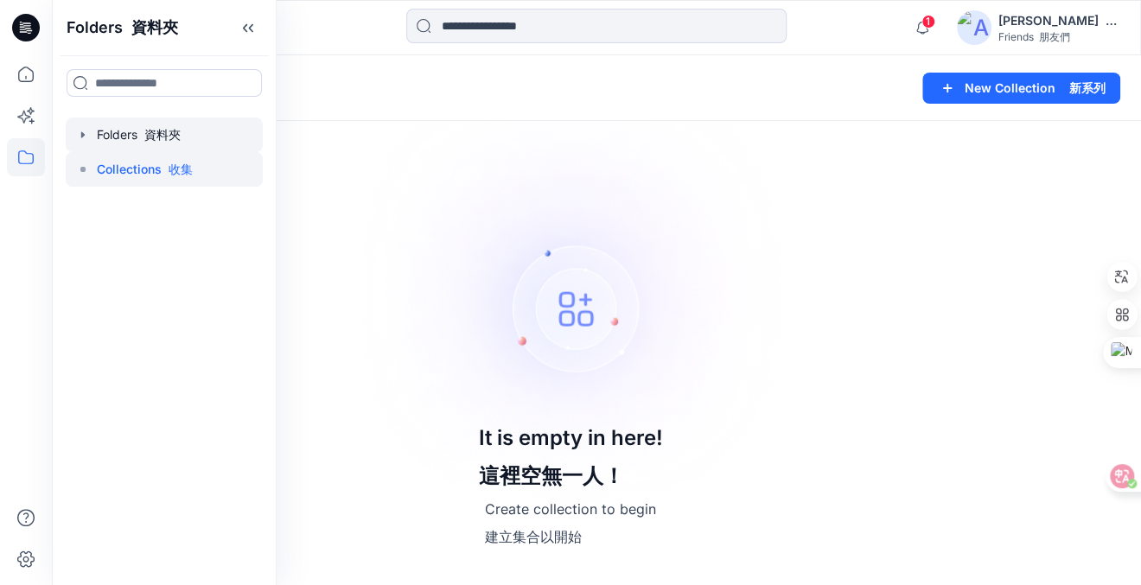
click at [159, 140] on div at bounding box center [164, 135] width 197 height 35
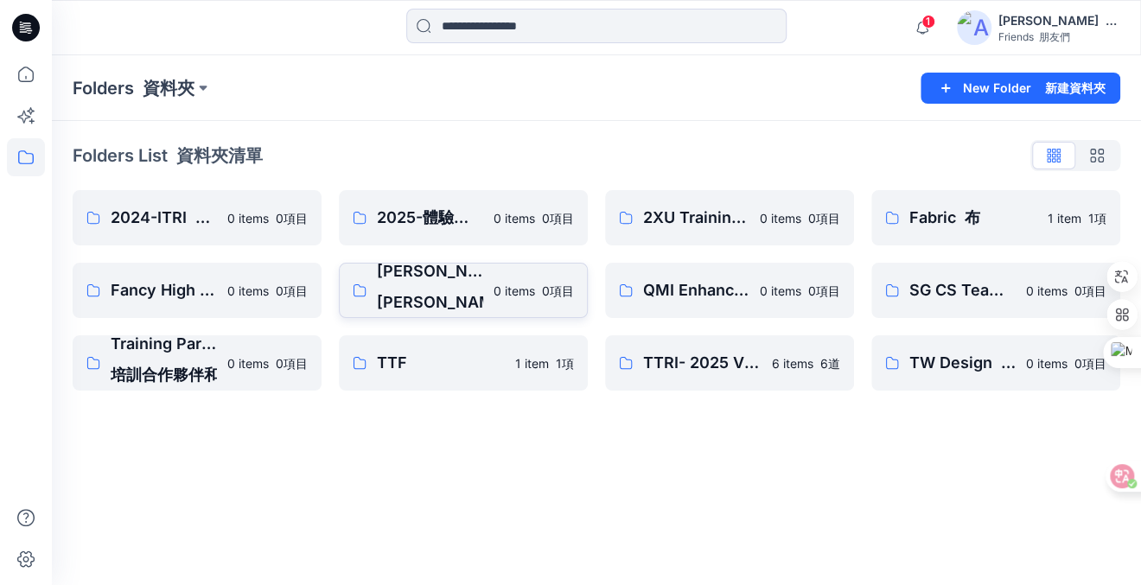
drag, startPoint x: 356, startPoint y: 290, endPoint x: 418, endPoint y: 268, distance: 65.9
click at [418, 268] on p "Jenny Chang's Personal Zone 張珍妮的個人專區" at bounding box center [430, 290] width 106 height 62
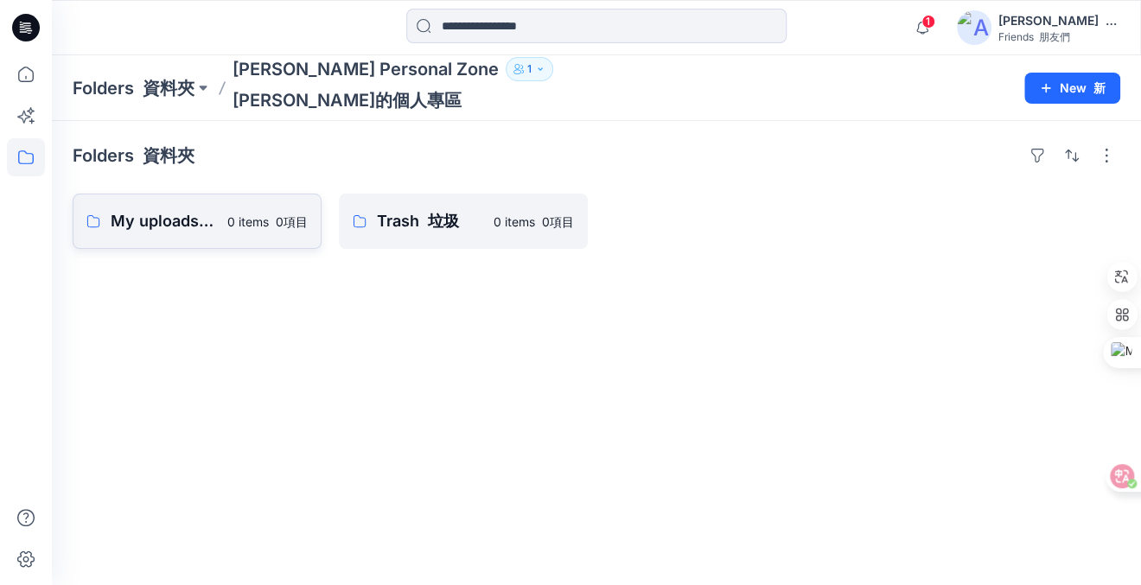
drag, startPoint x: 473, startPoint y: 218, endPoint x: 272, endPoint y: 220, distance: 200.6
click at [272, 220] on font at bounding box center [272, 221] width 7 height 15
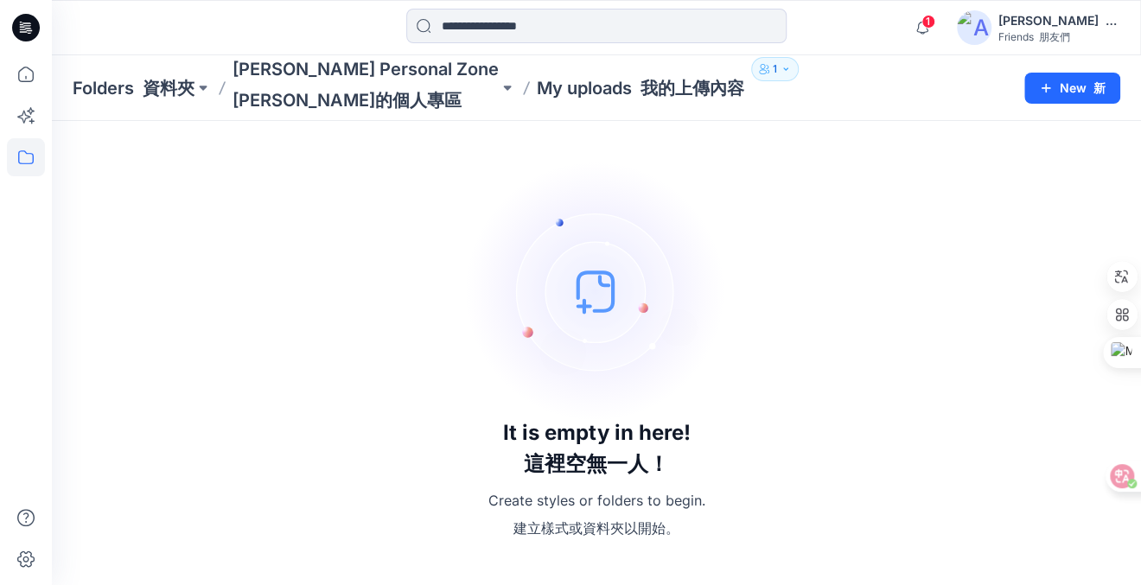
click at [781, 66] on icon "button" at bounding box center [786, 69] width 10 height 10
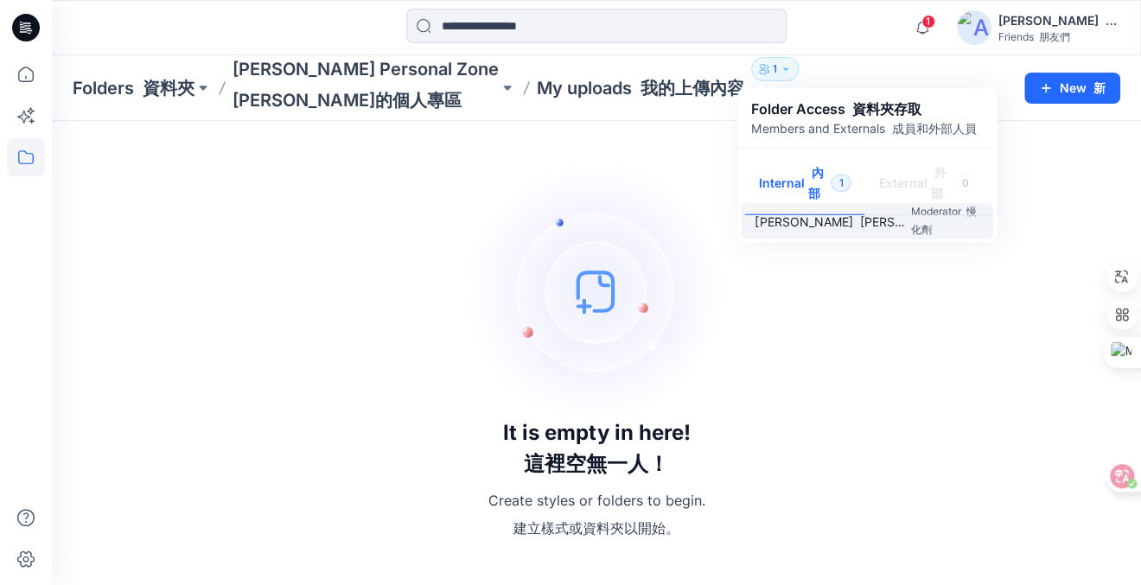
click at [826, 223] on p "Ping Ping Chang 張平" at bounding box center [833, 221] width 156 height 18
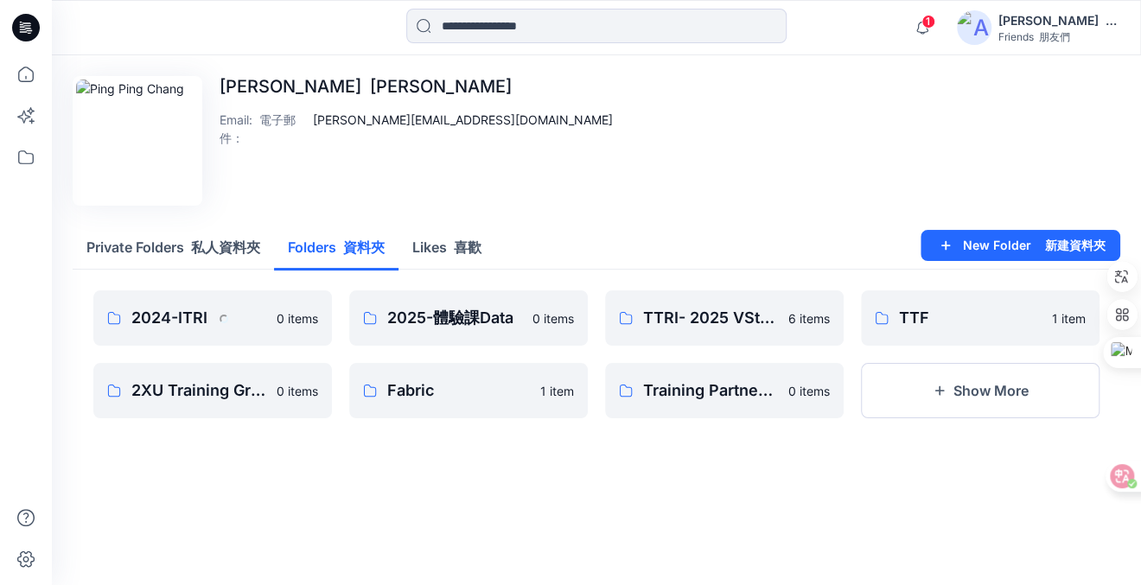
click at [328, 251] on button "Folders 資料夾" at bounding box center [336, 248] width 124 height 44
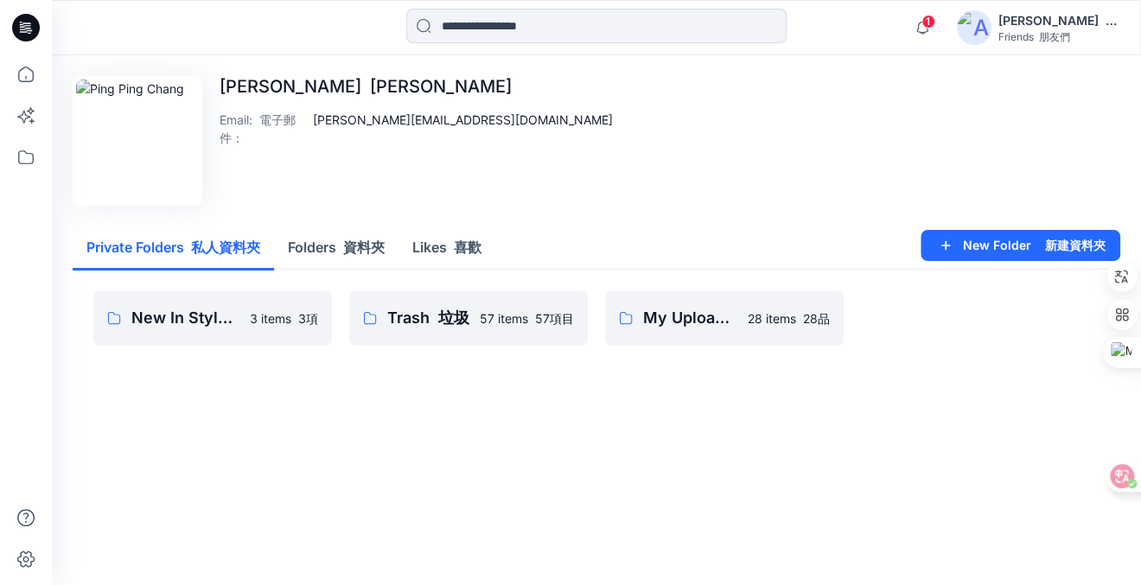
click at [213, 248] on font "私人資料夾" at bounding box center [225, 247] width 69 height 17
click at [258, 314] on p "3 items 3項" at bounding box center [284, 318] width 68 height 18
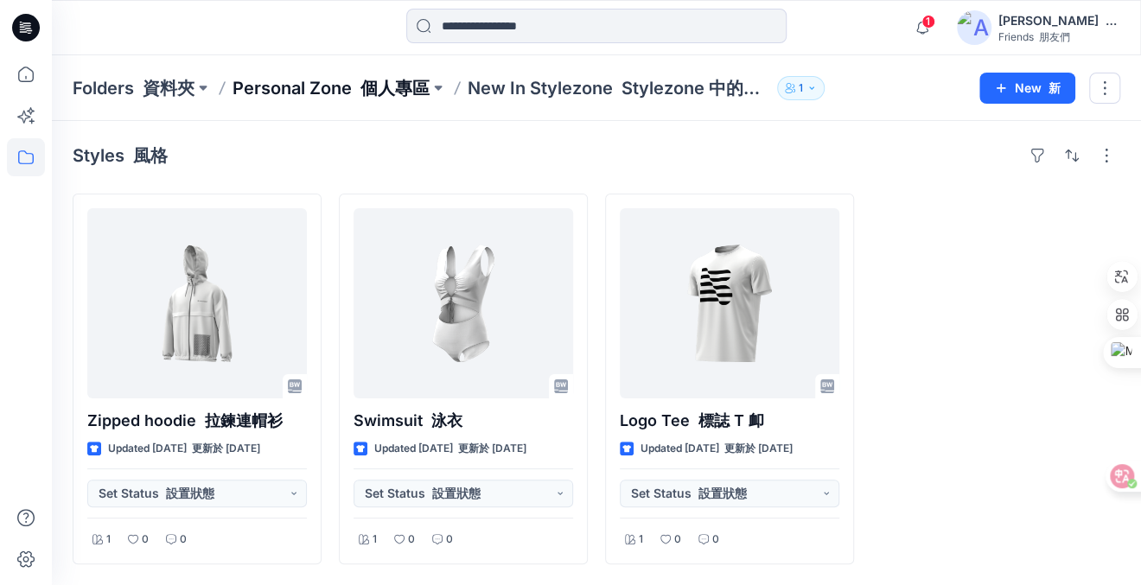
click at [400, 88] on font "個人專區" at bounding box center [394, 88] width 69 height 21
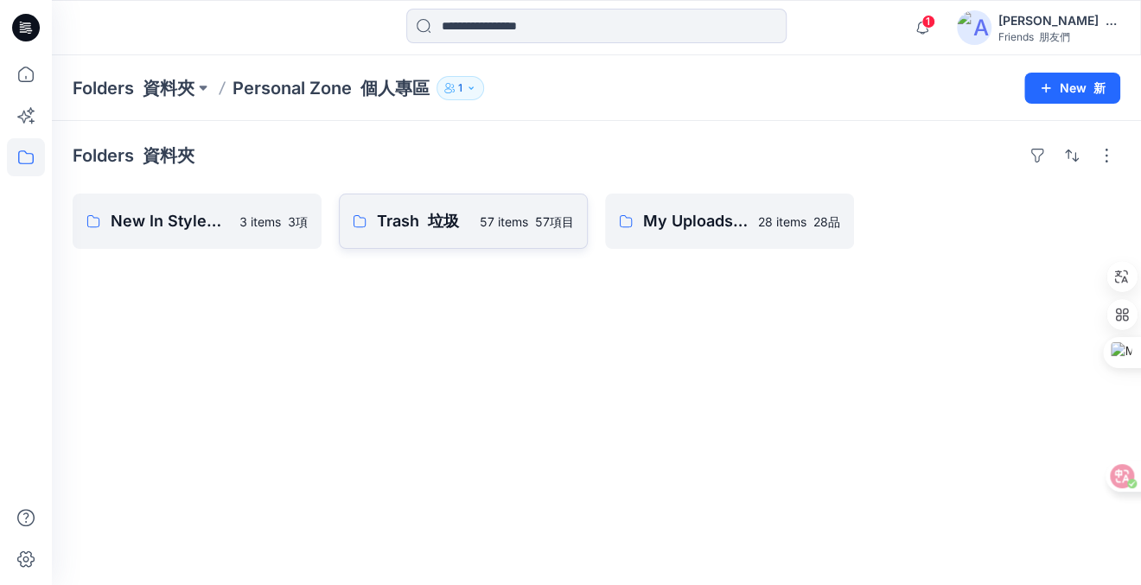
click at [403, 227] on p "Trash 垃圾" at bounding box center [423, 221] width 92 height 24
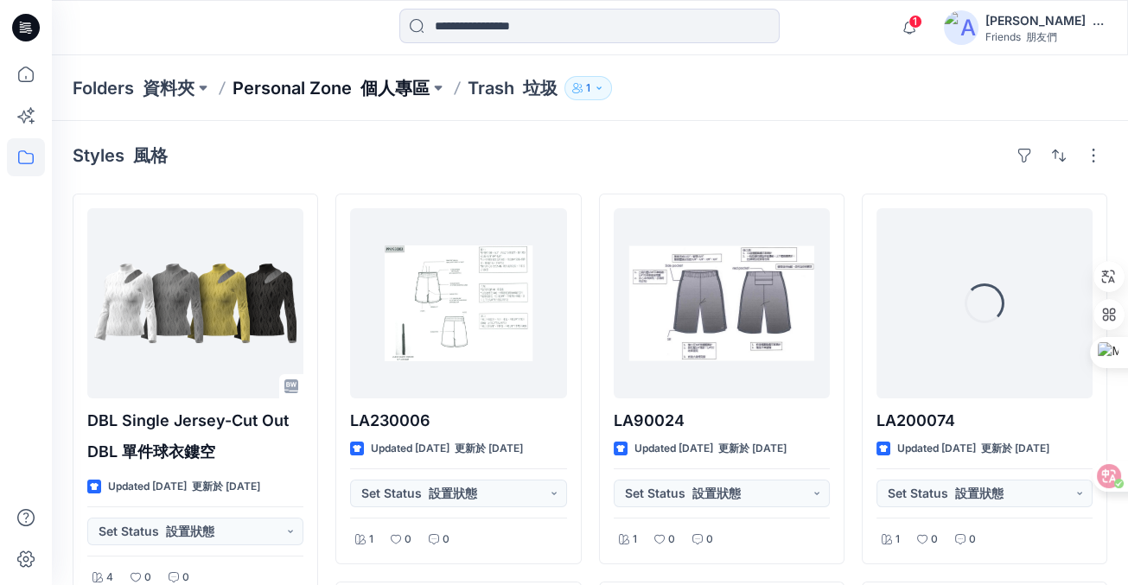
click at [385, 92] on font "個人專區" at bounding box center [394, 88] width 69 height 21
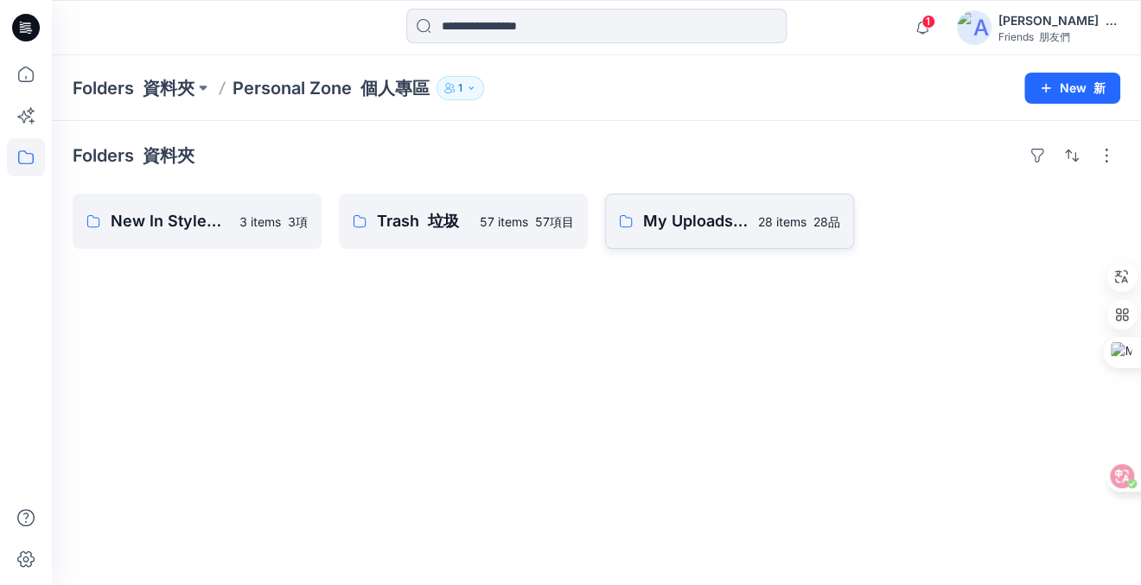
click at [658, 207] on link "My Uploads 我的上傳 28 items 28品" at bounding box center [729, 221] width 249 height 55
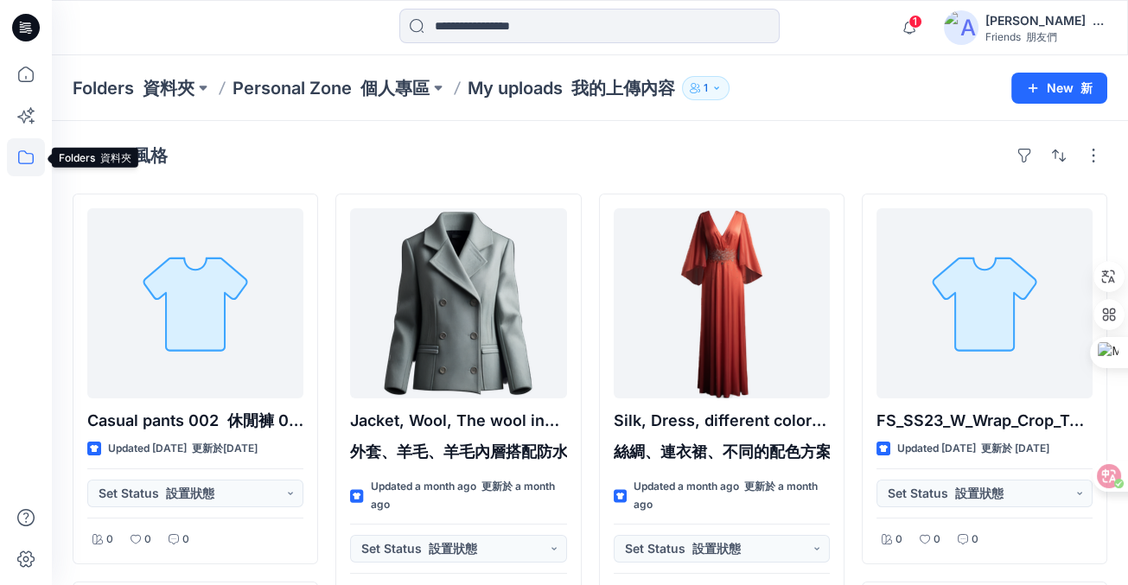
click at [22, 158] on icon at bounding box center [26, 157] width 38 height 38
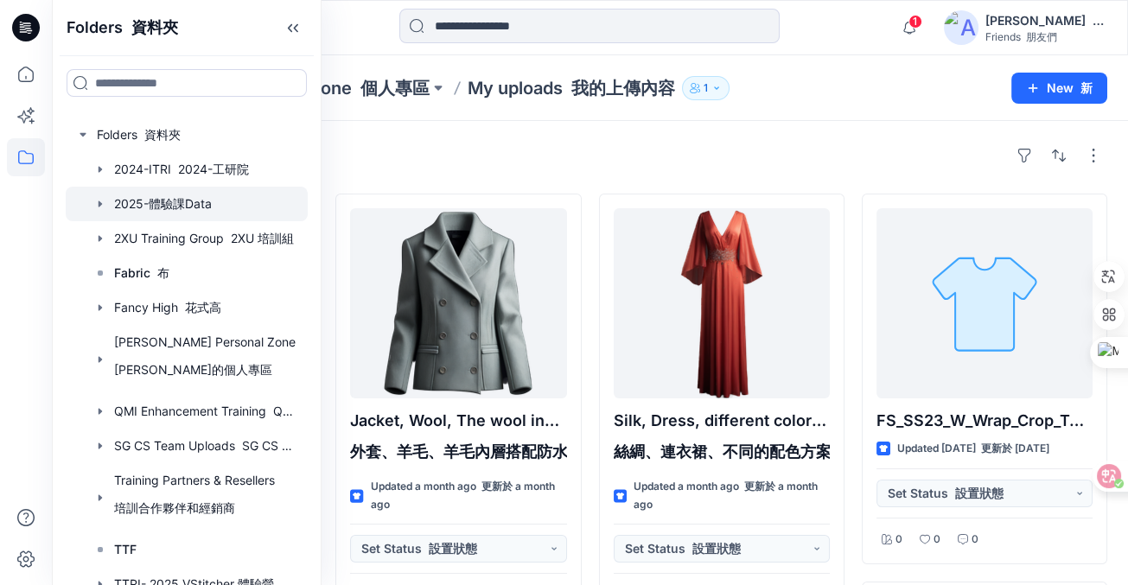
click at [136, 197] on div at bounding box center [187, 204] width 242 height 35
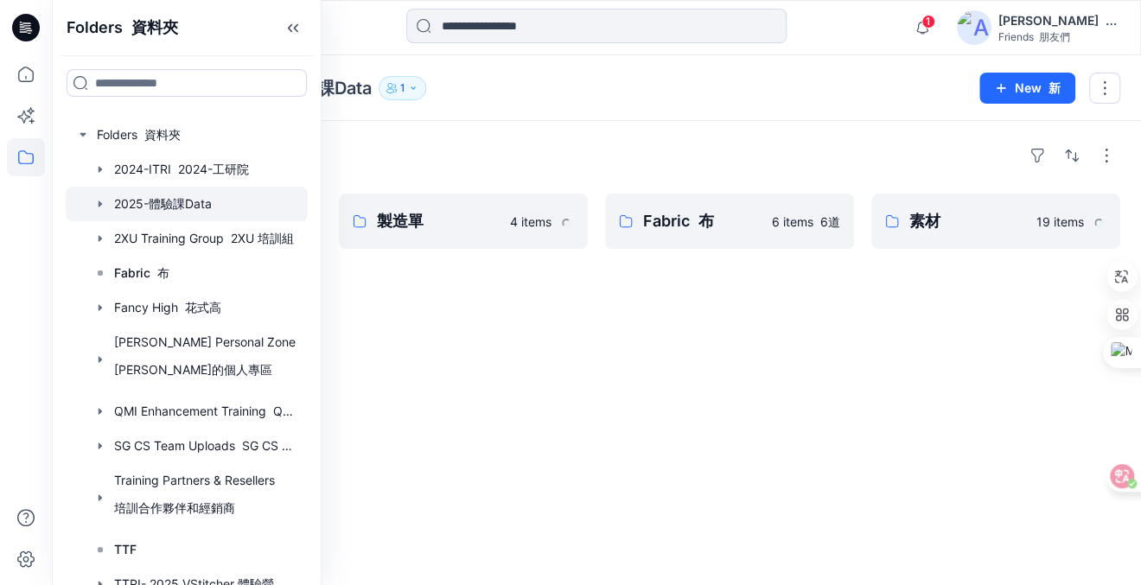
click at [470, 148] on div "Folders 資料夾" at bounding box center [597, 156] width 1048 height 28
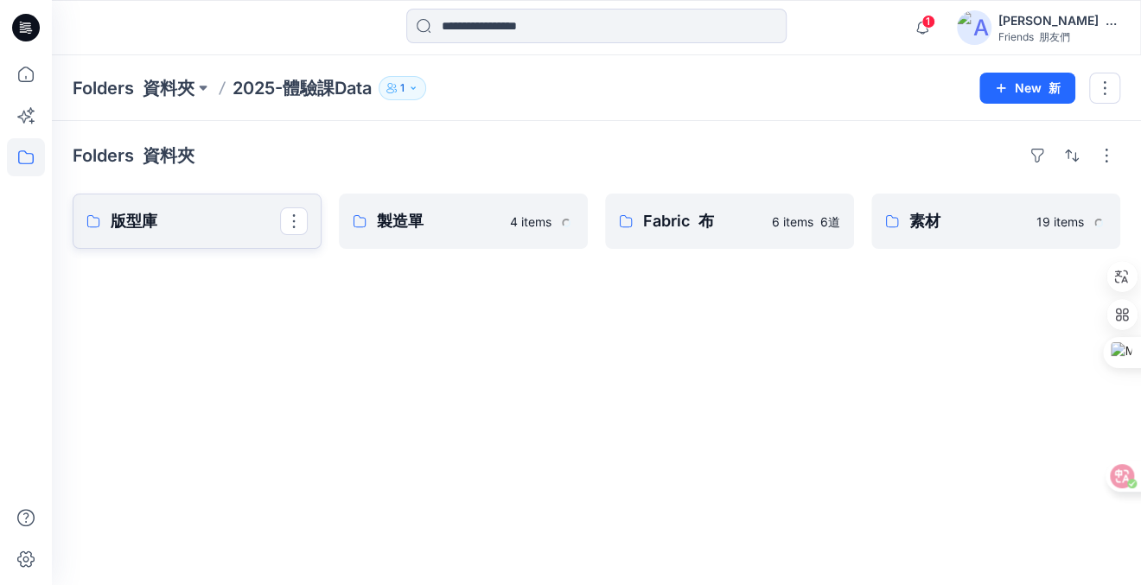
click at [177, 225] on p "版型庫" at bounding box center [195, 221] width 169 height 24
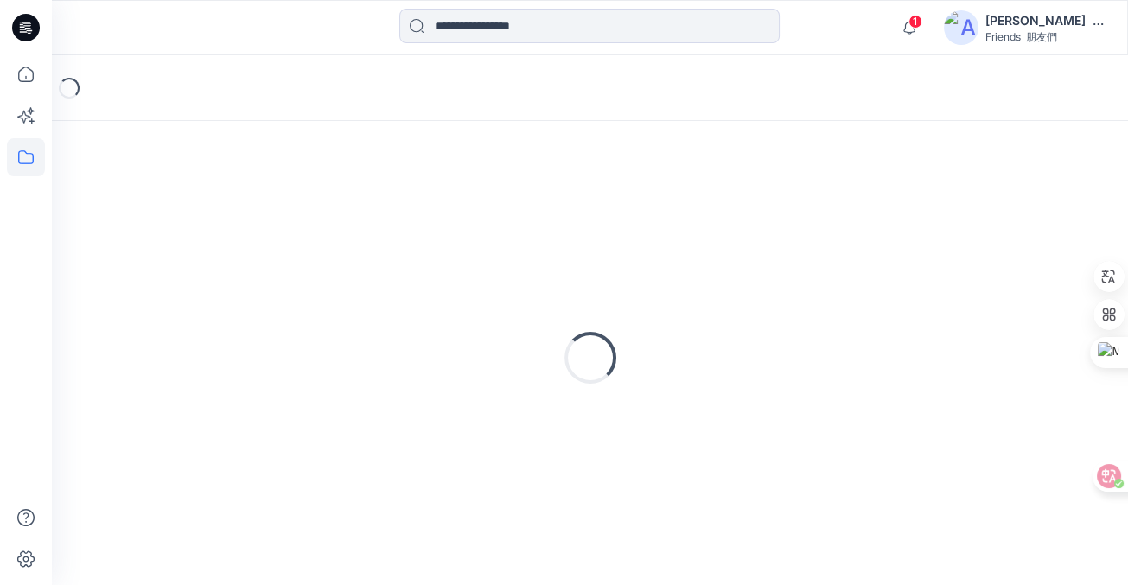
click at [177, 225] on div "Loading..." at bounding box center [590, 358] width 1035 height 432
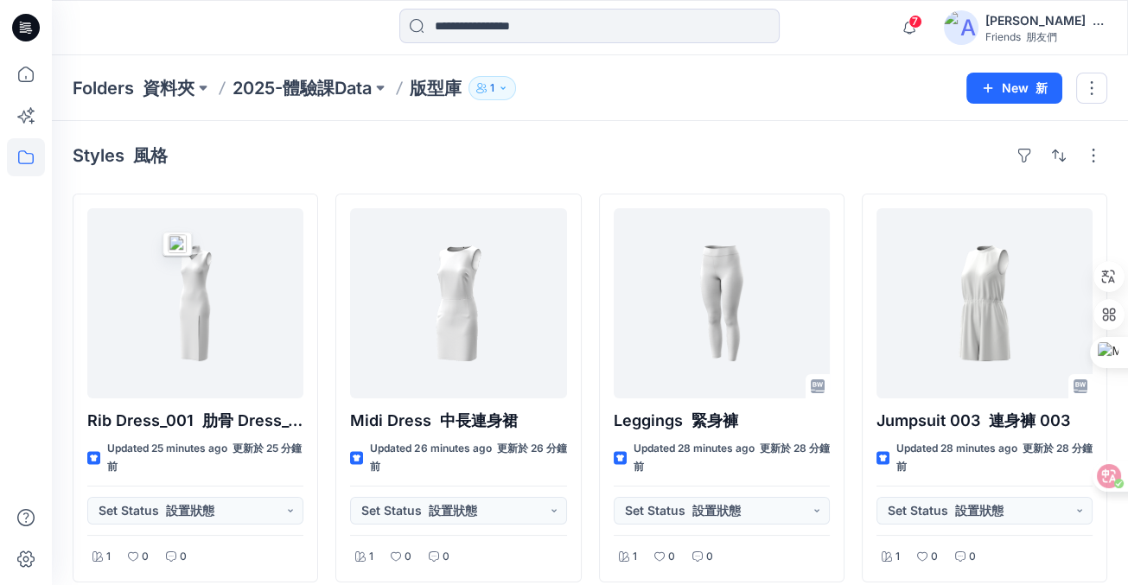
click at [373, 166] on div "Styles 風格" at bounding box center [590, 156] width 1035 height 28
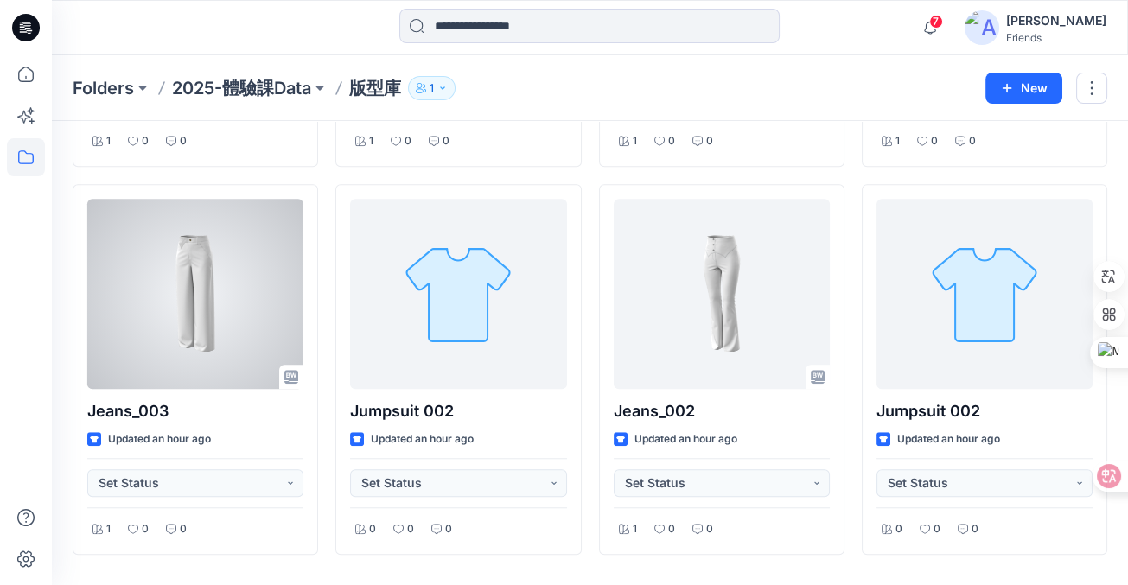
scroll to position [1994, 0]
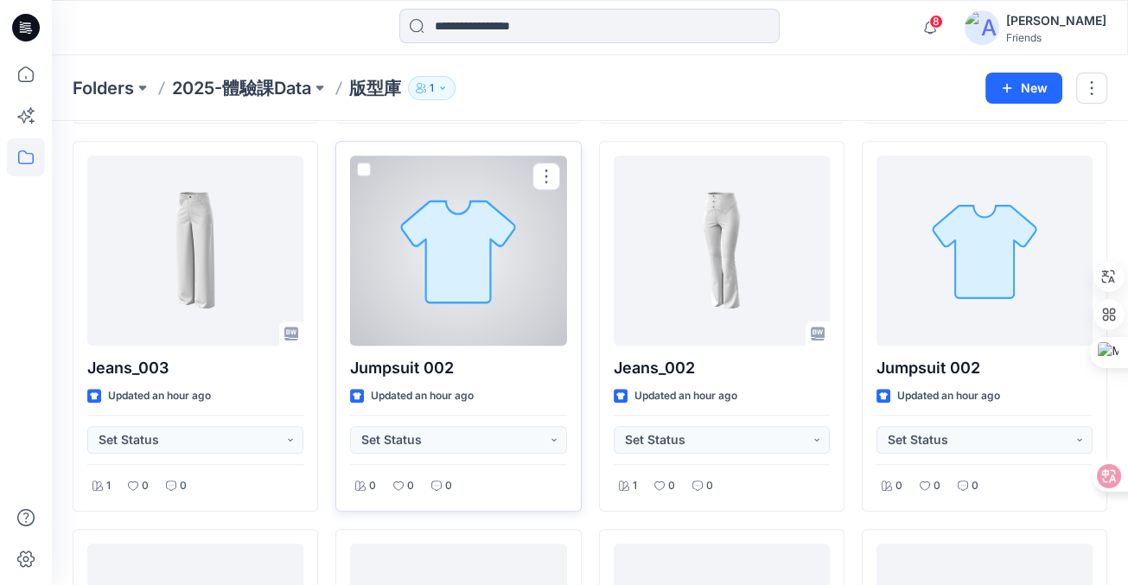
click at [490, 298] on div at bounding box center [458, 251] width 216 height 190
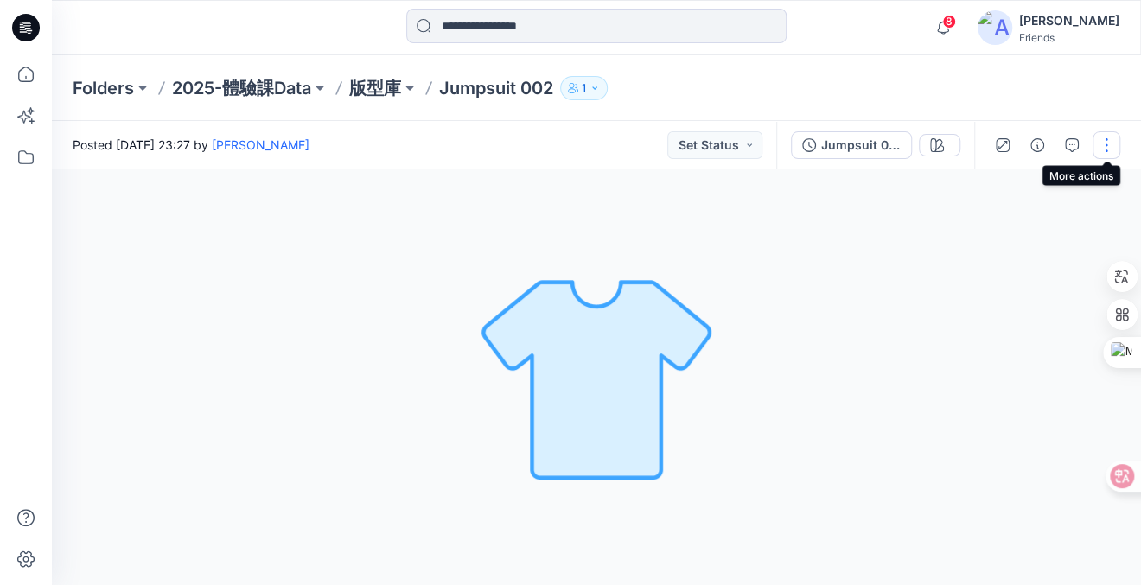
click at [1106, 152] on button "button" at bounding box center [1107, 145] width 28 height 28
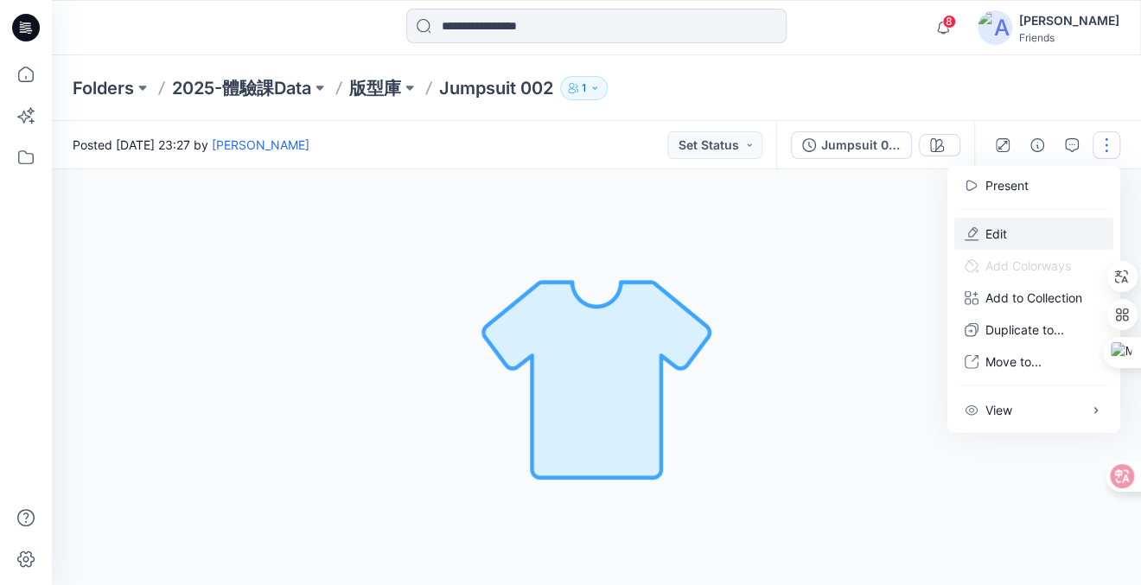
click at [1000, 232] on p "Edit" at bounding box center [996, 234] width 22 height 18
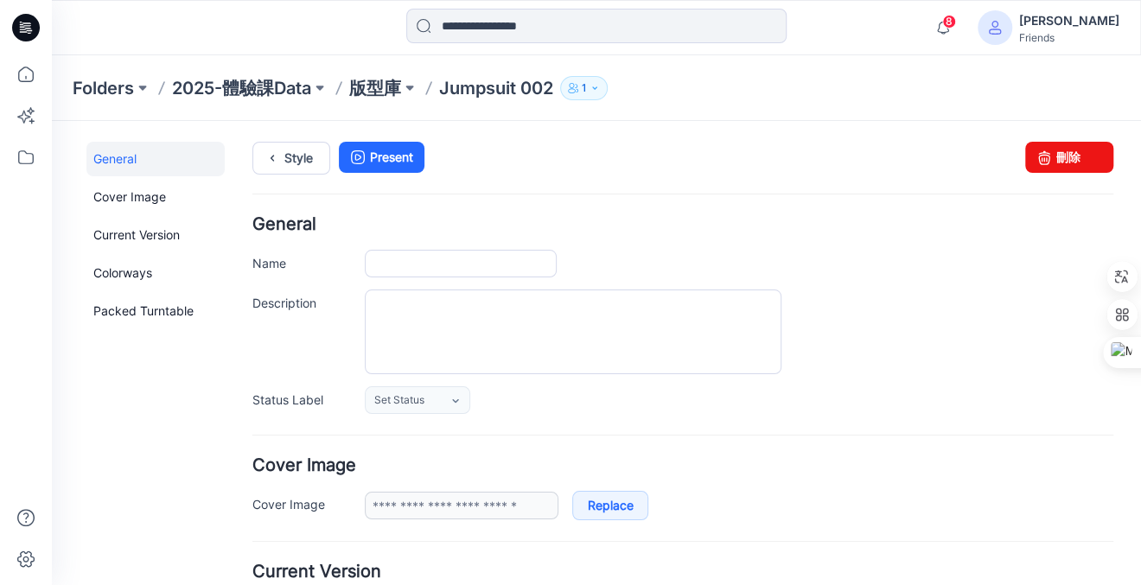
type input "**********"
drag, startPoint x: 440, startPoint y: 86, endPoint x: 557, endPoint y: 86, distance: 116.7
type textarea "**********"
click at [557, 86] on div "Folders 2025-體驗課Data 版型庫 Jumpsuit 002 1" at bounding box center [529, 88] width 913 height 24
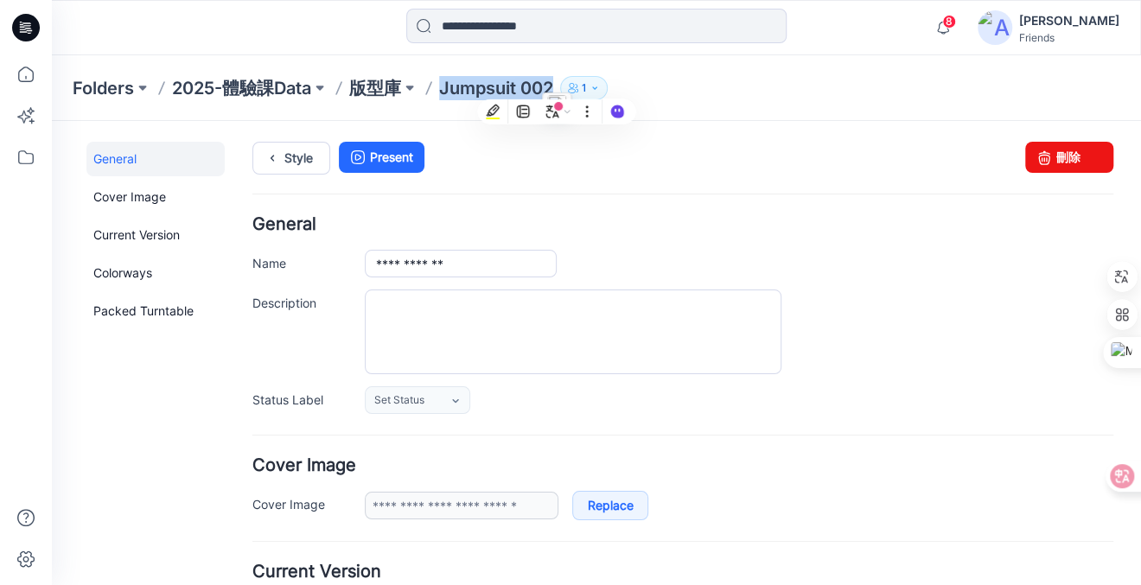
copy p "Jumpsuit 002"
click at [367, 78] on p "版型庫" at bounding box center [375, 88] width 52 height 24
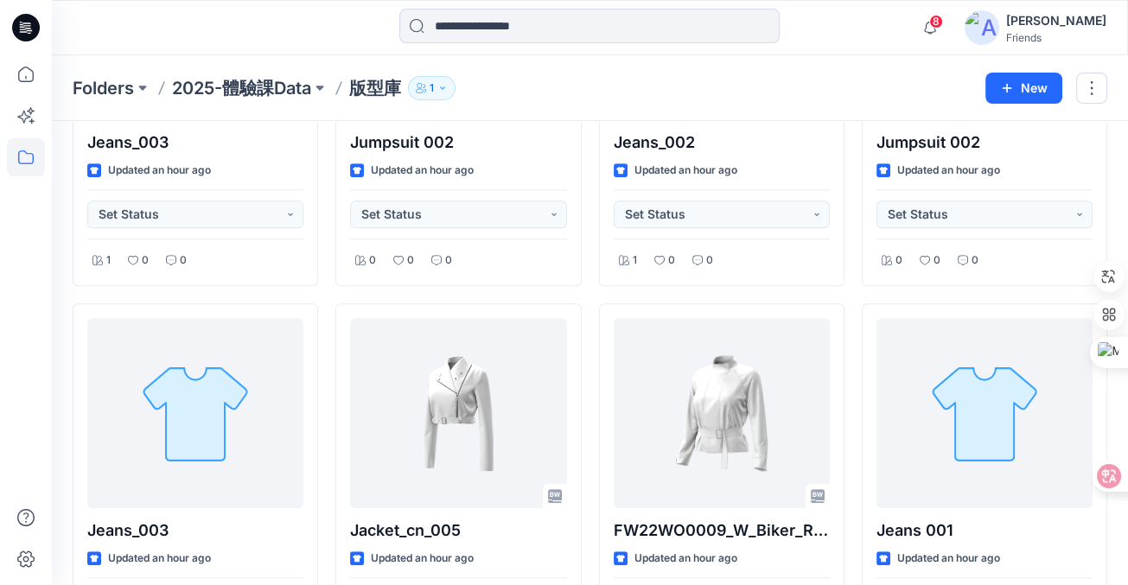
scroll to position [2222, 0]
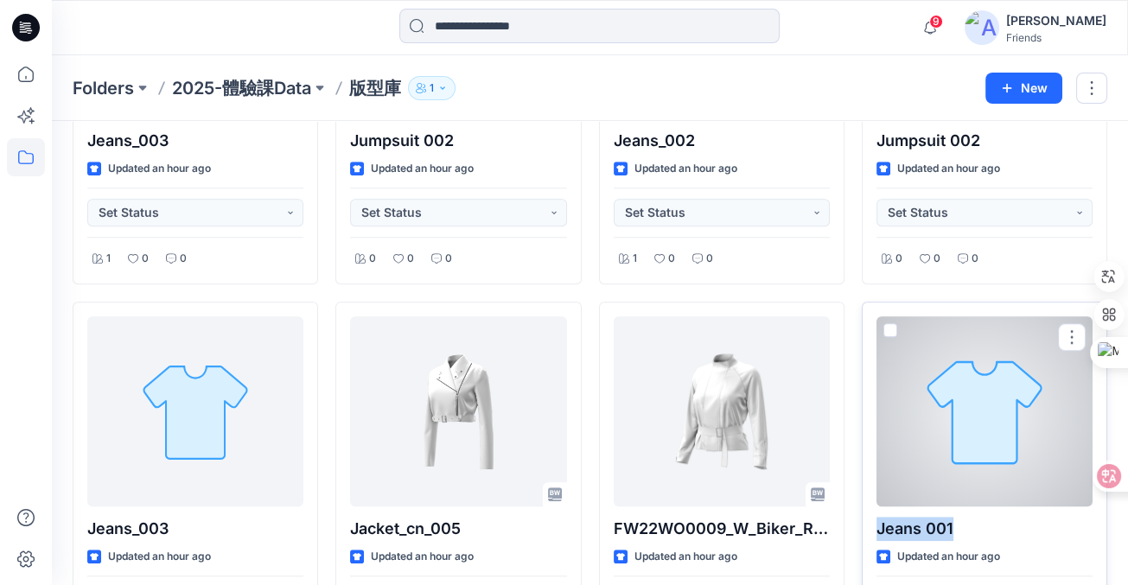
drag, startPoint x: 977, startPoint y: 520, endPoint x: 866, endPoint y: 520, distance: 110.7
click at [866, 520] on div "Jeans 001 Updated an hour ago Set Status 0 0 0" at bounding box center [985, 487] width 246 height 371
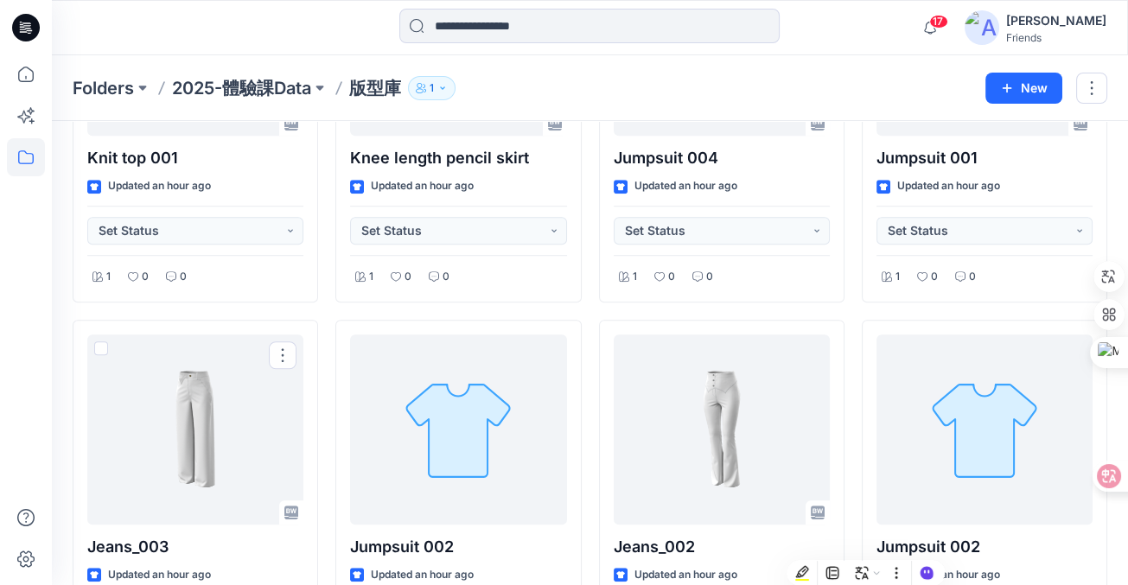
scroll to position [1296, 0]
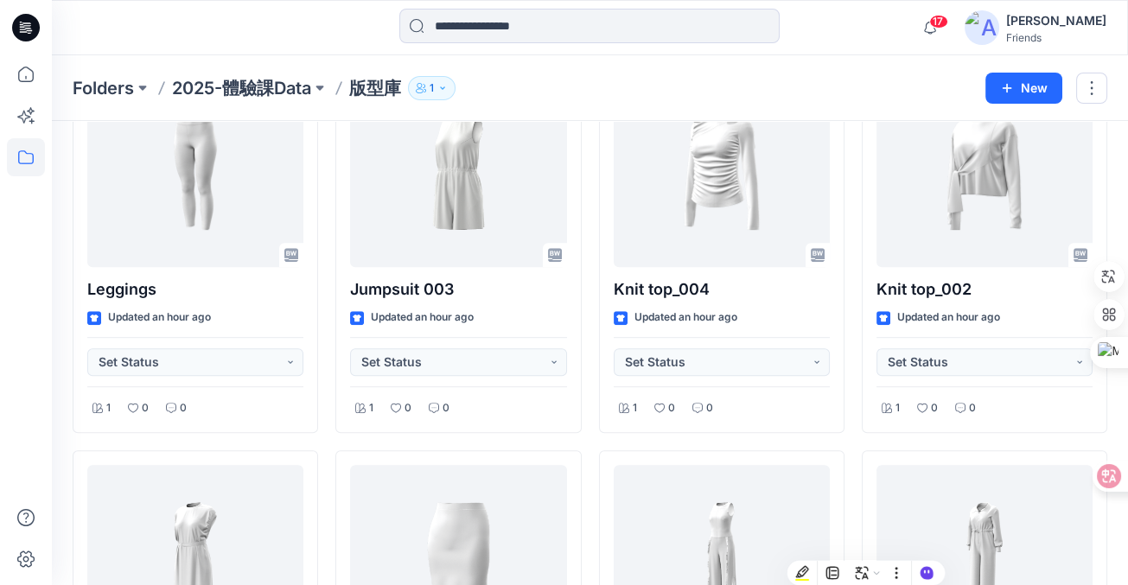
click at [612, 114] on div "Folders 2025-體驗課Data 版型庫 1 New" at bounding box center [590, 88] width 1076 height 66
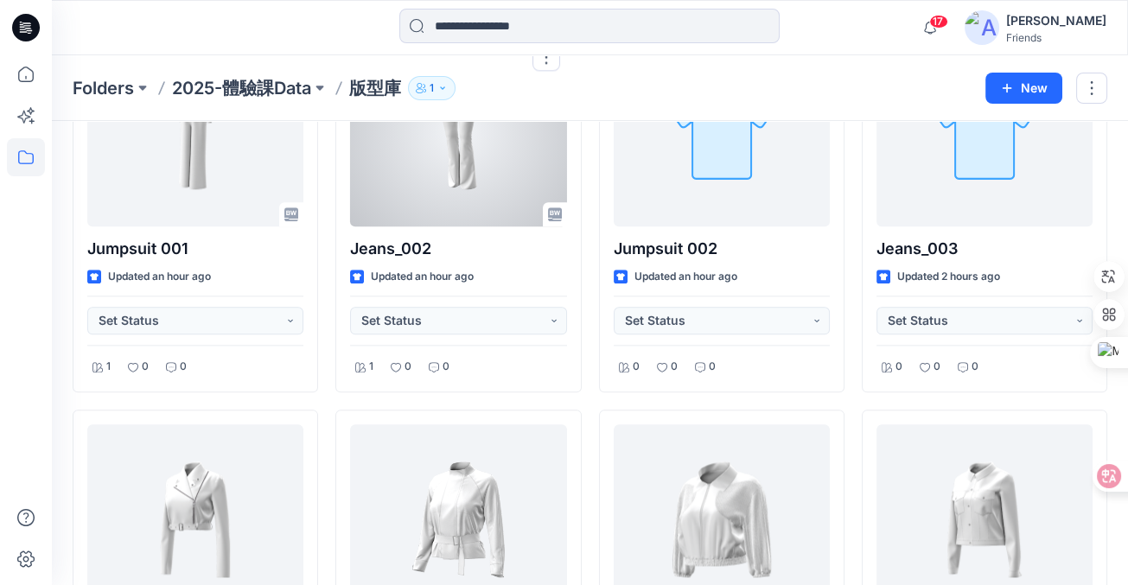
scroll to position [2945, 0]
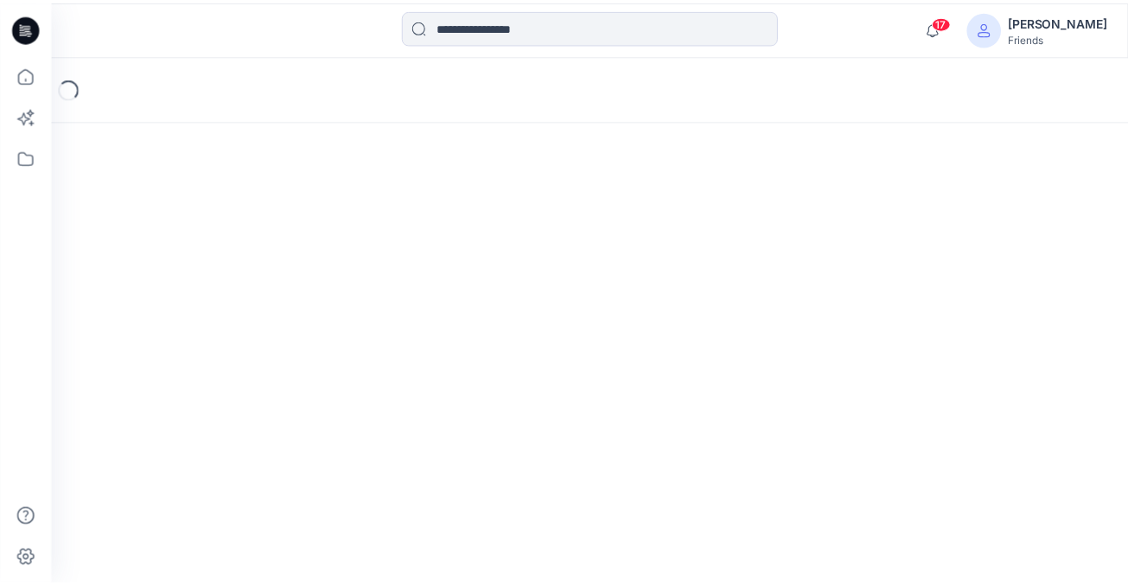
scroll to position [56, 0]
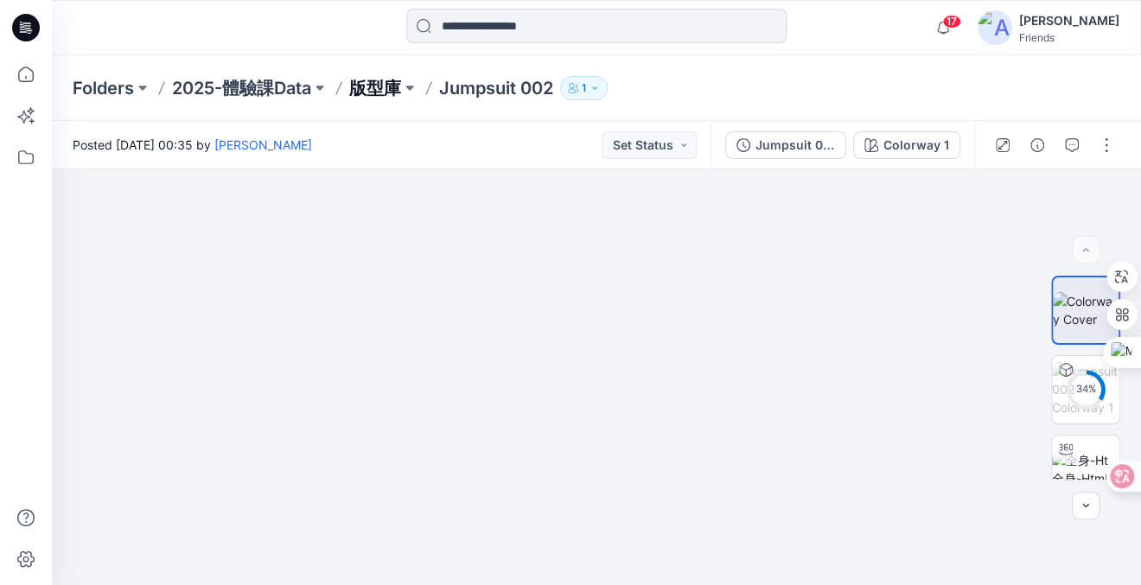
click at [393, 80] on p "版型庫" at bounding box center [375, 88] width 52 height 24
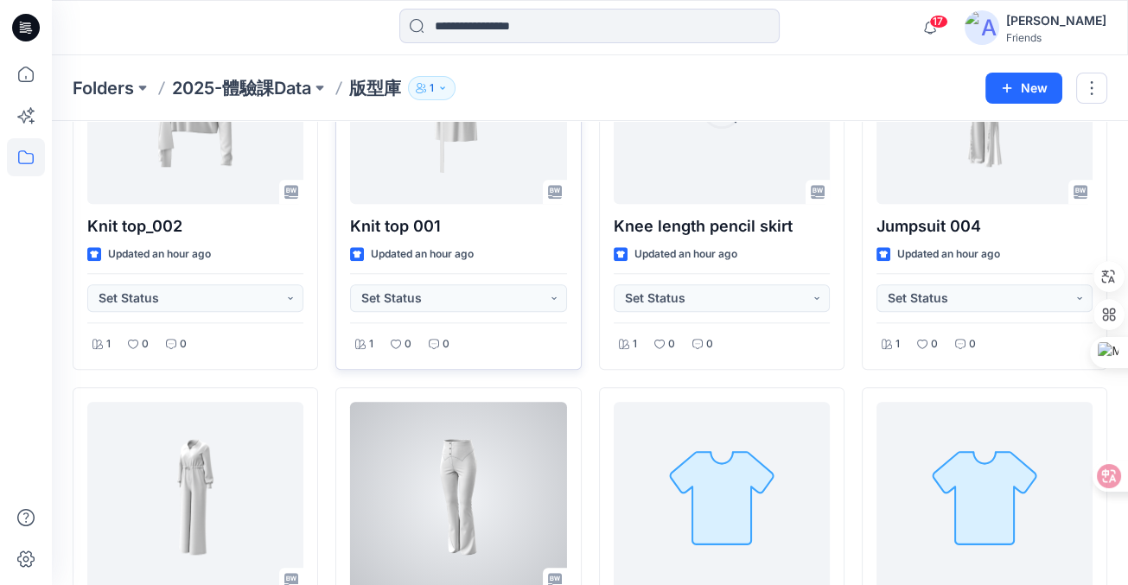
scroll to position [2599, 0]
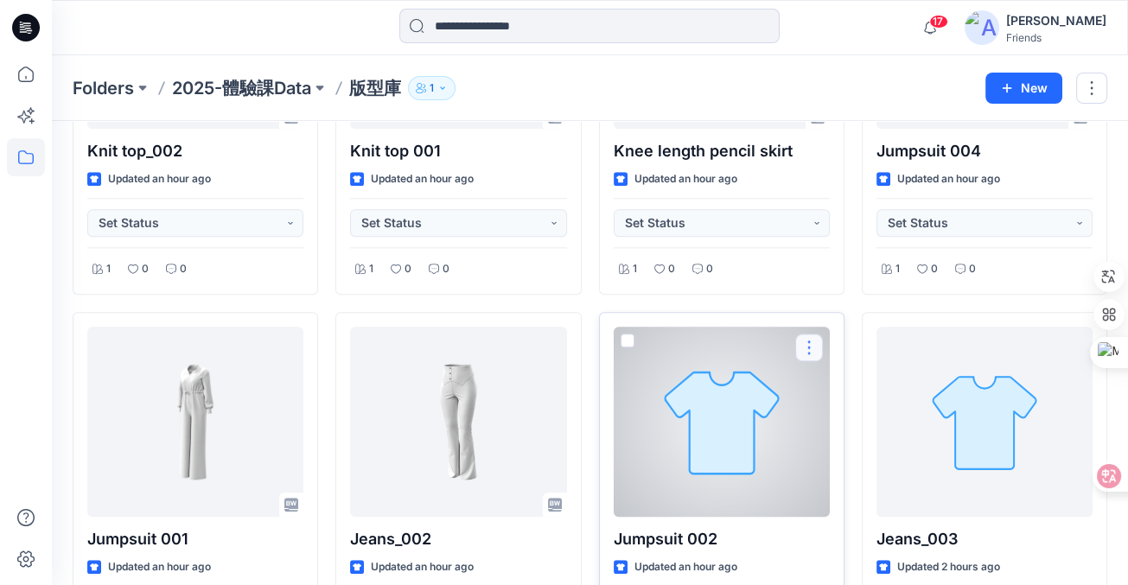
click at [801, 340] on button "button" at bounding box center [809, 348] width 28 height 28
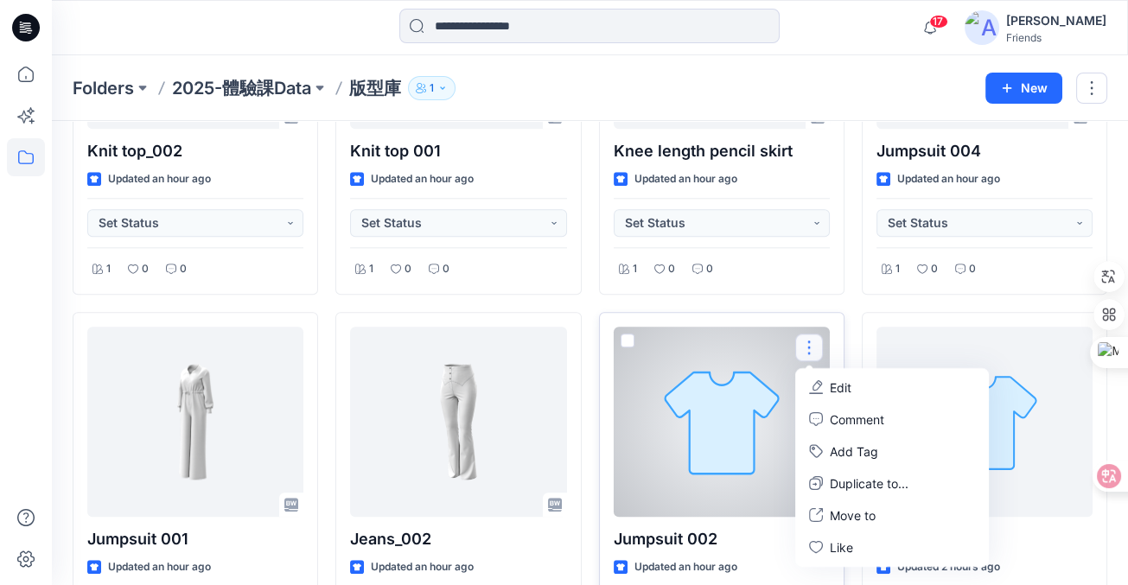
click at [837, 381] on p "Edit" at bounding box center [841, 387] width 22 height 18
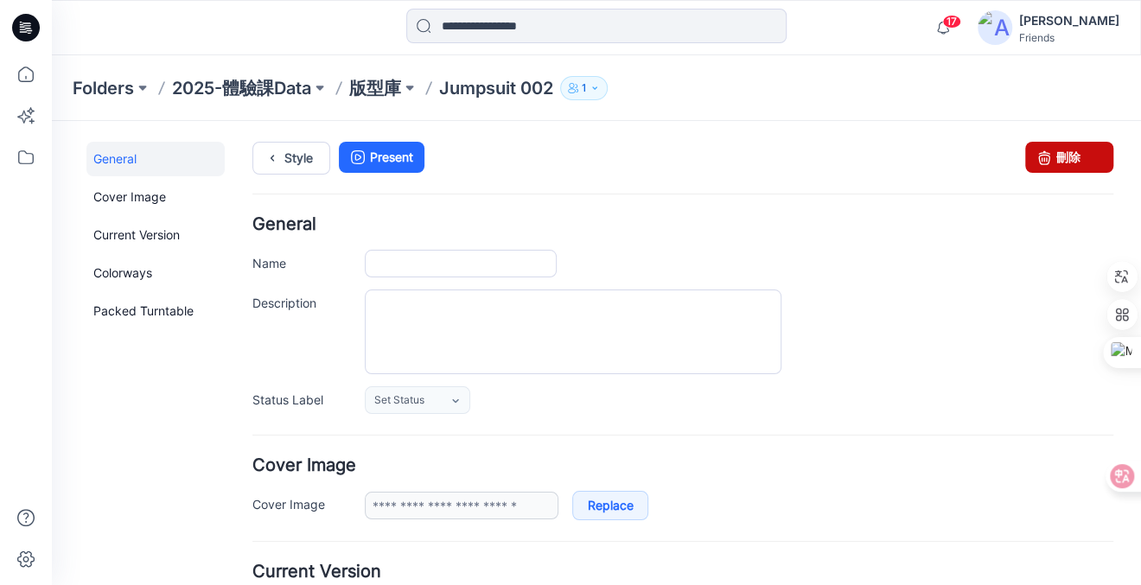
type input "**********"
drag, startPoint x: 1049, startPoint y: 160, endPoint x: 710, endPoint y: 171, distance: 339.9
click at [1049, 160] on link "刪除" at bounding box center [1069, 157] width 88 height 31
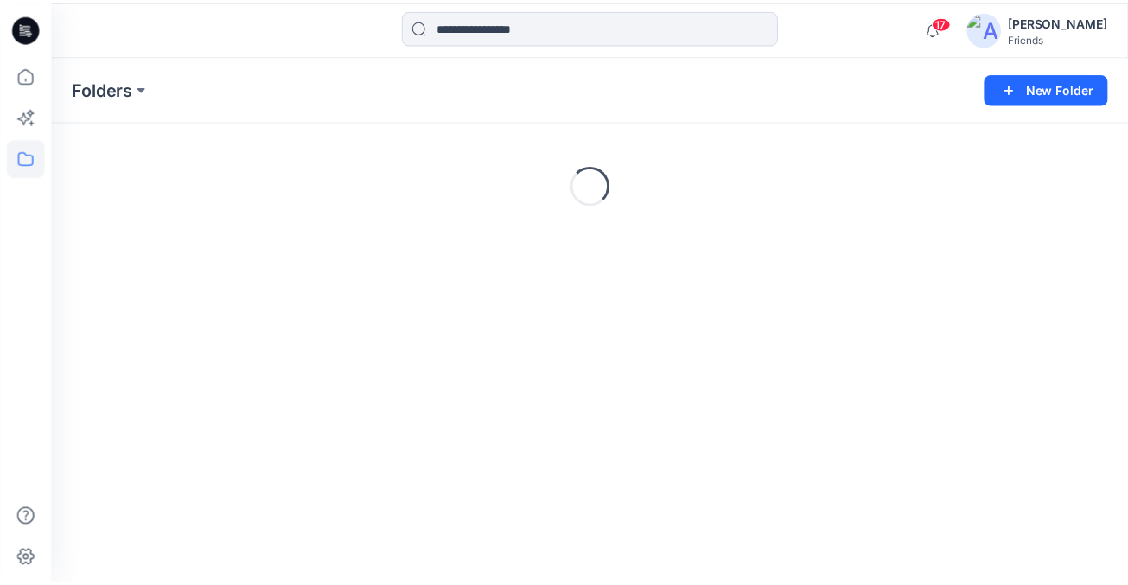
scroll to position [56, 0]
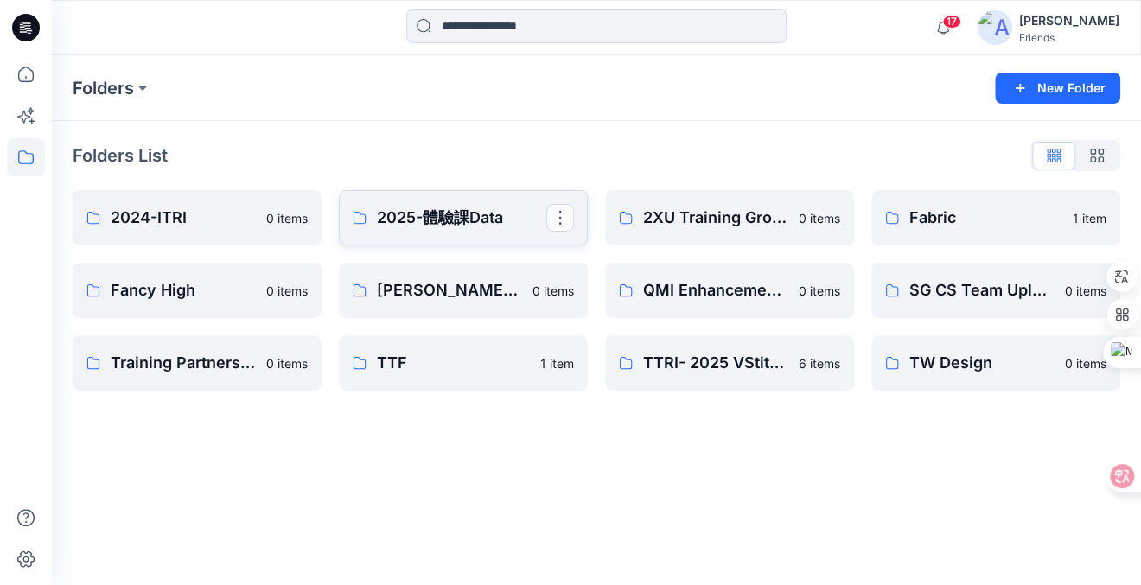
click at [464, 219] on p "2025-體驗課Data" at bounding box center [461, 218] width 169 height 24
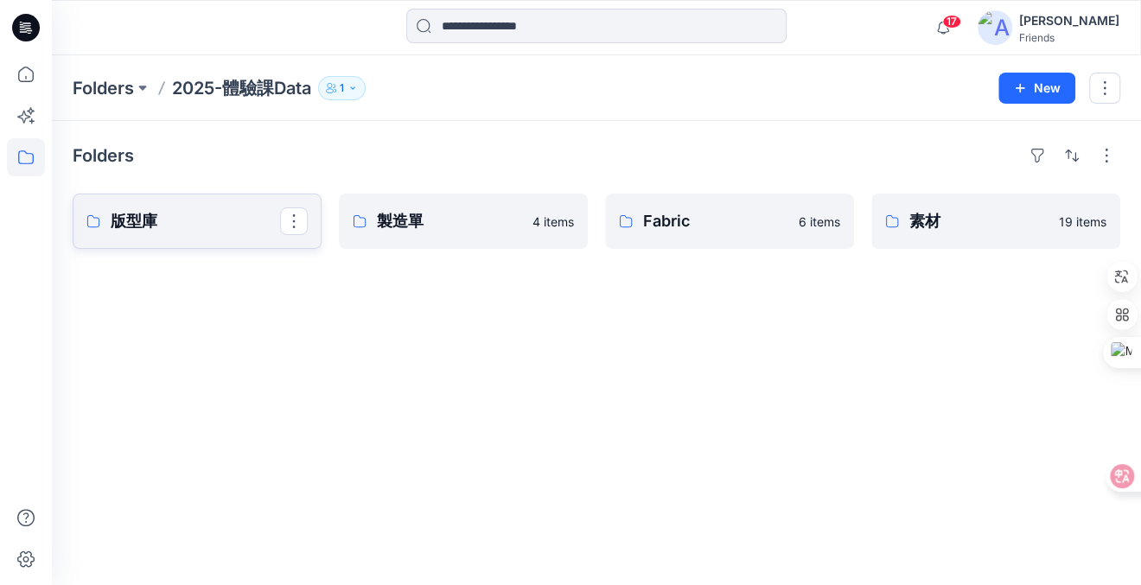
click at [200, 207] on link "版型庫" at bounding box center [197, 221] width 249 height 55
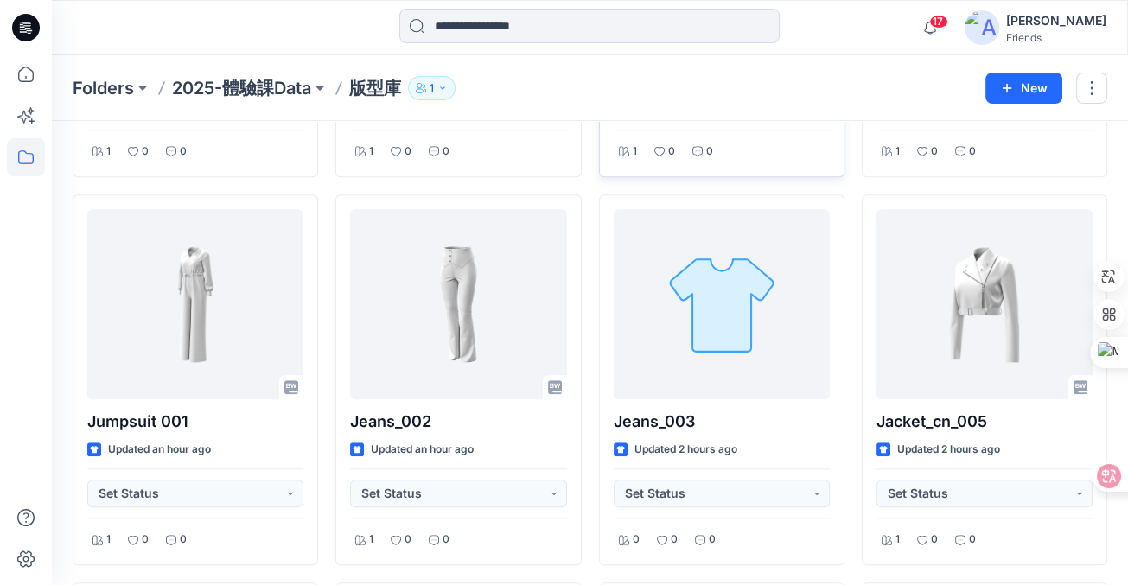
scroll to position [2762, 0]
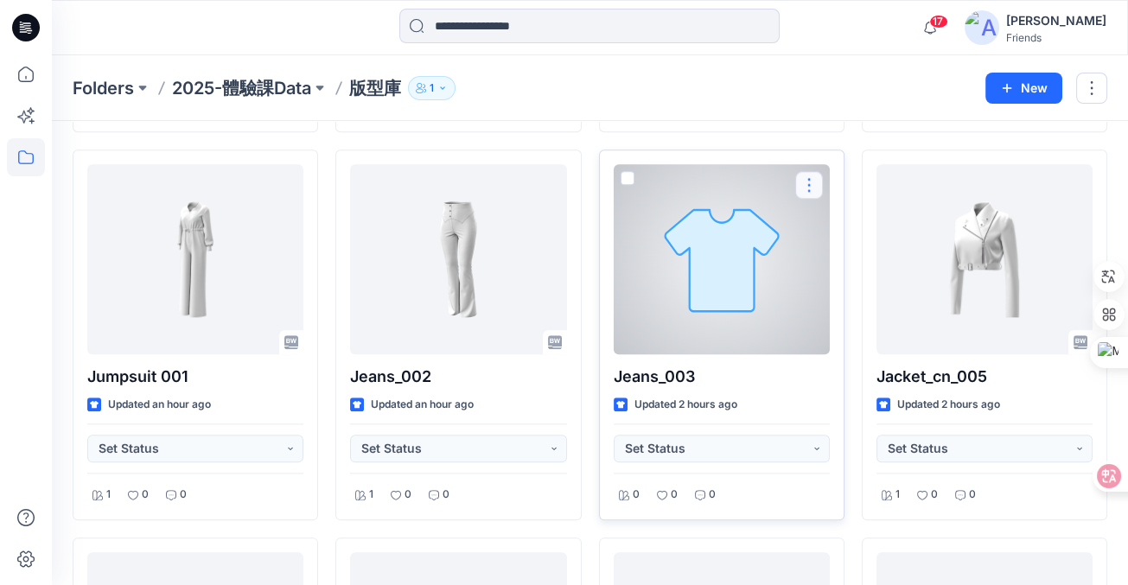
click at [803, 177] on button "button" at bounding box center [809, 185] width 28 height 28
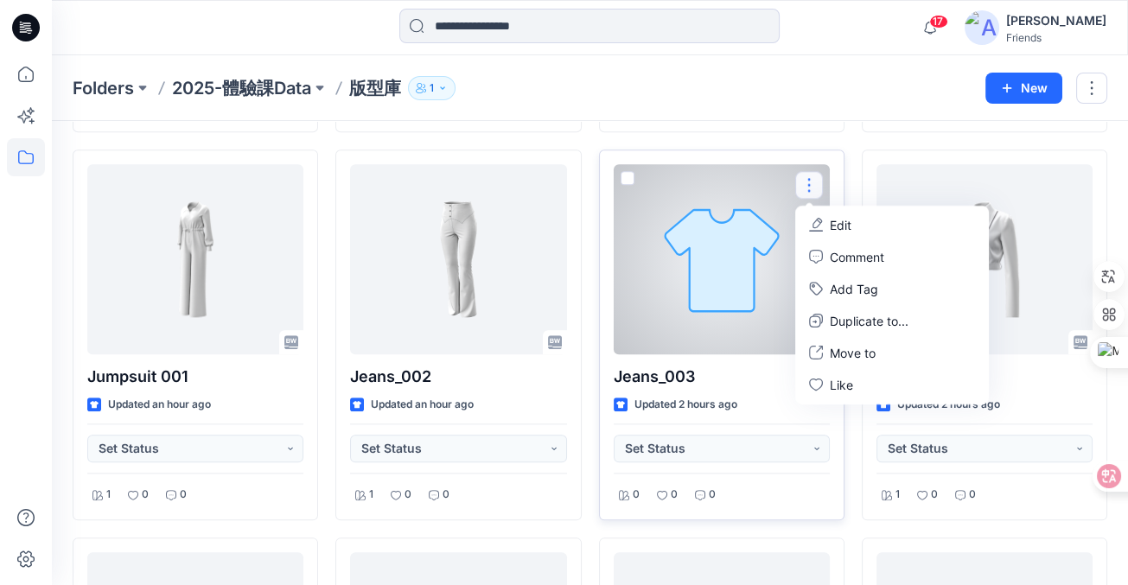
click at [831, 215] on p "Edit" at bounding box center [841, 224] width 22 height 18
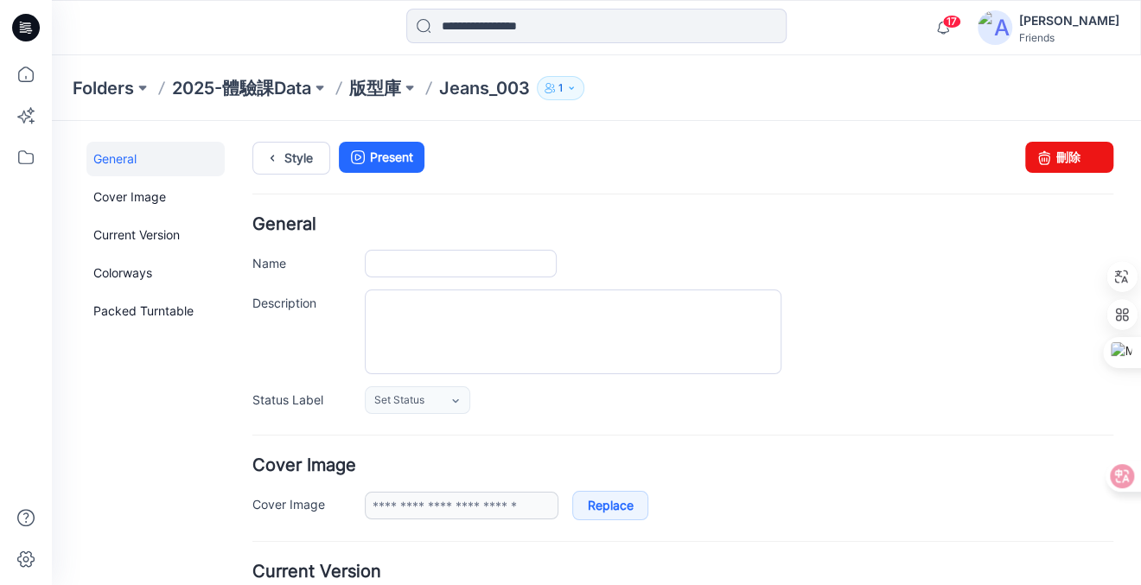
type input "*********"
drag, startPoint x: 1044, startPoint y: 154, endPoint x: 693, endPoint y: 174, distance: 351.5
click at [1044, 154] on link "刪除" at bounding box center [1069, 157] width 88 height 31
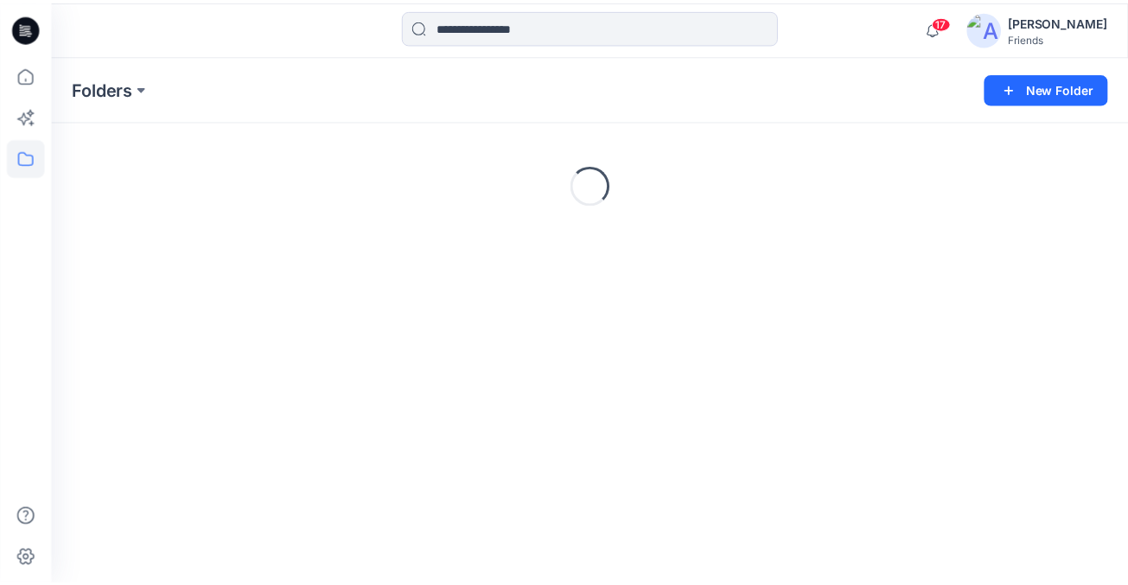
scroll to position [56, 0]
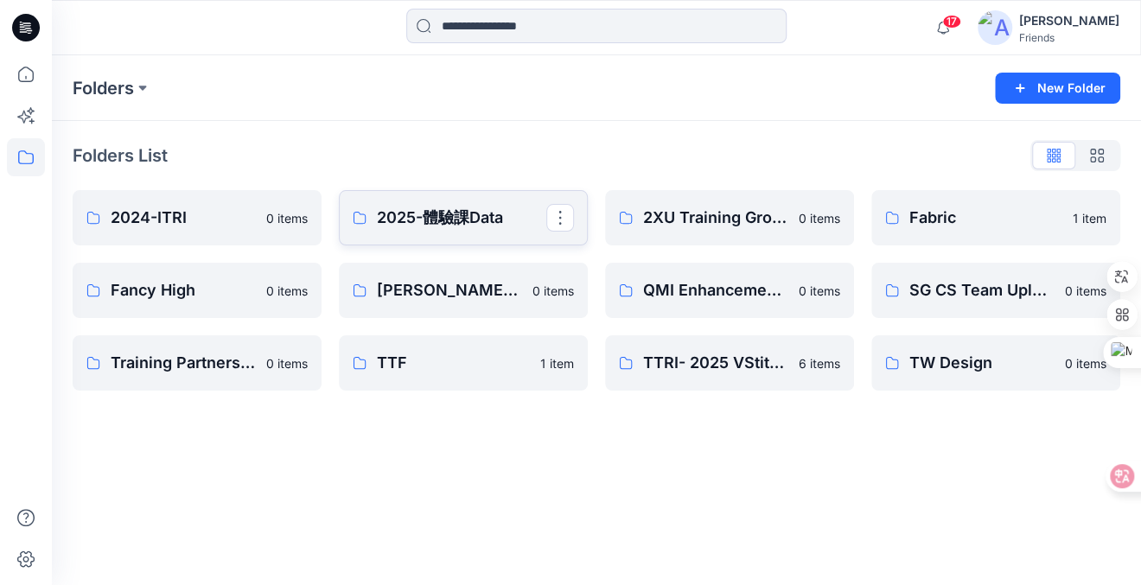
click at [466, 225] on p "2025-體驗課Data" at bounding box center [461, 218] width 169 height 24
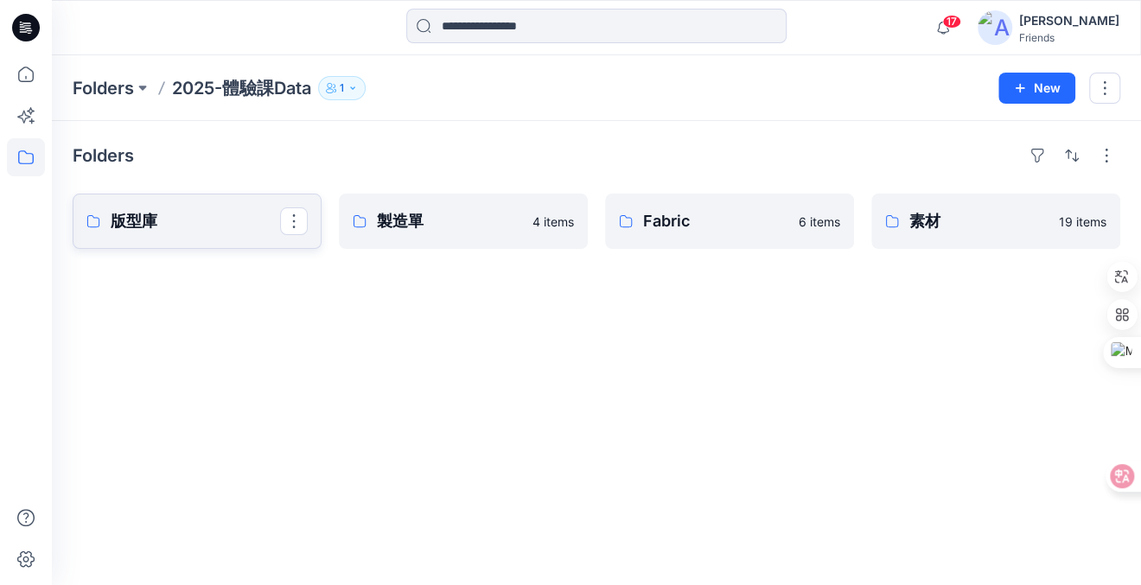
click at [229, 225] on p "版型庫" at bounding box center [195, 221] width 169 height 24
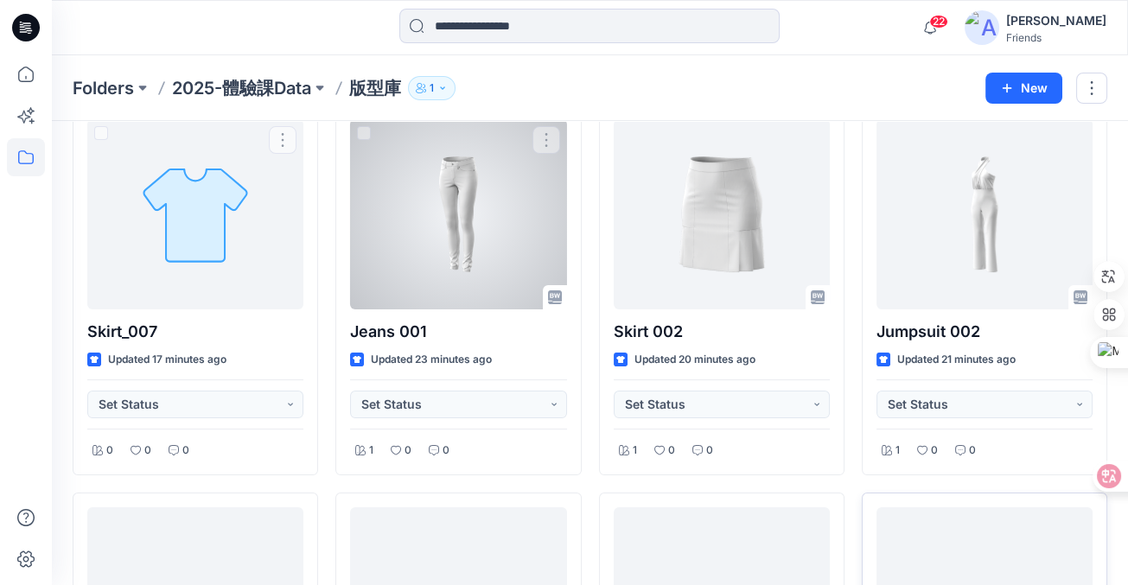
scroll to position [432, 0]
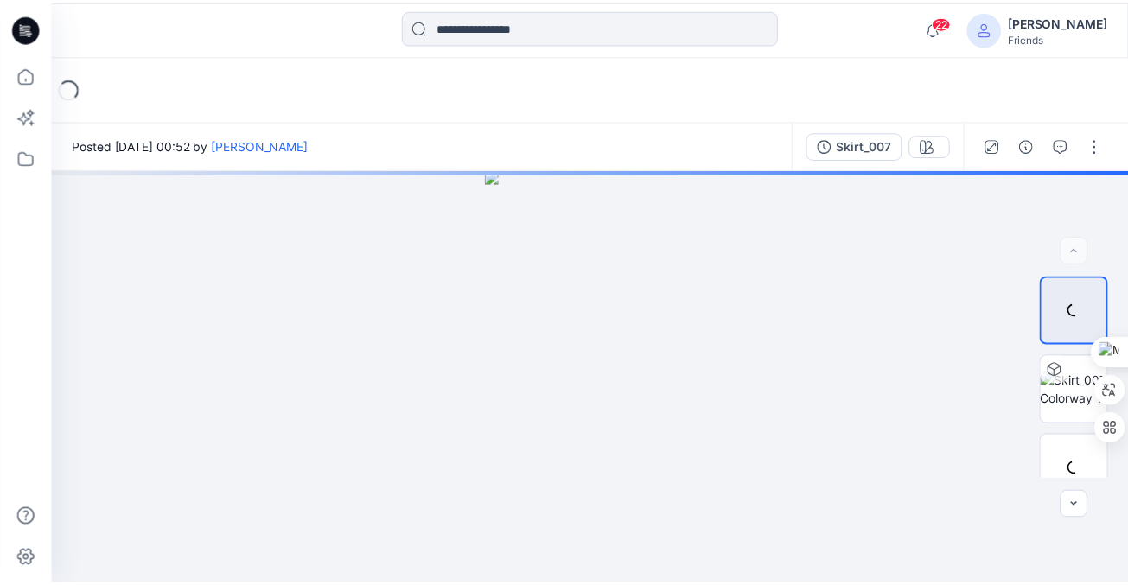
scroll to position [56, 0]
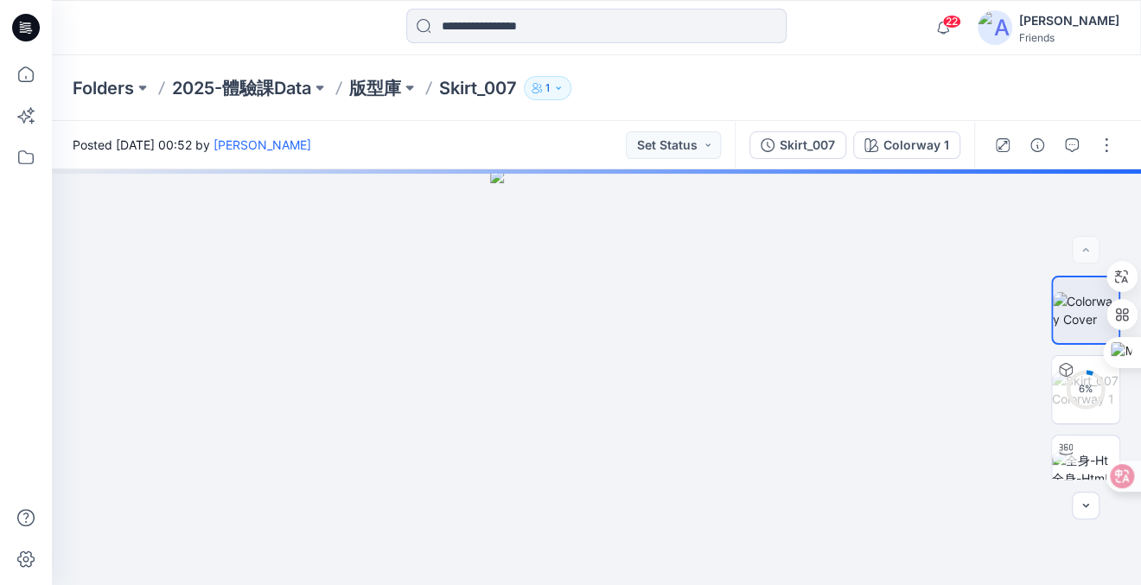
click at [392, 90] on p "版型庫" at bounding box center [375, 88] width 52 height 24
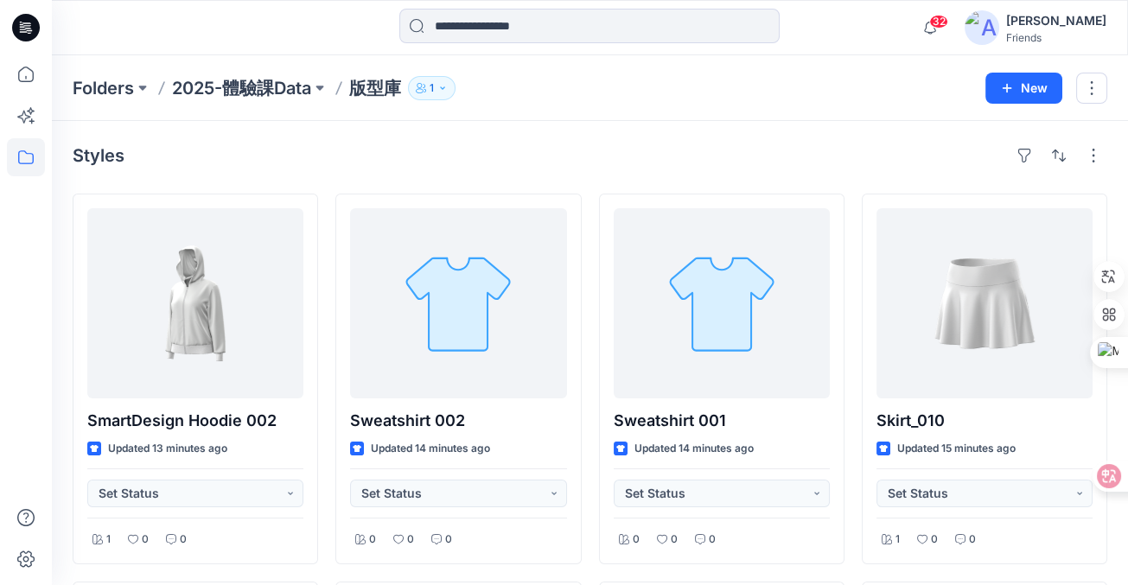
click at [801, 158] on div "Styles" at bounding box center [590, 156] width 1035 height 28
click at [802, 159] on div "Styles" at bounding box center [590, 156] width 1035 height 28
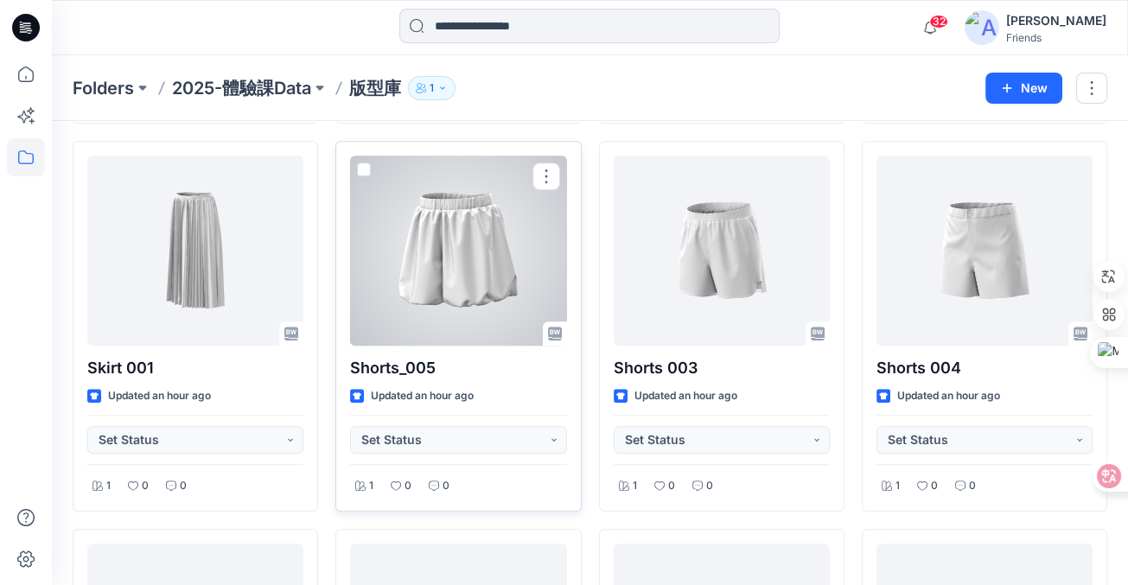
scroll to position [2082, 0]
